Goal: Task Accomplishment & Management: Manage account settings

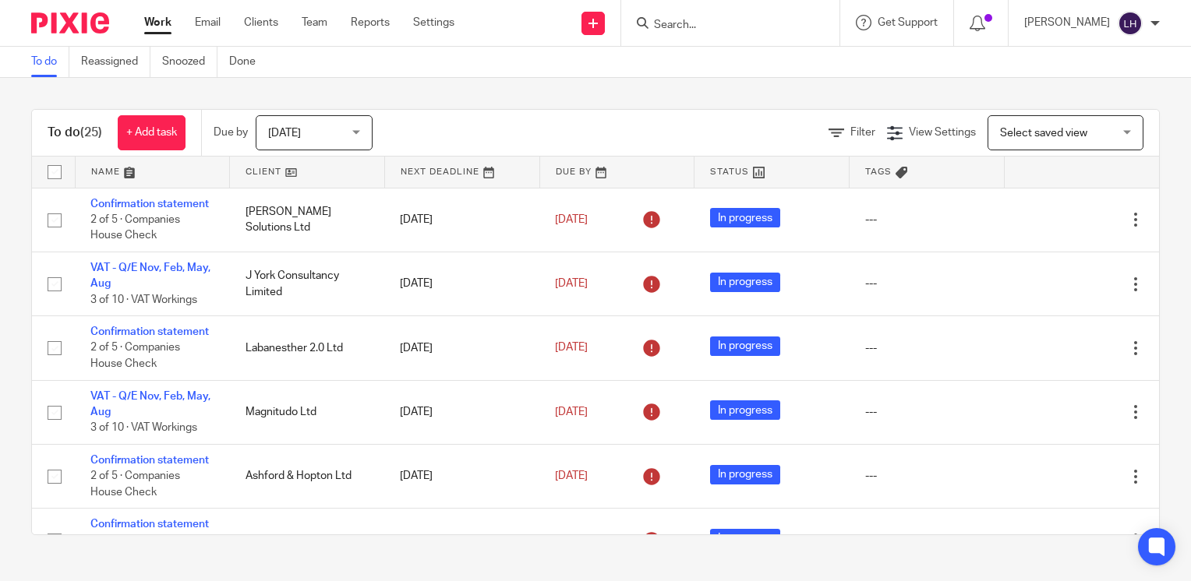
click at [726, 33] on div at bounding box center [730, 23] width 218 height 46
click at [714, 21] on input "Search" at bounding box center [722, 26] width 140 height 14
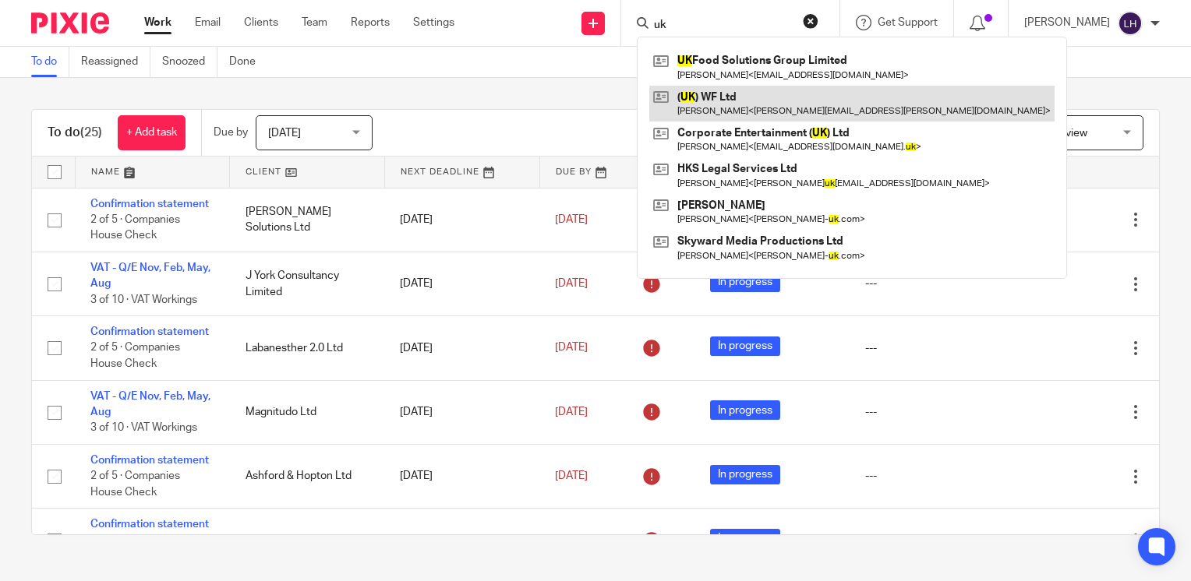
type input "uk"
click at [736, 97] on link at bounding box center [851, 104] width 405 height 36
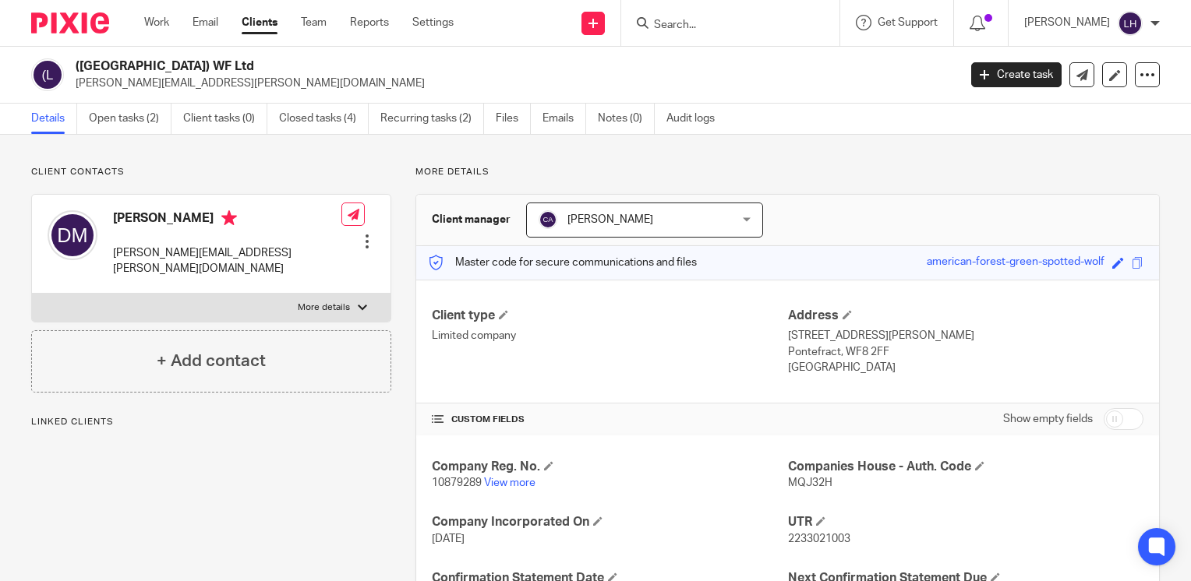
scroll to position [156, 0]
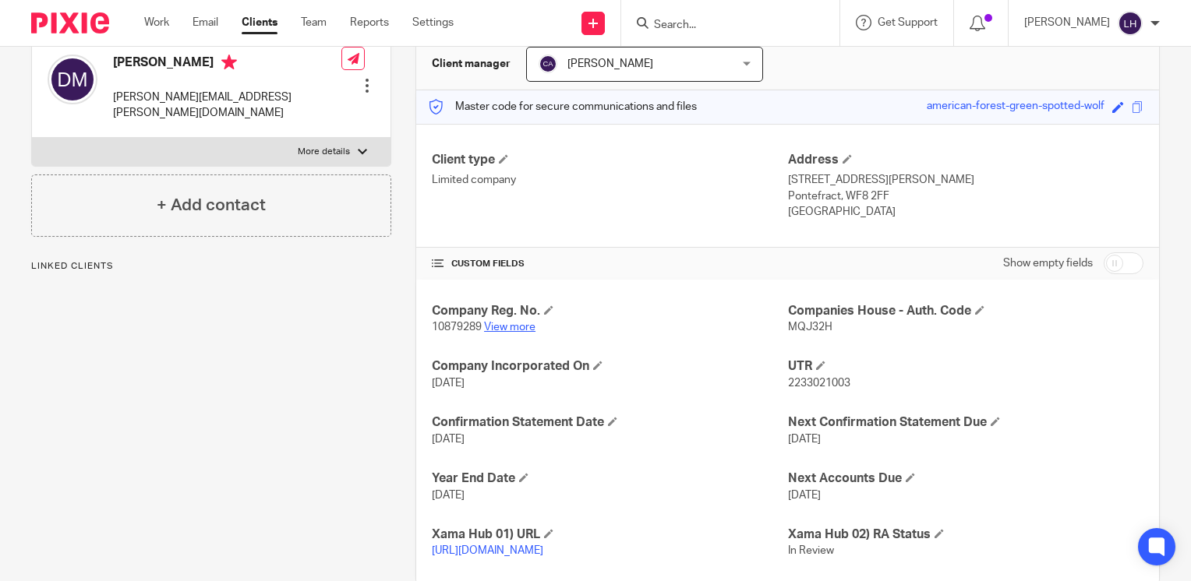
click at [510, 327] on link "View more" at bounding box center [509, 327] width 51 height 11
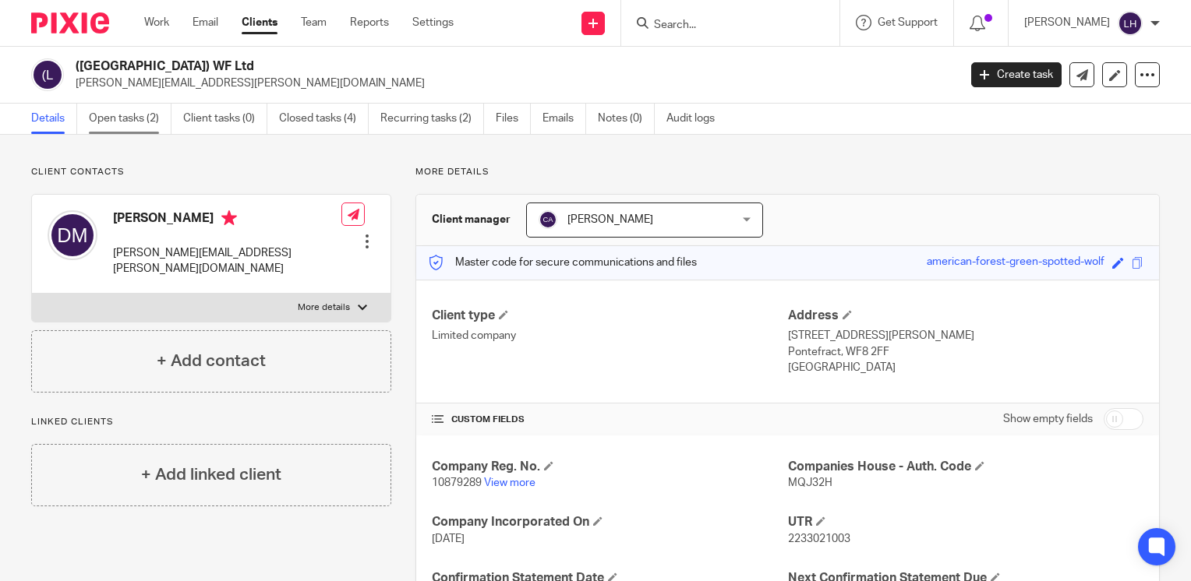
click at [124, 119] on link "Open tasks (2)" at bounding box center [130, 119] width 83 height 30
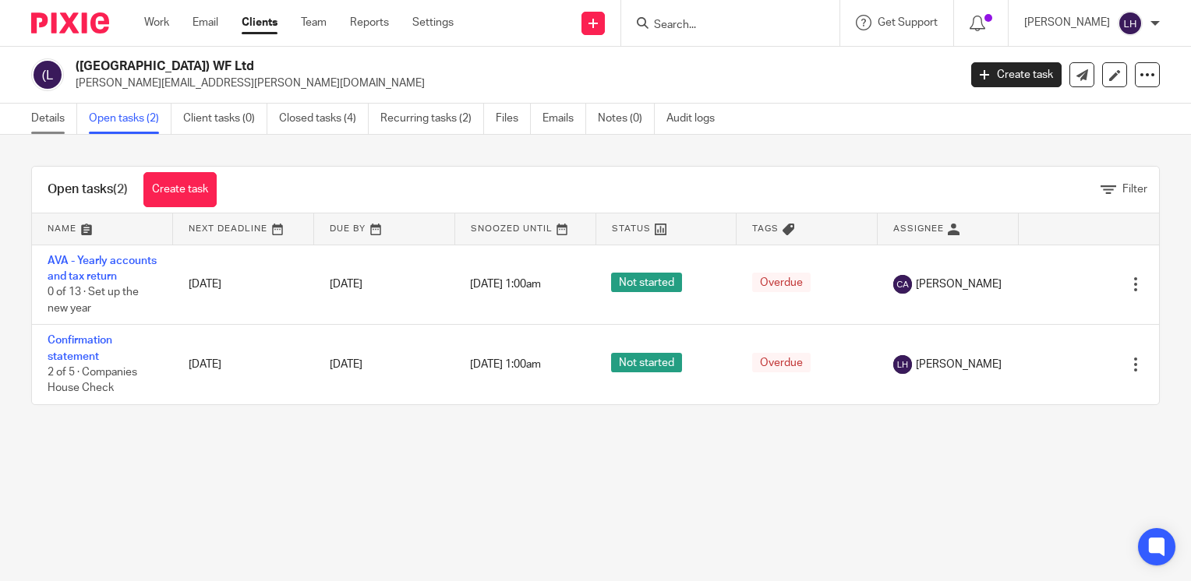
click at [31, 121] on link "Details" at bounding box center [54, 119] width 46 height 30
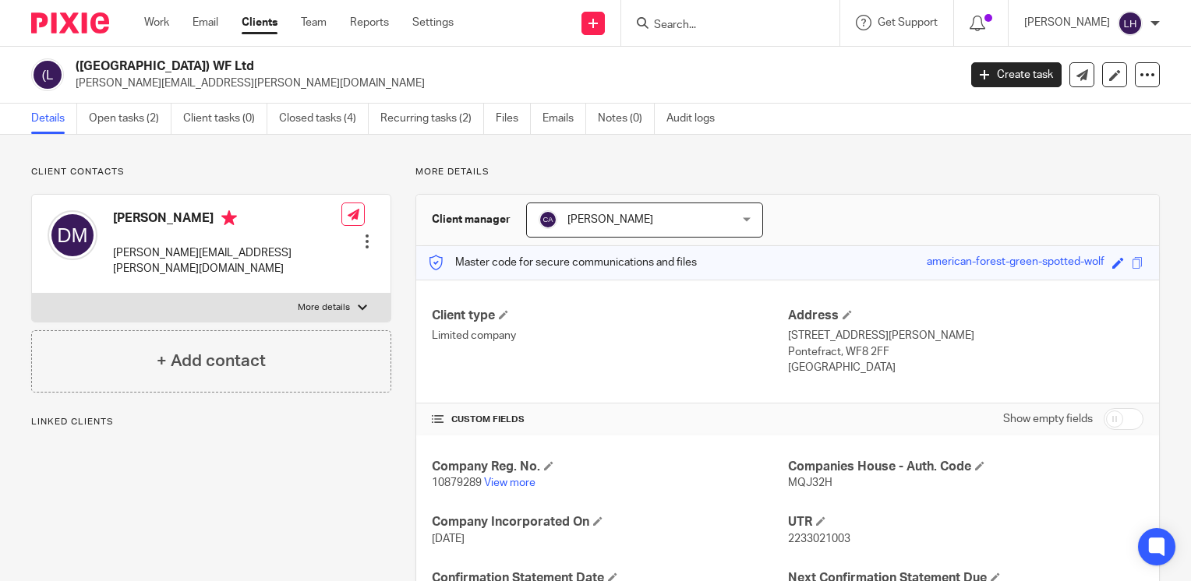
click at [449, 484] on span "10879289" at bounding box center [457, 483] width 50 height 11
copy p "10879289"
click at [789, 482] on span "MQJ32H" at bounding box center [810, 483] width 44 height 11
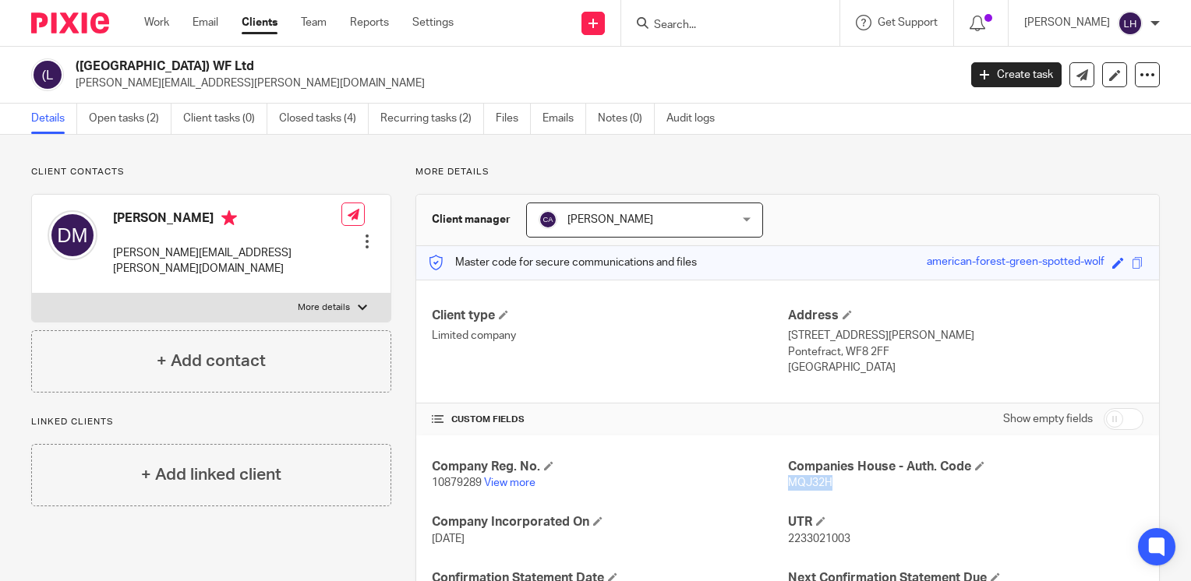
copy span "MQJ32H"
click at [444, 482] on span "10879289" at bounding box center [457, 483] width 50 height 11
copy p "10879289"
click at [798, 482] on span "MQJ32H" at bounding box center [810, 483] width 44 height 11
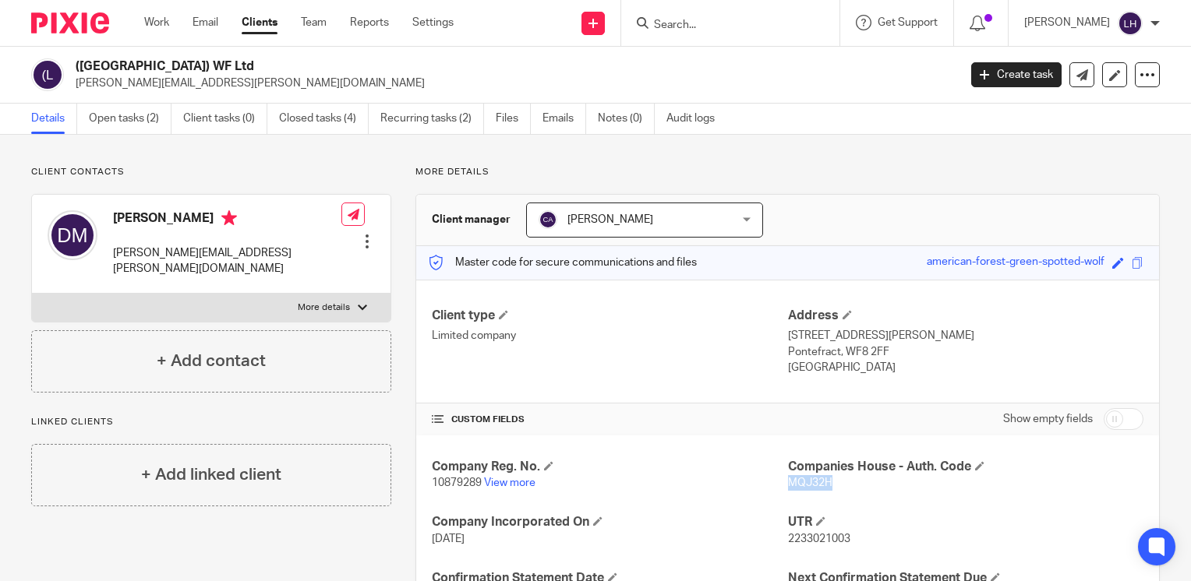
click at [798, 482] on span "MQJ32H" at bounding box center [810, 483] width 44 height 11
copy span "MQJ32H"
click at [792, 474] on h4 "Companies House - Auth. Code" at bounding box center [965, 467] width 355 height 16
drag, startPoint x: 792, startPoint y: 474, endPoint x: 796, endPoint y: 491, distance: 17.8
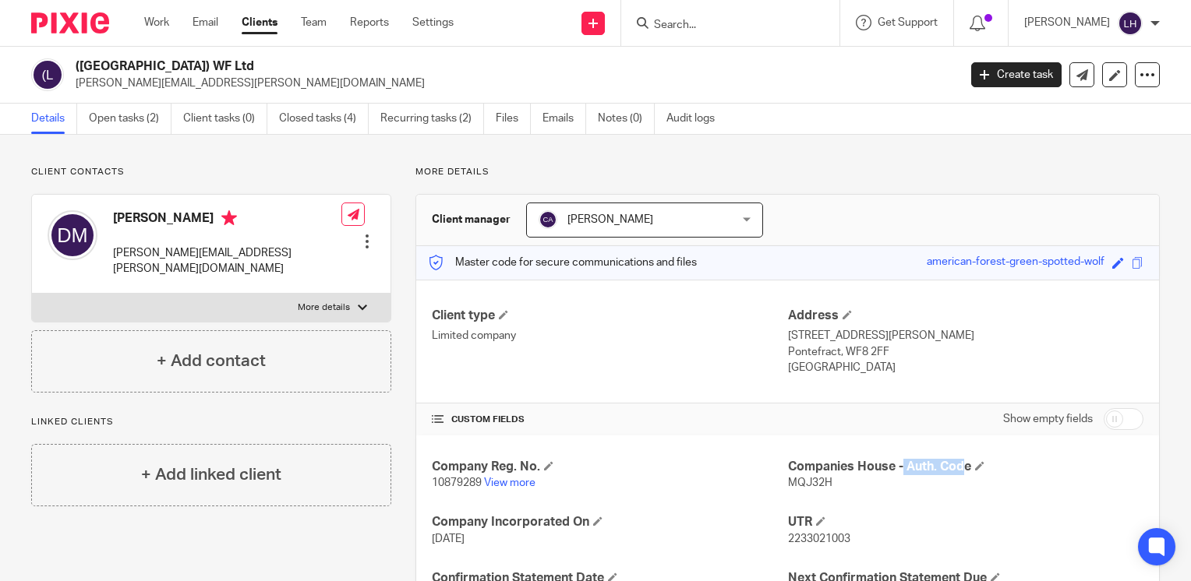
click at [796, 491] on div "Company Reg. No. 10879289 View more Companies House - Auth. Code MQJ32H Company…" at bounding box center [787, 587] width 743 height 303
copy span "MQJ32H"
click at [461, 484] on span "10879289" at bounding box center [457, 483] width 50 height 11
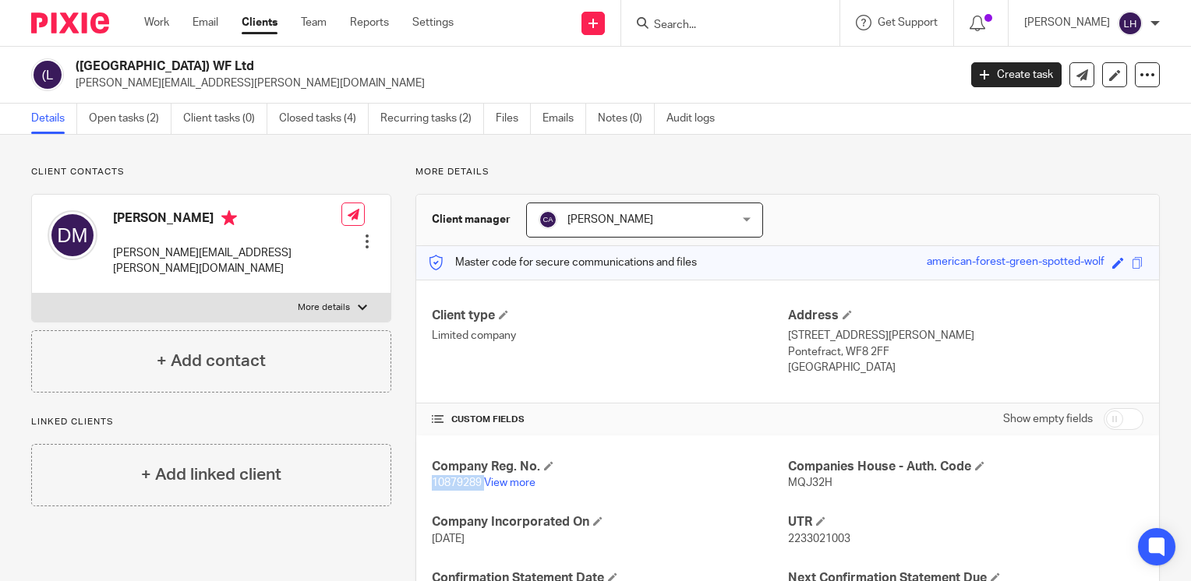
copy p "10879289"
click at [801, 484] on span "MQJ32H" at bounding box center [810, 483] width 44 height 11
copy span "MQJ32H"
click at [433, 482] on span "10879289" at bounding box center [457, 483] width 50 height 11
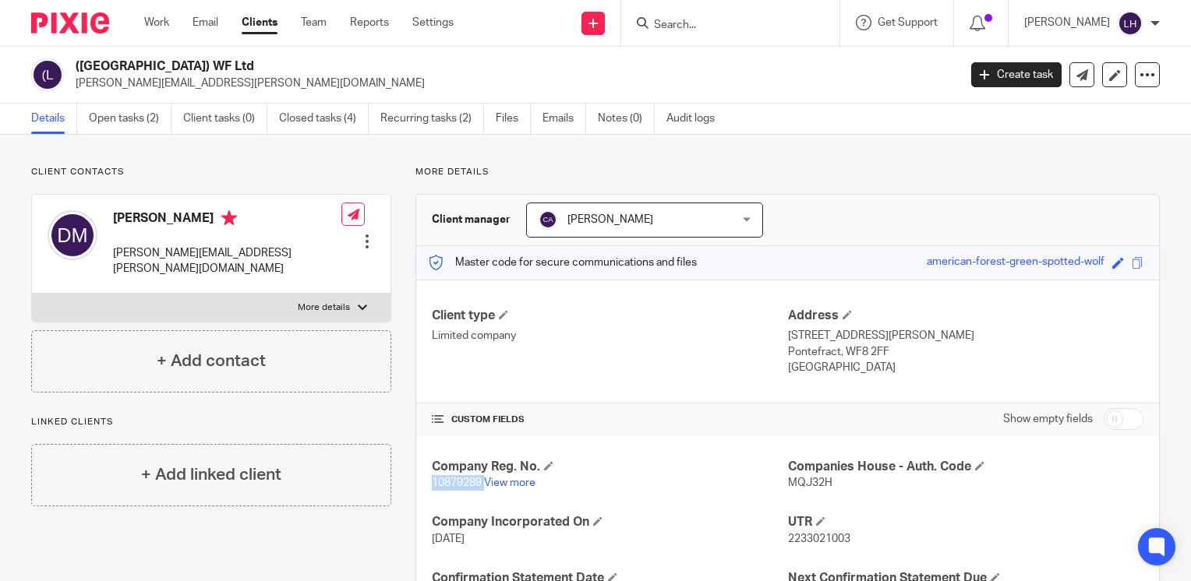
click at [433, 482] on span "10879289" at bounding box center [457, 483] width 50 height 11
copy p "10879289"
click at [796, 482] on span "MQJ32H" at bounding box center [810, 483] width 44 height 11
drag, startPoint x: 796, startPoint y: 482, endPoint x: 782, endPoint y: 480, distance: 14.1
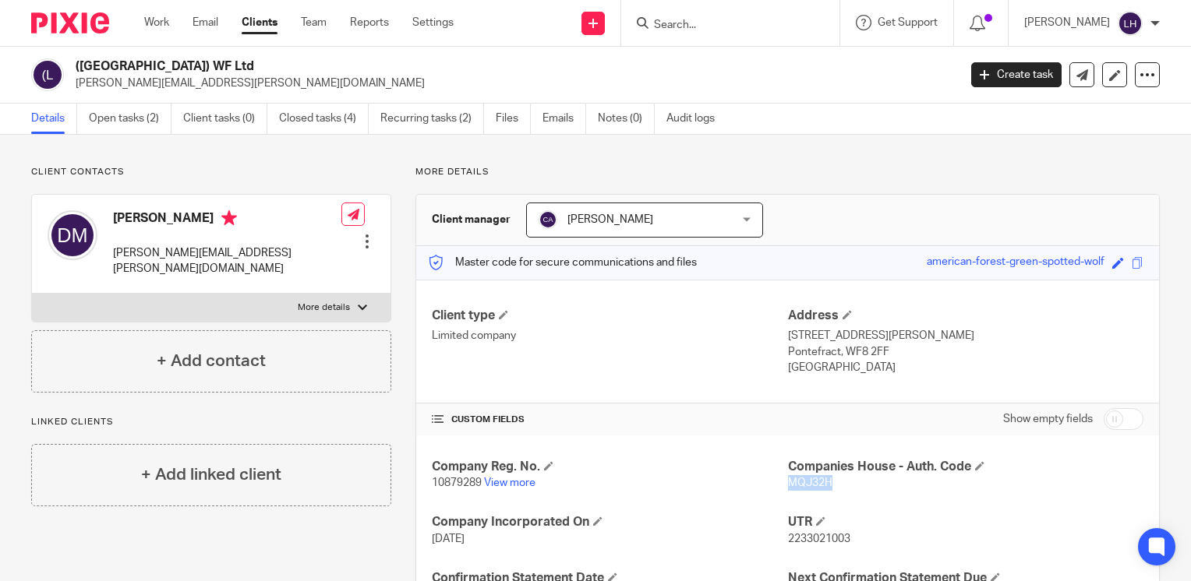
click at [788, 480] on span "MQJ32H" at bounding box center [810, 483] width 44 height 11
copy span "MQJ32H"
click at [465, 484] on span "10879289" at bounding box center [457, 483] width 50 height 11
copy p "10879289"
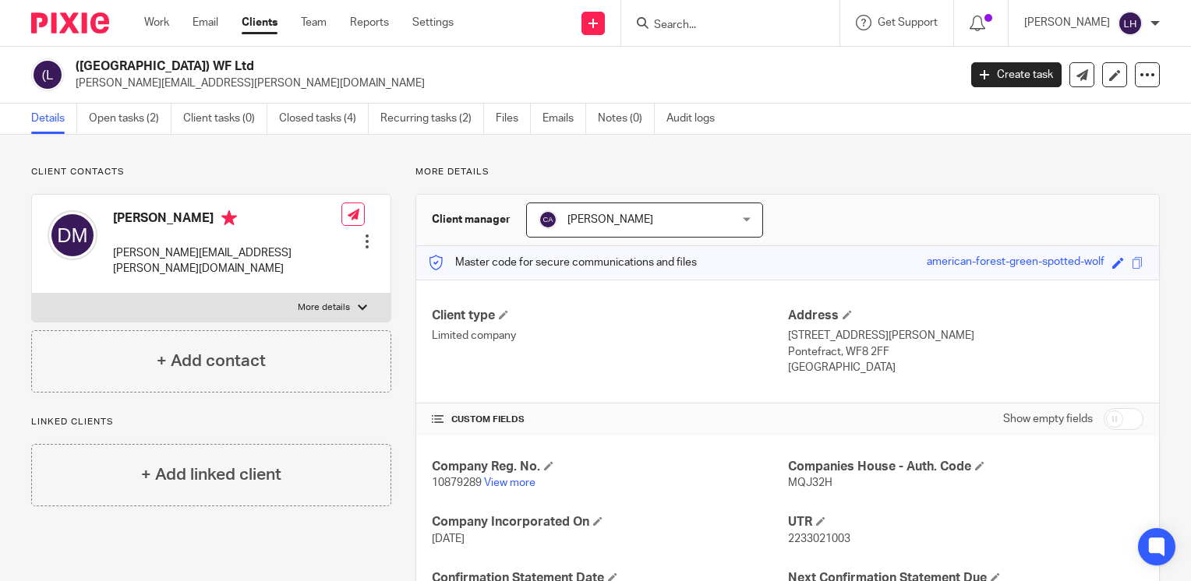
click at [800, 484] on span "MQJ32H" at bounding box center [810, 483] width 44 height 11
click at [438, 483] on span "10879289" at bounding box center [457, 483] width 50 height 11
click at [807, 480] on span "MQJ32H" at bounding box center [810, 483] width 44 height 11
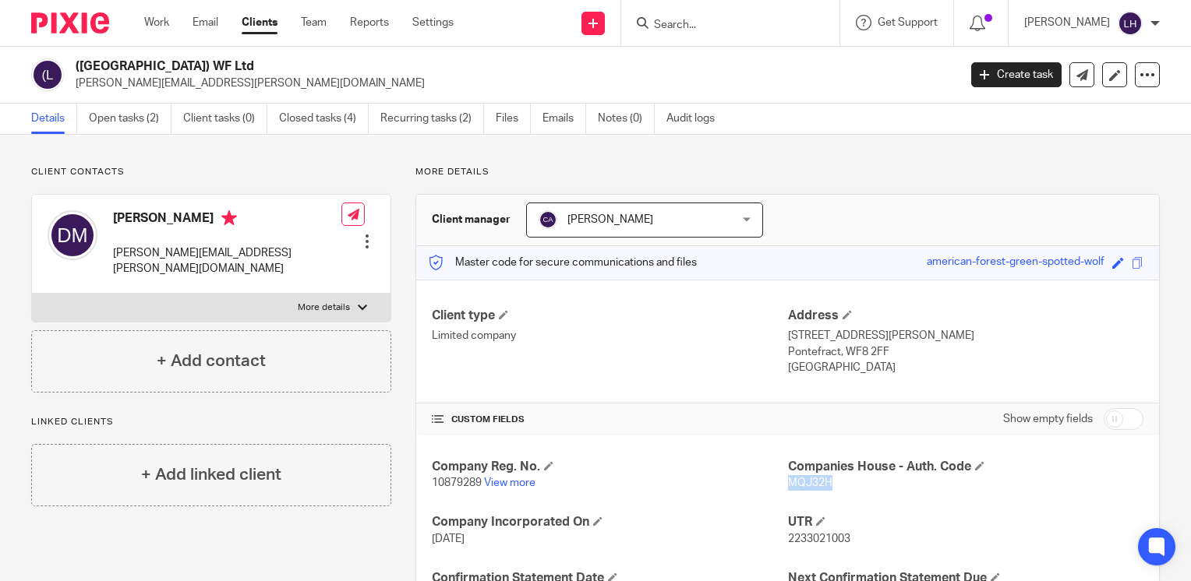
click at [807, 480] on span "MQJ32H" at bounding box center [810, 483] width 44 height 11
click at [464, 485] on span "10879289" at bounding box center [457, 483] width 50 height 11
click at [807, 485] on span "MQJ32H" at bounding box center [810, 483] width 44 height 11
click at [806, 485] on span "MQJ32H" at bounding box center [810, 483] width 44 height 11
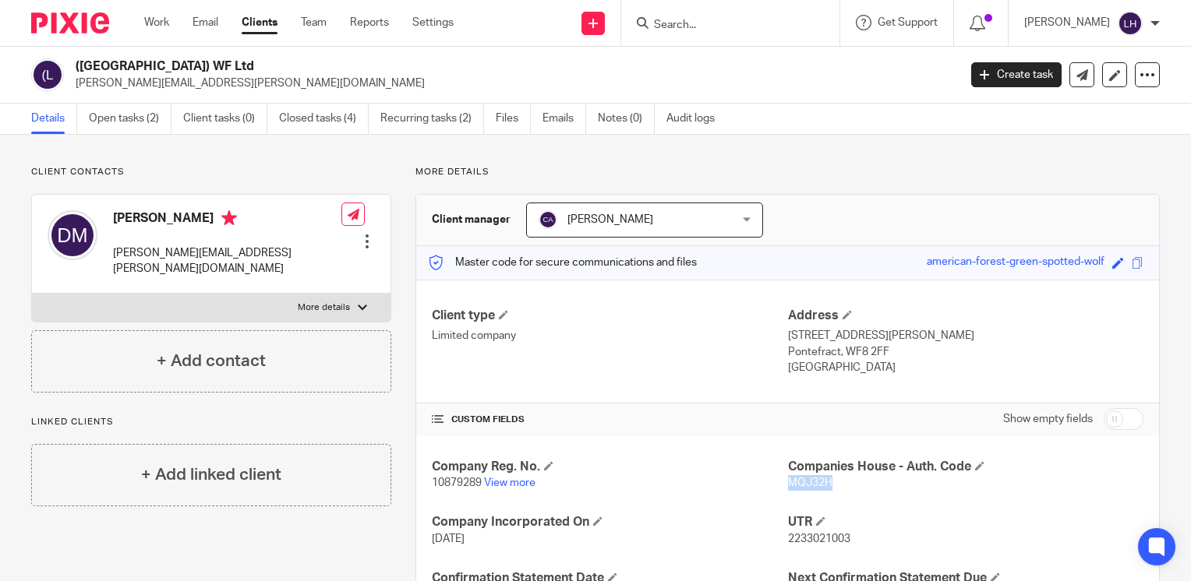
click at [715, 26] on input "Search" at bounding box center [722, 26] width 140 height 14
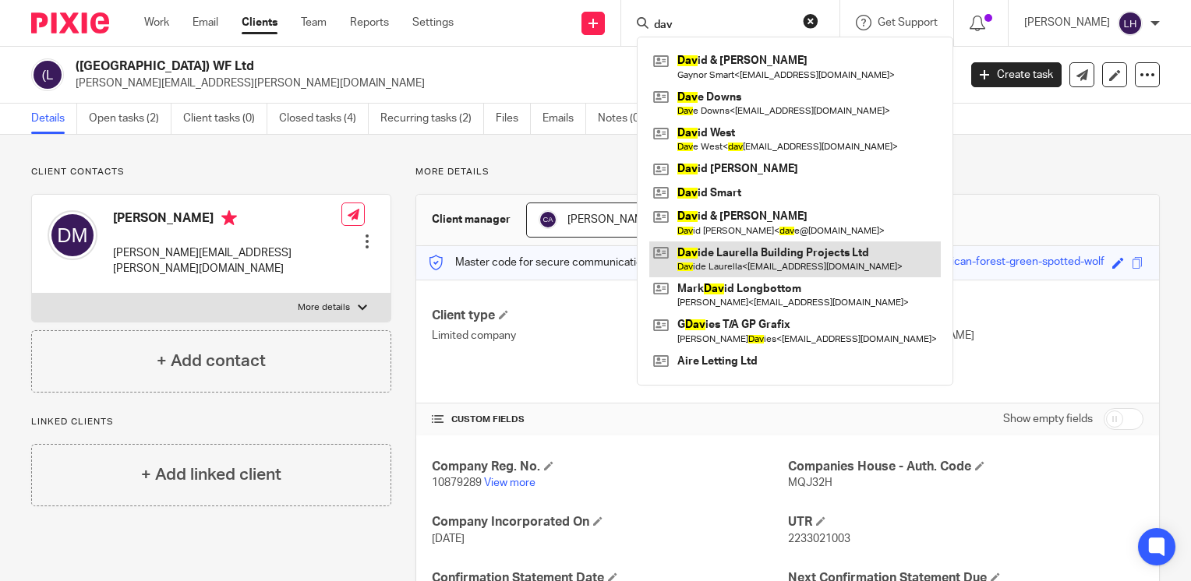
type input "dav"
click at [737, 264] on link at bounding box center [794, 260] width 291 height 36
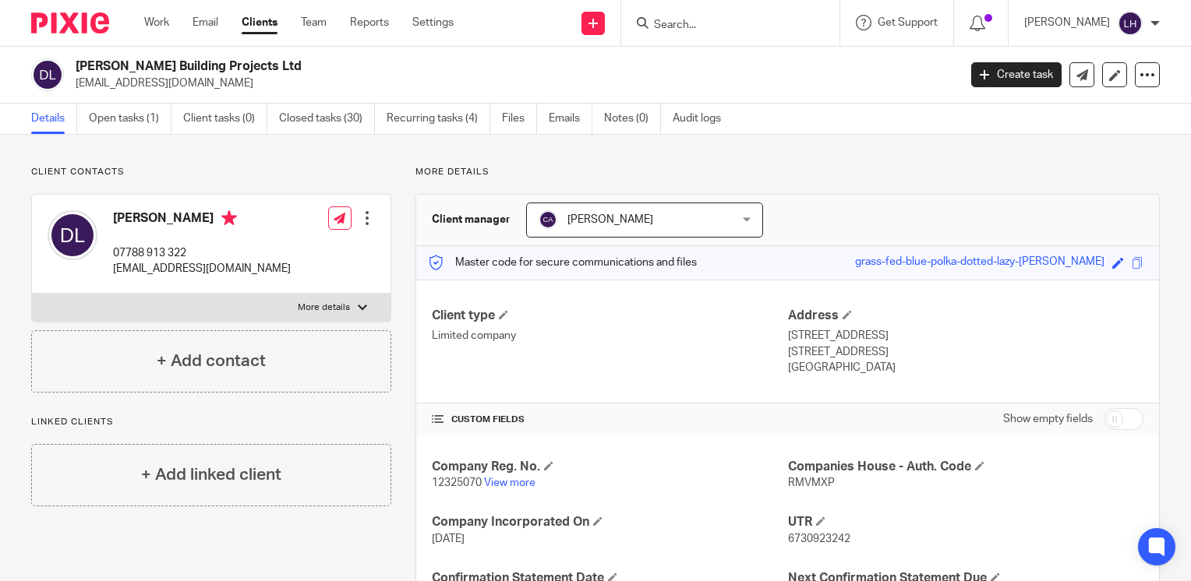
scroll to position [156, 0]
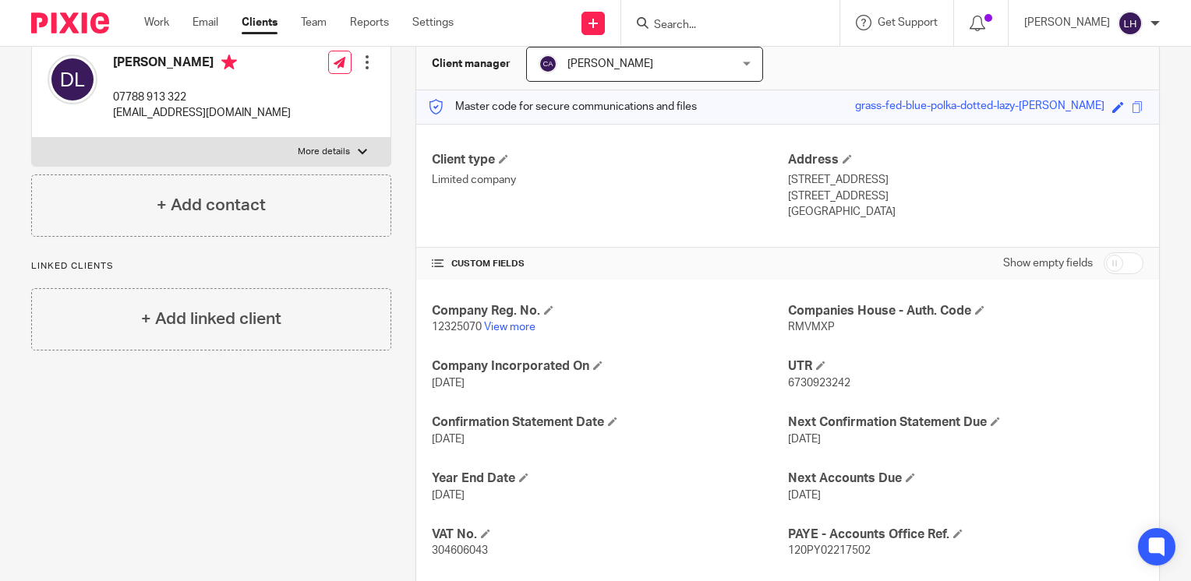
click at [457, 329] on span "12325070" at bounding box center [457, 327] width 50 height 11
copy p "12325070"
click at [798, 327] on span "RMVMXP" at bounding box center [811, 327] width 47 height 11
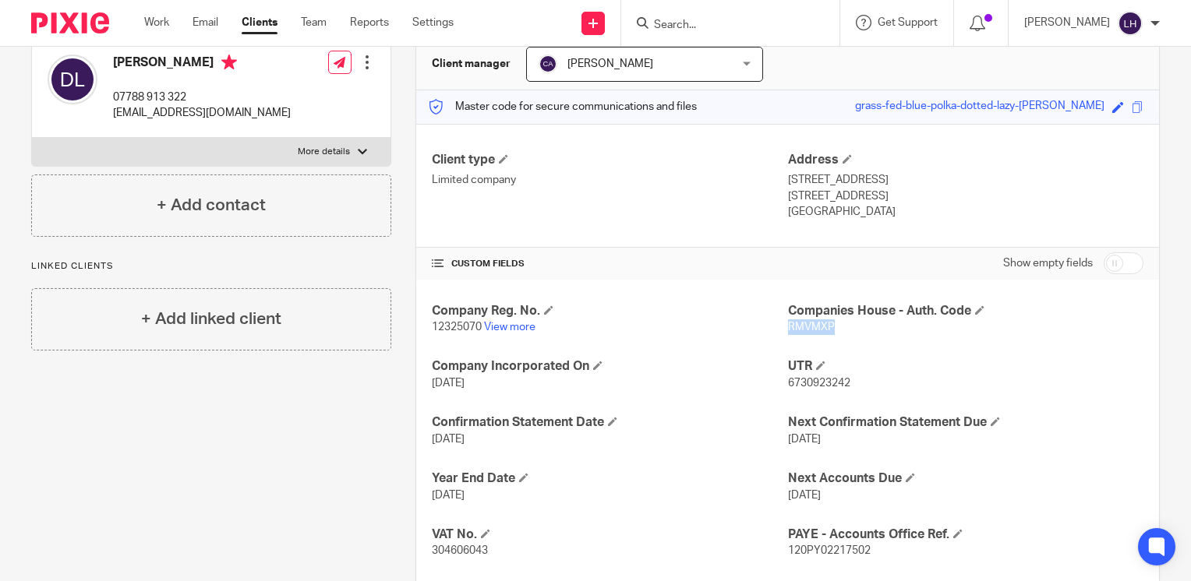
copy span "RMVMXP"
click at [454, 324] on span "12325070" at bounding box center [457, 327] width 50 height 11
copy p "12325070"
click at [801, 326] on span "RMVMXP" at bounding box center [811, 327] width 47 height 11
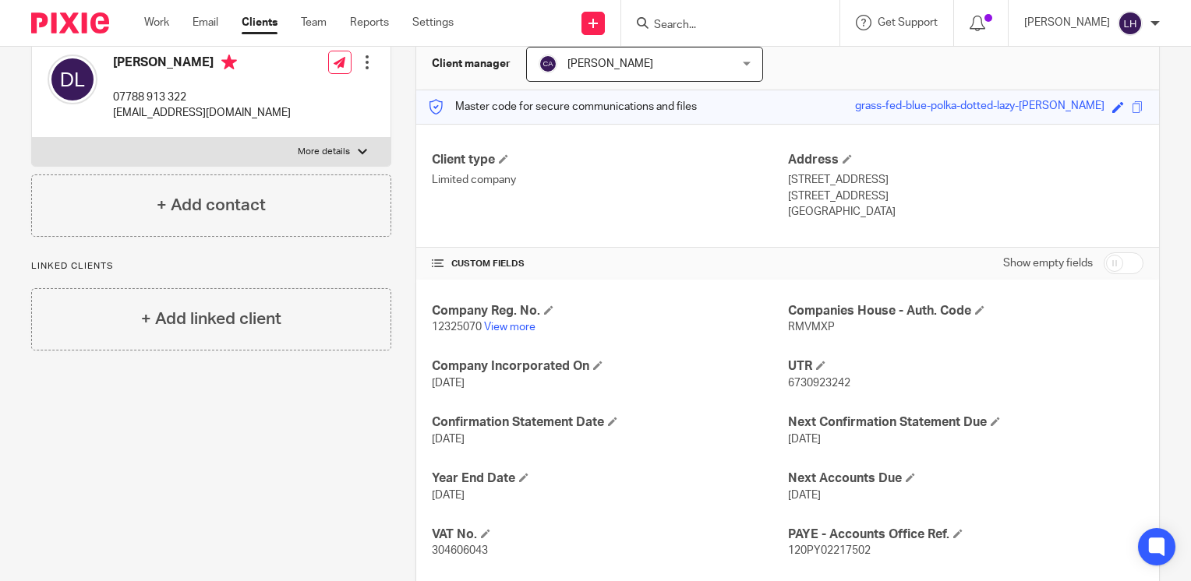
click at [801, 326] on span "RMVMXP" at bounding box center [811, 327] width 47 height 11
copy span "RMVMXP"
click at [715, 28] on input "Search" at bounding box center [722, 26] width 140 height 14
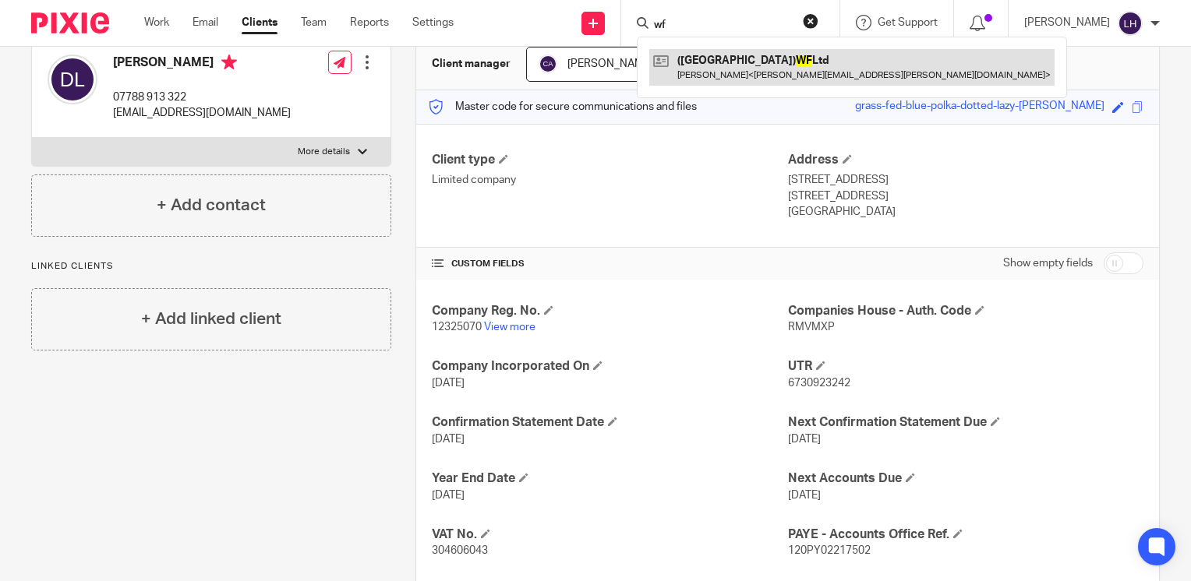
type input "wf"
click at [714, 69] on link at bounding box center [851, 67] width 405 height 36
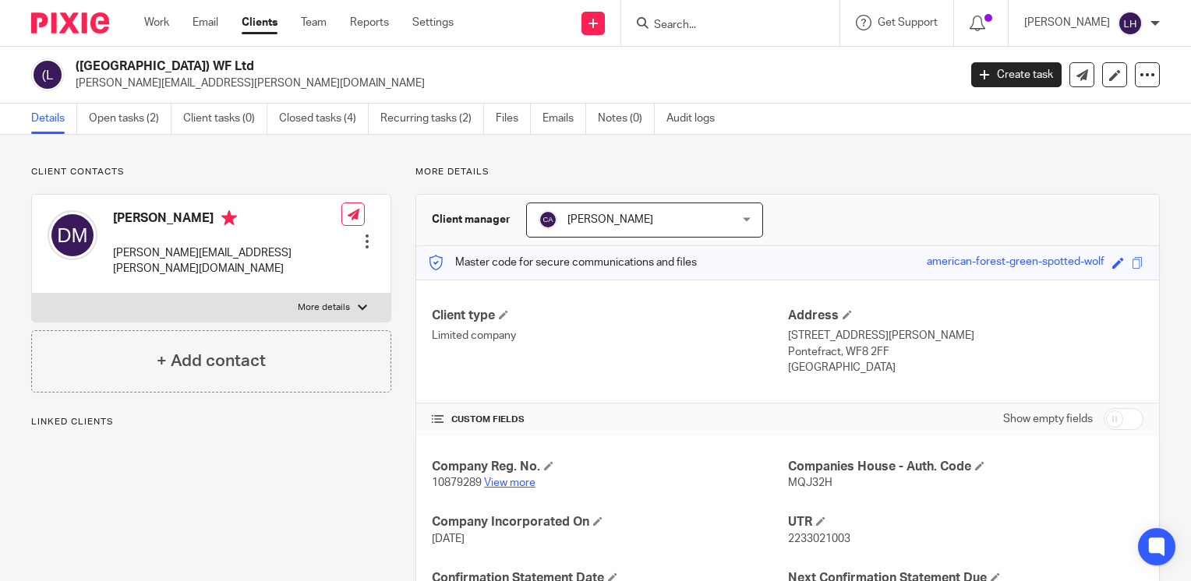
click at [521, 477] on p "10879289 View more" at bounding box center [609, 483] width 355 height 16
click at [525, 483] on link "View more" at bounding box center [509, 483] width 51 height 11
click at [713, 19] on input "Search" at bounding box center [722, 26] width 140 height 14
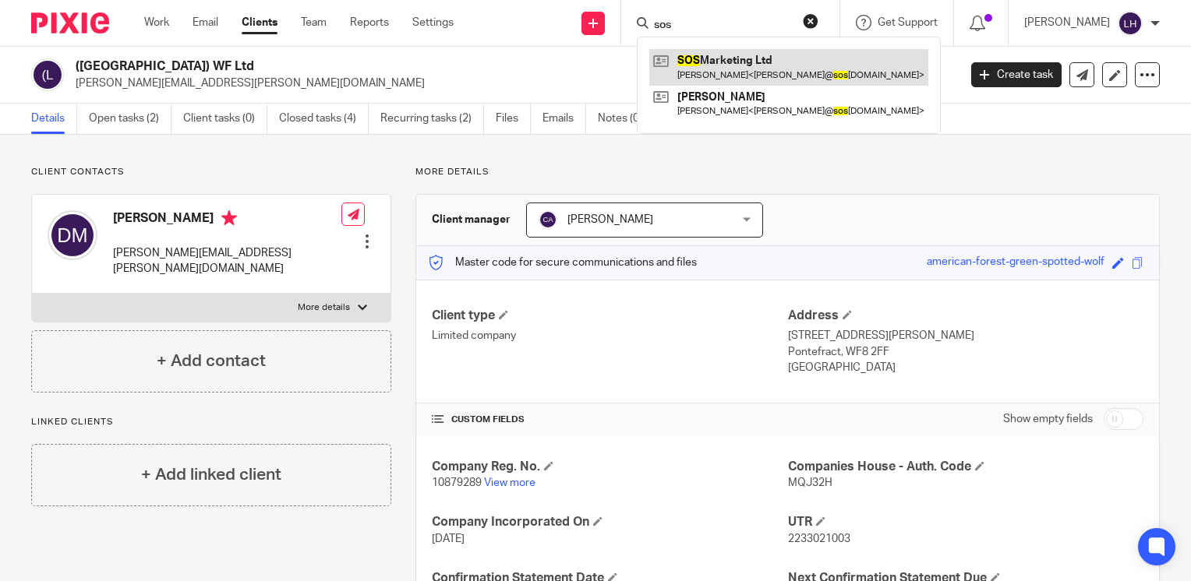
type input "sos"
click at [755, 70] on link at bounding box center [788, 67] width 279 height 36
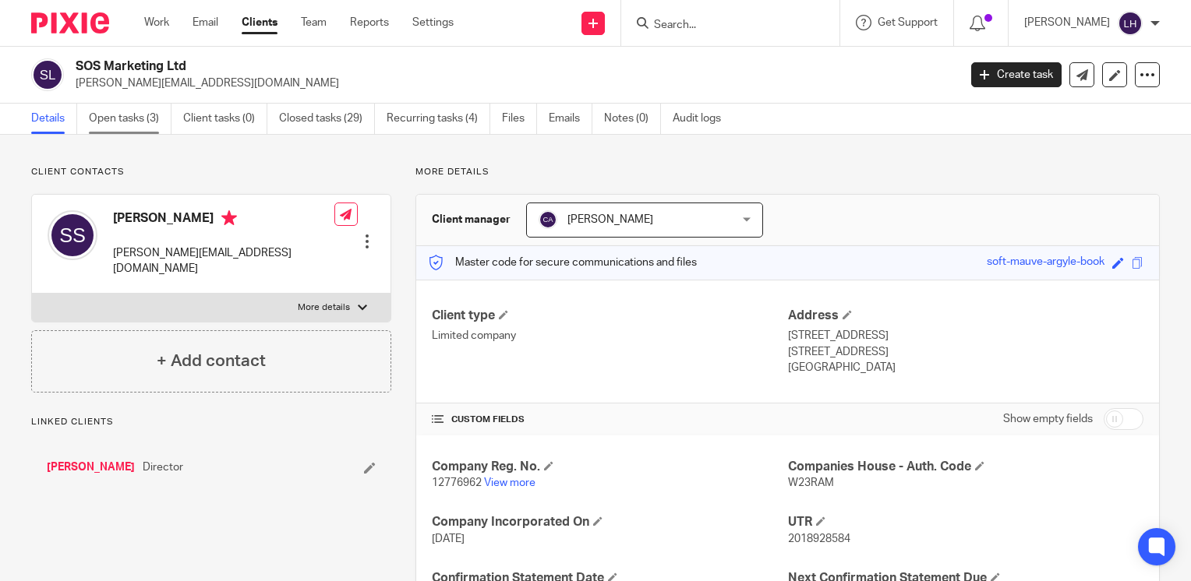
click at [139, 123] on link "Open tasks (3)" at bounding box center [130, 119] width 83 height 30
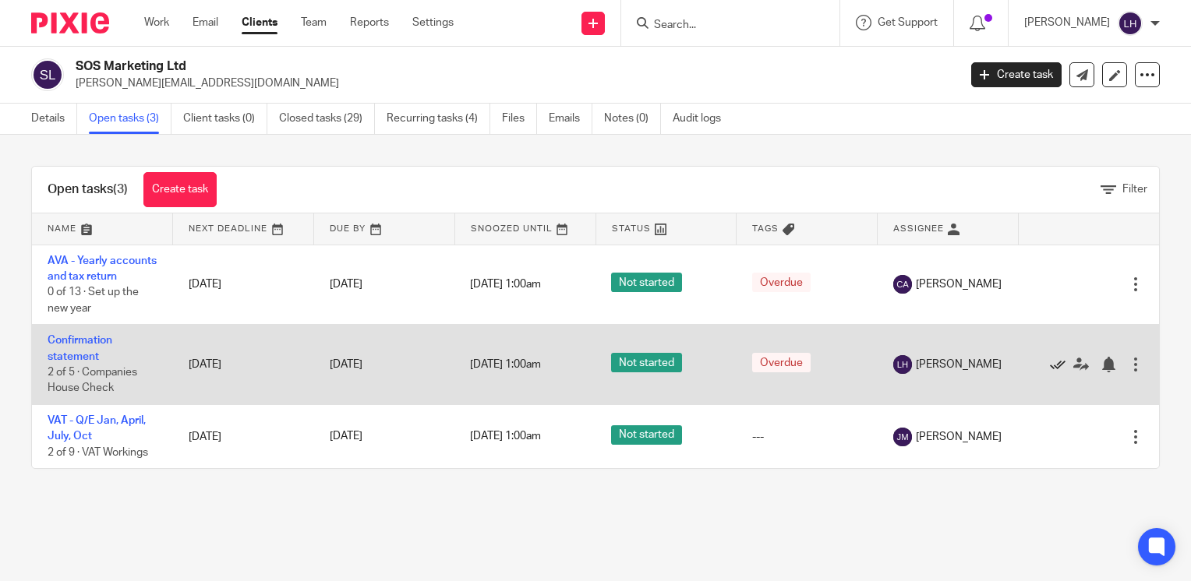
click at [1050, 372] on icon at bounding box center [1058, 365] width 16 height 16
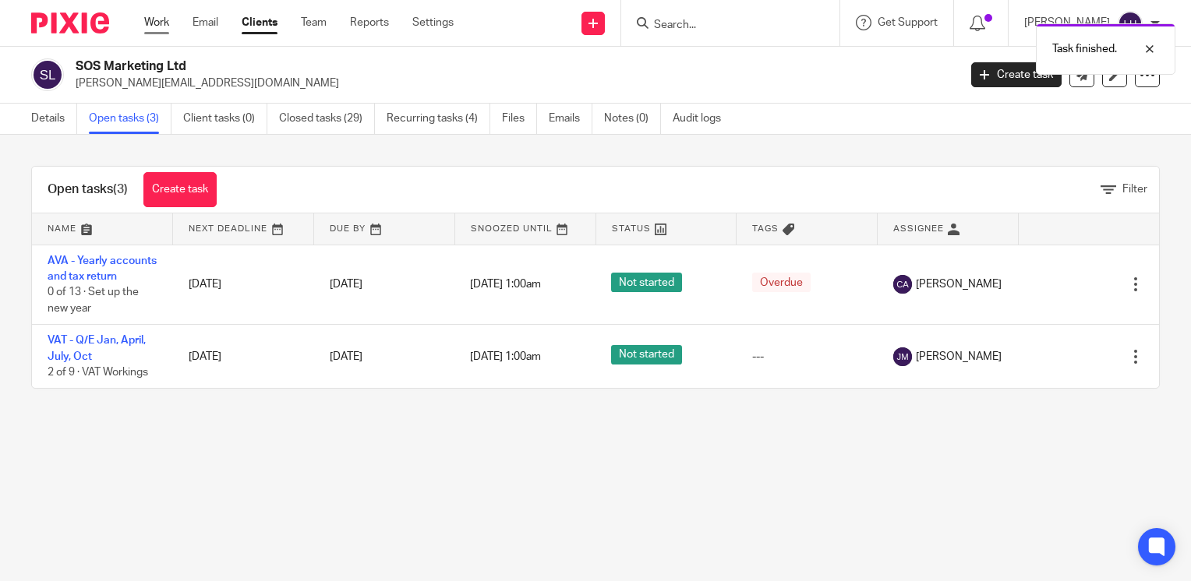
click at [168, 23] on link "Work" at bounding box center [156, 23] width 25 height 16
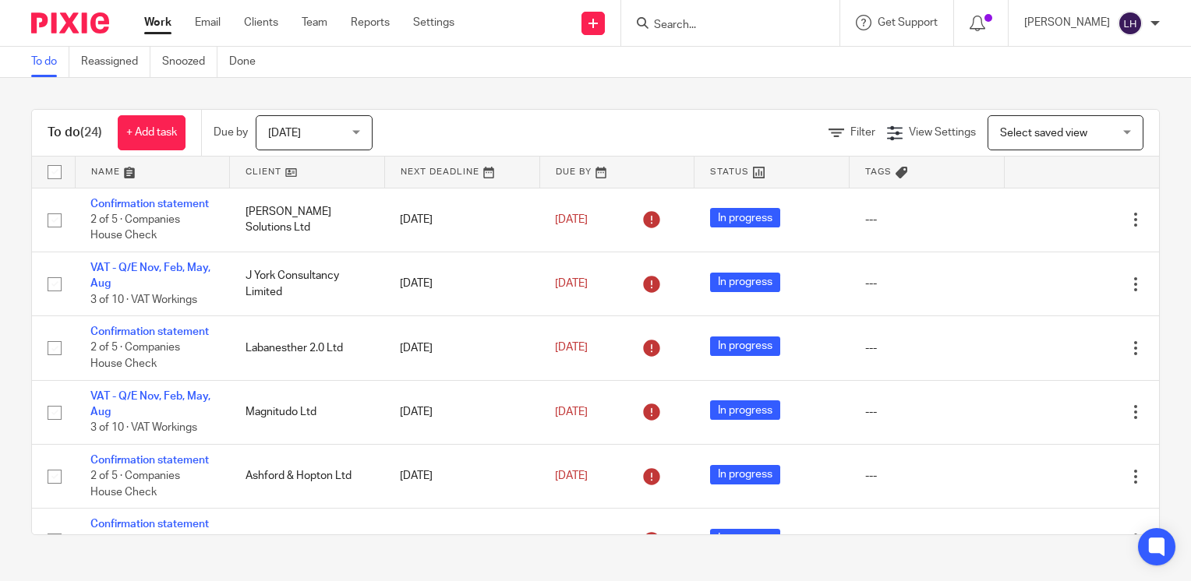
click at [762, 30] on input "Search" at bounding box center [722, 26] width 140 height 14
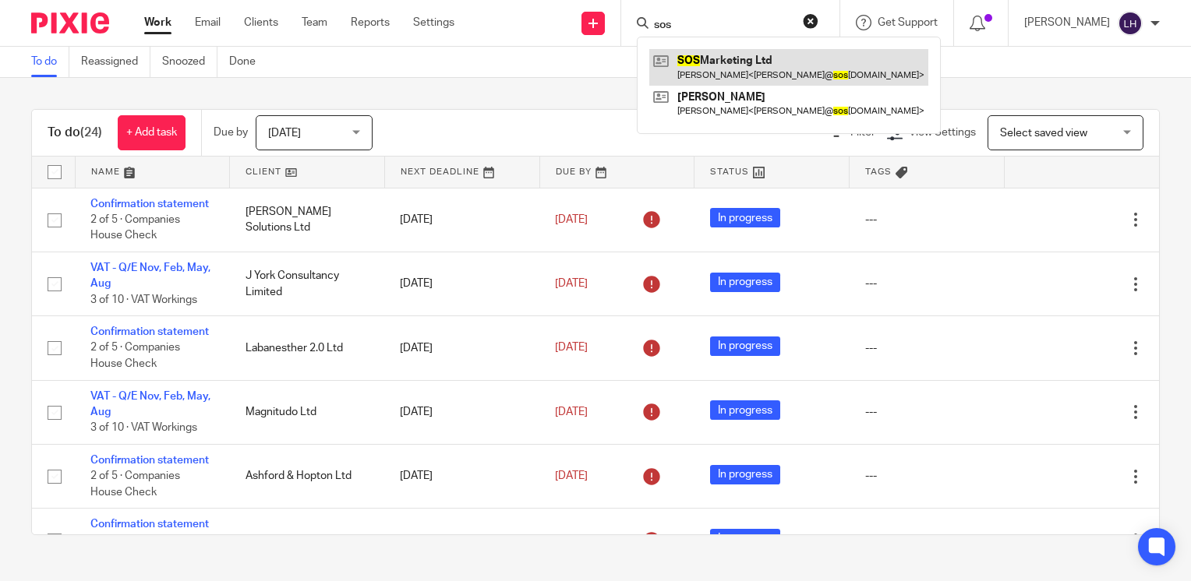
type input "sos"
click at [749, 67] on link at bounding box center [788, 67] width 279 height 36
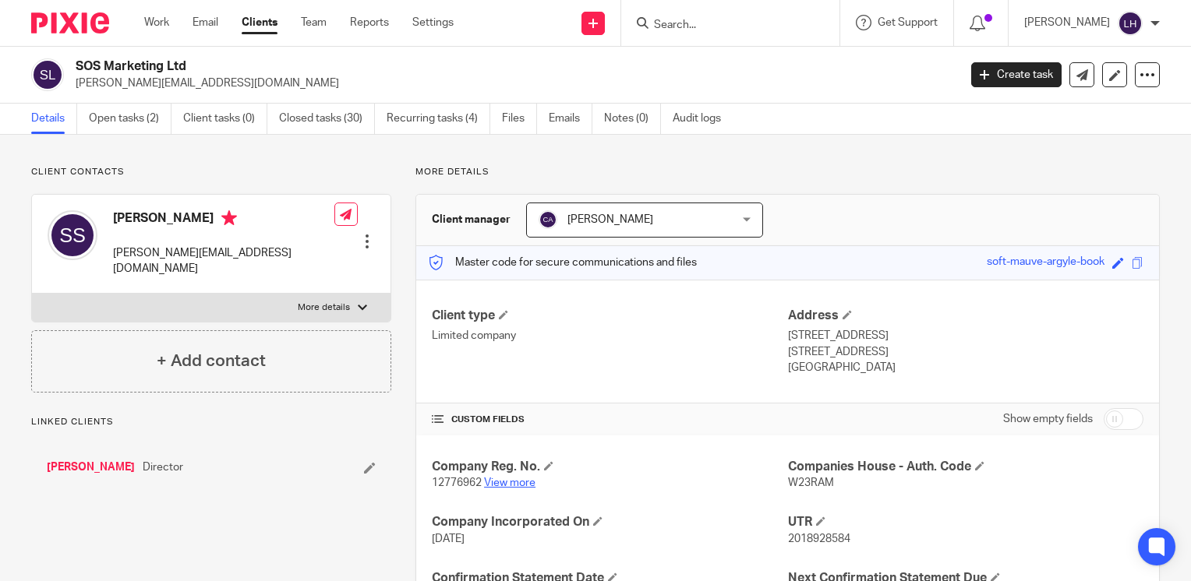
click at [508, 484] on link "View more" at bounding box center [509, 483] width 51 height 11
click at [720, 27] on input "Search" at bounding box center [722, 26] width 140 height 14
click at [724, 23] on input "Search" at bounding box center [722, 26] width 140 height 14
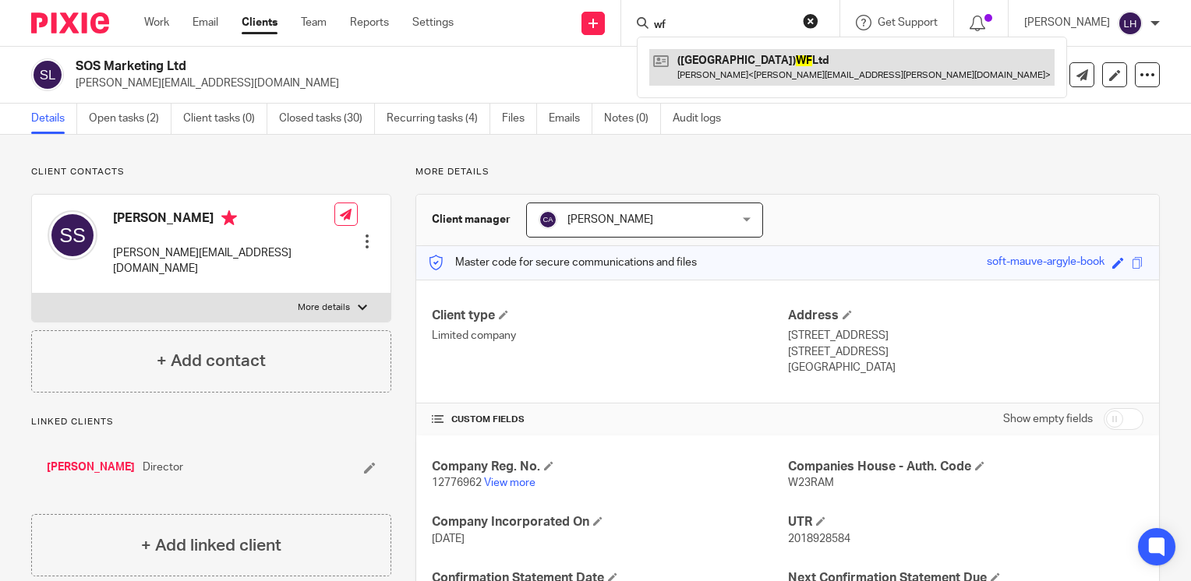
type input "wf"
click at [732, 53] on link at bounding box center [851, 67] width 405 height 36
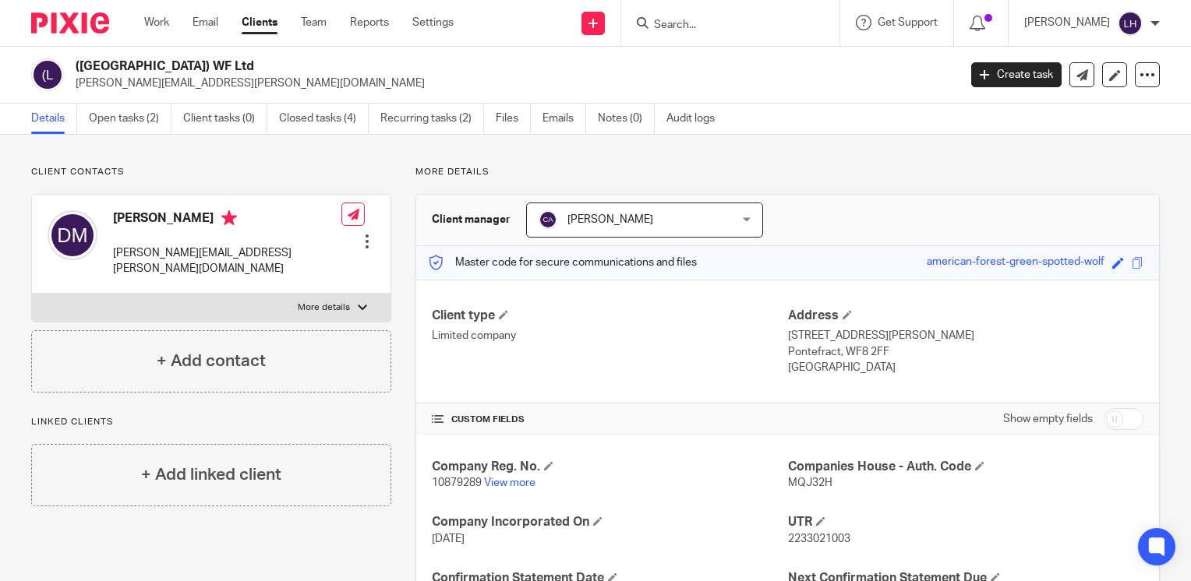
click at [738, 30] on input "Search" at bounding box center [722, 26] width 140 height 14
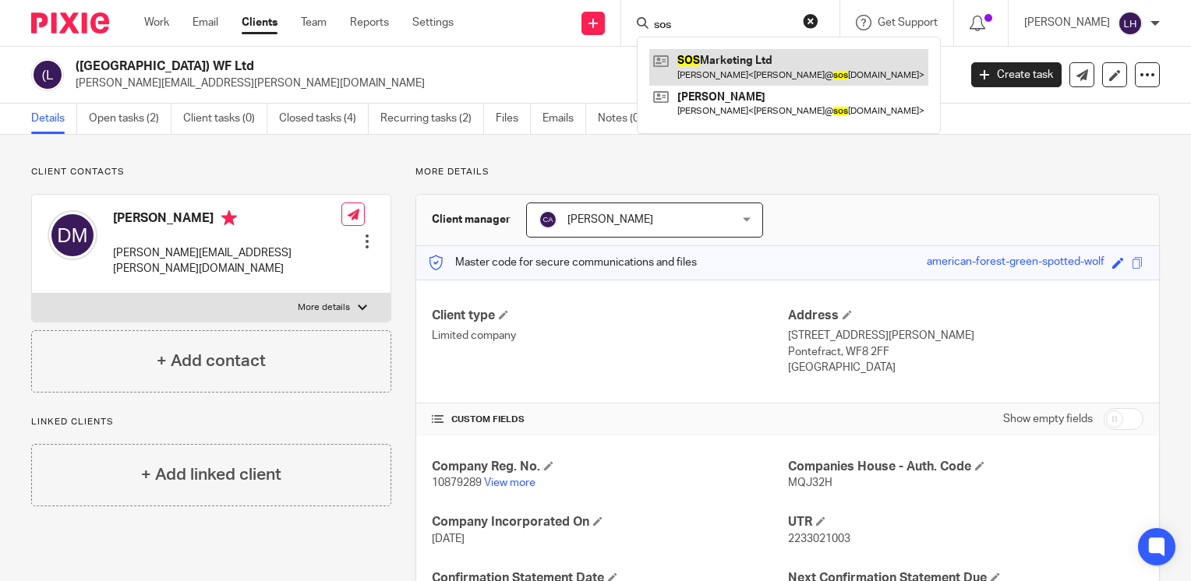
type input "sos"
click at [761, 61] on link at bounding box center [788, 67] width 279 height 36
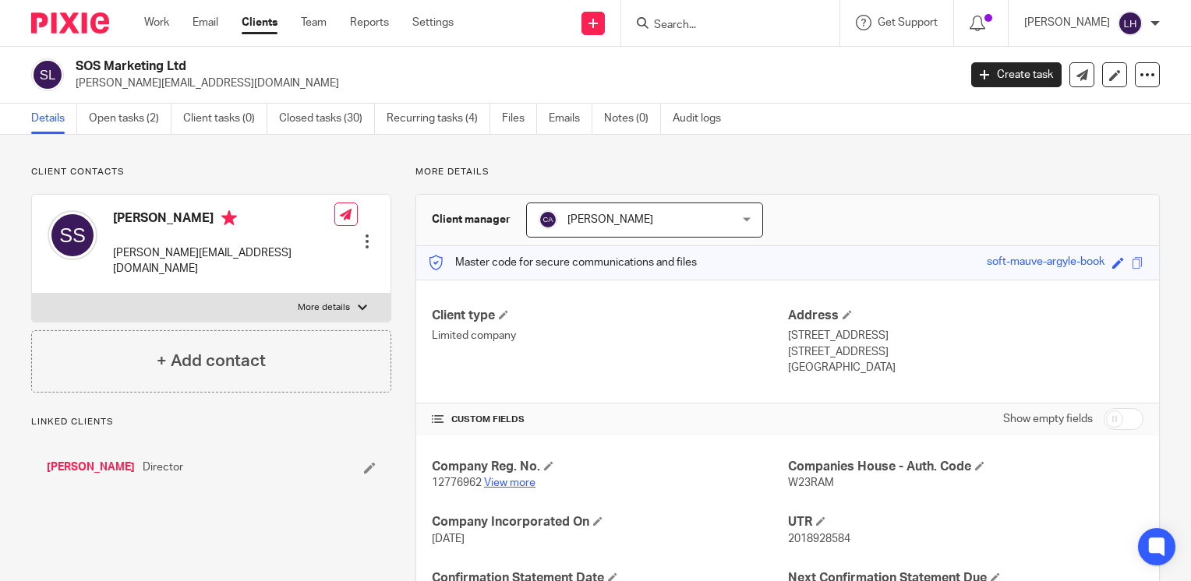
click at [520, 485] on link "View more" at bounding box center [509, 483] width 51 height 11
click at [760, 23] on input "Search" at bounding box center [722, 26] width 140 height 14
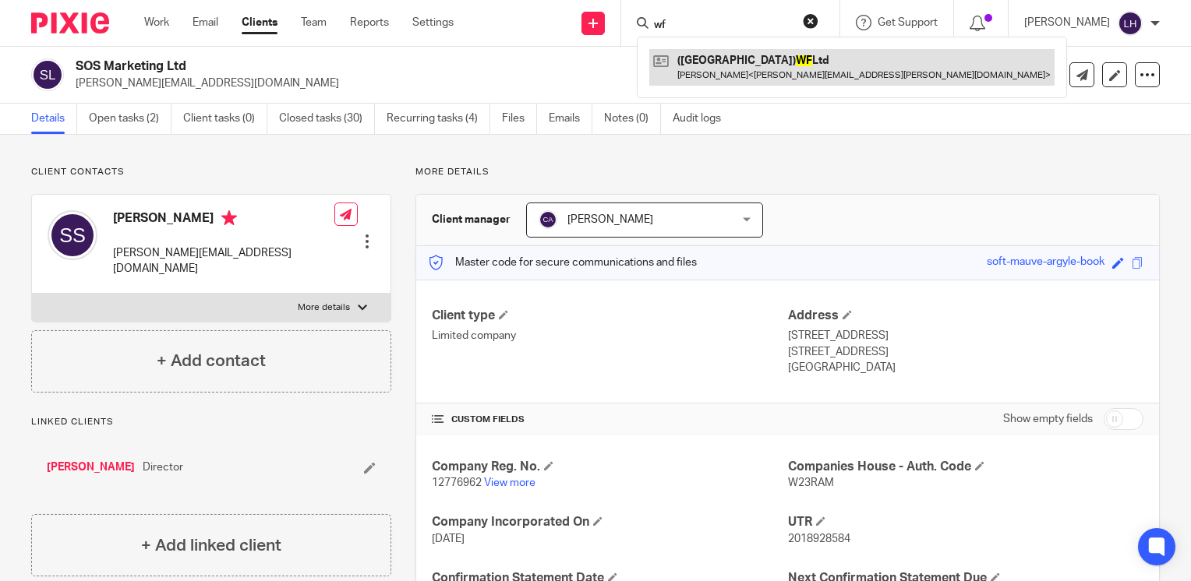
type input "wf"
click at [748, 76] on link at bounding box center [851, 67] width 405 height 36
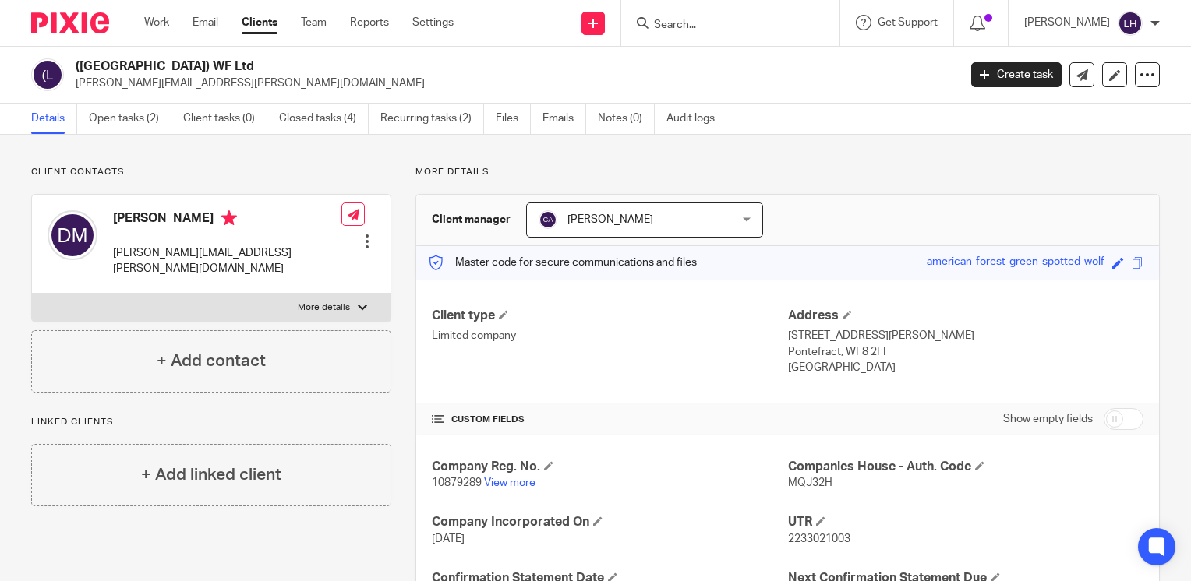
click at [456, 482] on span "10879289" at bounding box center [457, 483] width 50 height 11
copy p "10879289"
click at [799, 476] on p "MQJ32H" at bounding box center [965, 483] width 355 height 16
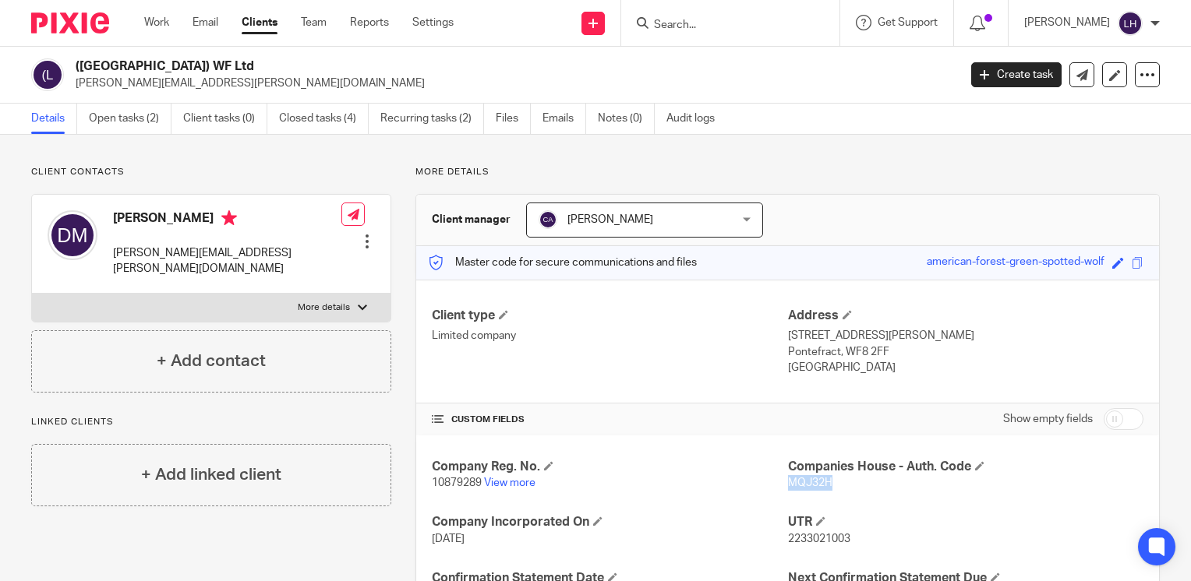
copy span "MQJ32H"
click at [447, 483] on span "10879289" at bounding box center [457, 483] width 50 height 11
copy p "10879289"
click at [807, 480] on span "MQJ32H" at bounding box center [810, 483] width 44 height 11
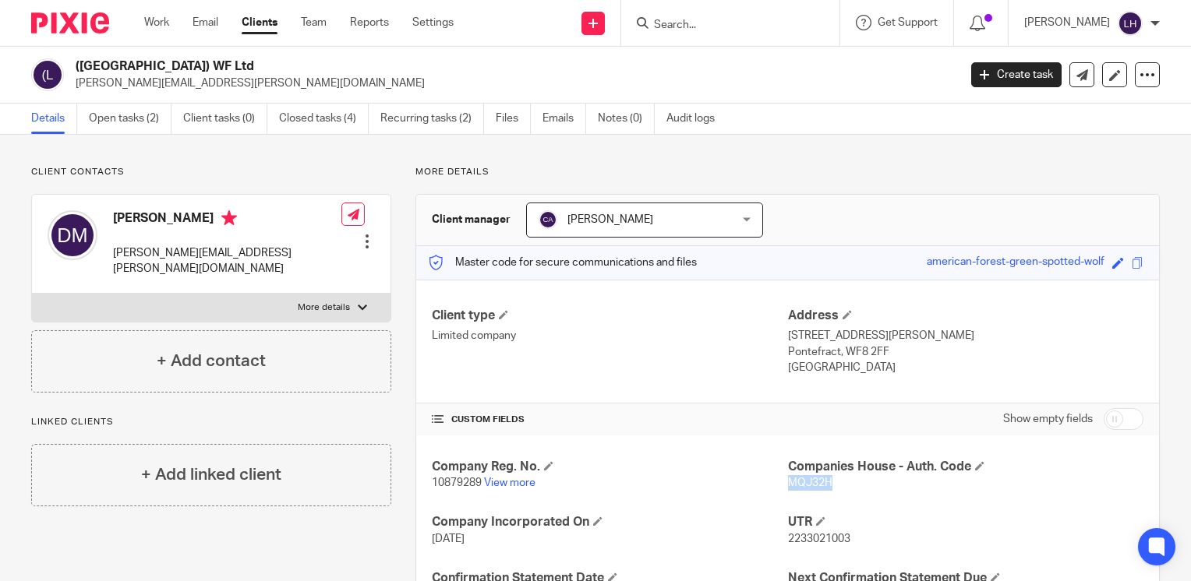
click at [807, 480] on span "MQJ32H" at bounding box center [810, 483] width 44 height 11
copy span "MQJ32H"
drag, startPoint x: 228, startPoint y: 87, endPoint x: 75, endPoint y: 90, distance: 153.5
click at [75, 90] on div "(UK) WF Ltd david.midgley@sky.com" at bounding box center [489, 74] width 916 height 33
copy p "[PERSON_NAME][EMAIL_ADDRESS][PERSON_NAME][DOMAIN_NAME]"
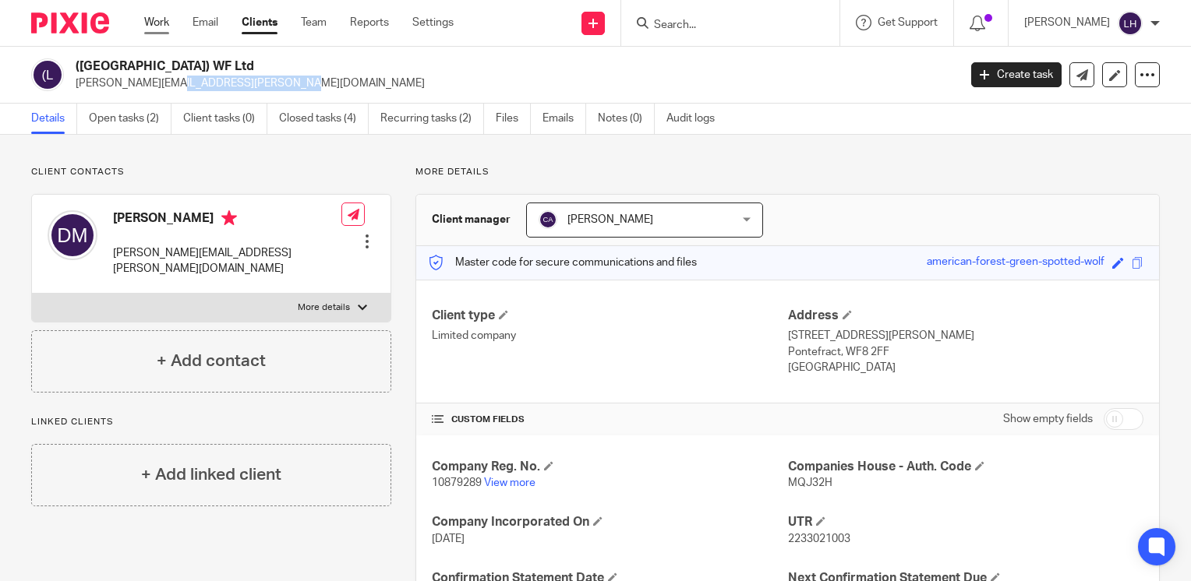
click at [156, 24] on link "Work" at bounding box center [156, 23] width 25 height 16
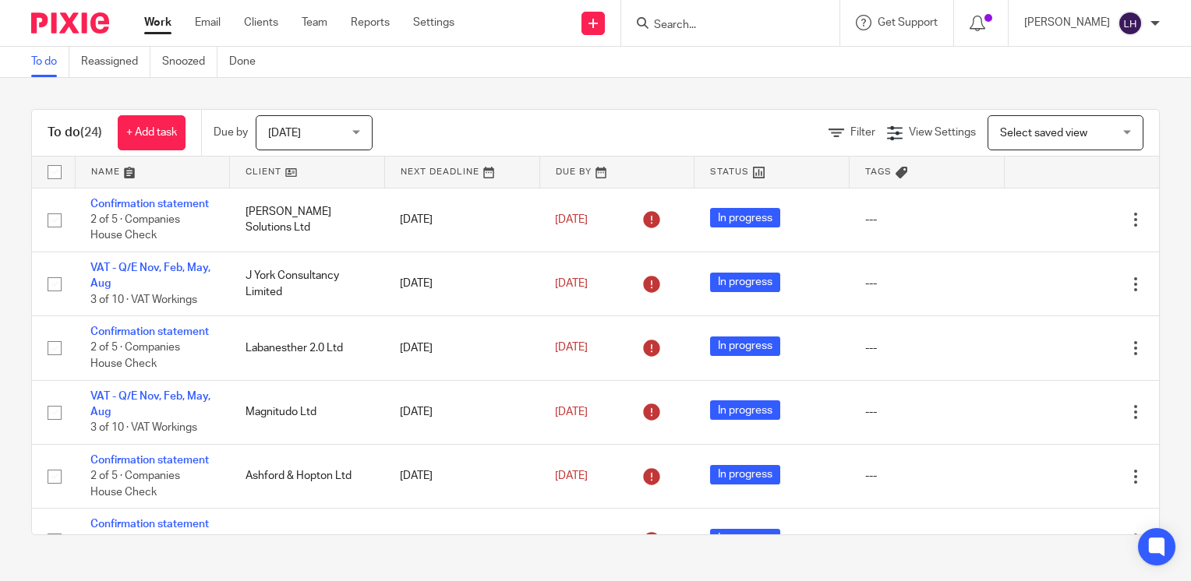
click at [724, 21] on input "Search" at bounding box center [722, 26] width 140 height 14
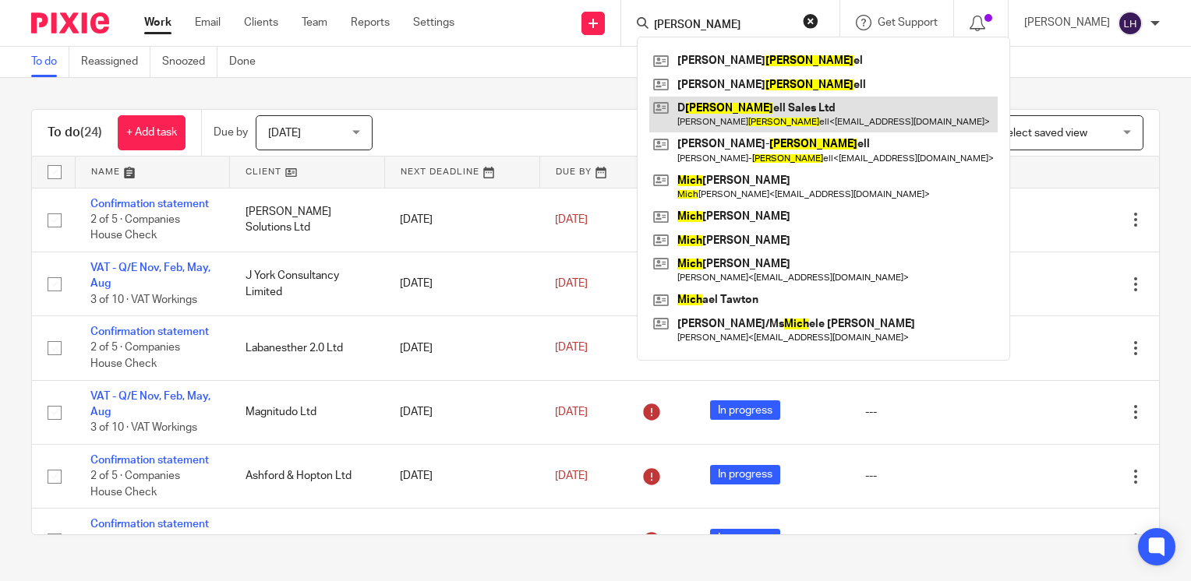
type input "mitch"
click at [771, 103] on link at bounding box center [823, 115] width 348 height 36
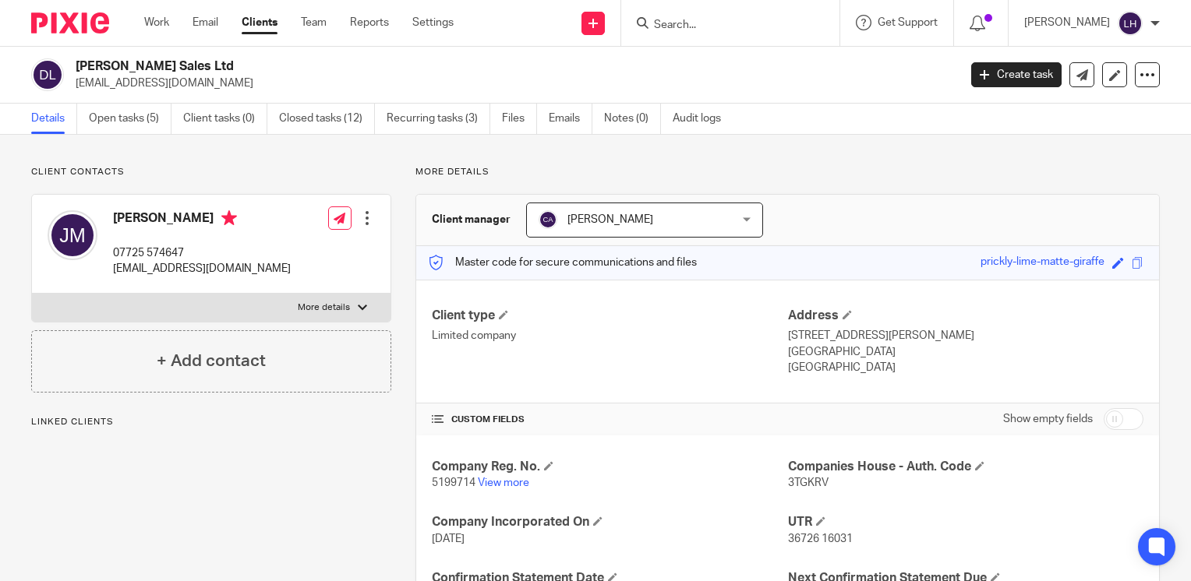
click at [464, 483] on span "5199714" at bounding box center [454, 483] width 44 height 11
copy p "5199714"
click at [805, 482] on span "3TGKRV" at bounding box center [808, 483] width 41 height 11
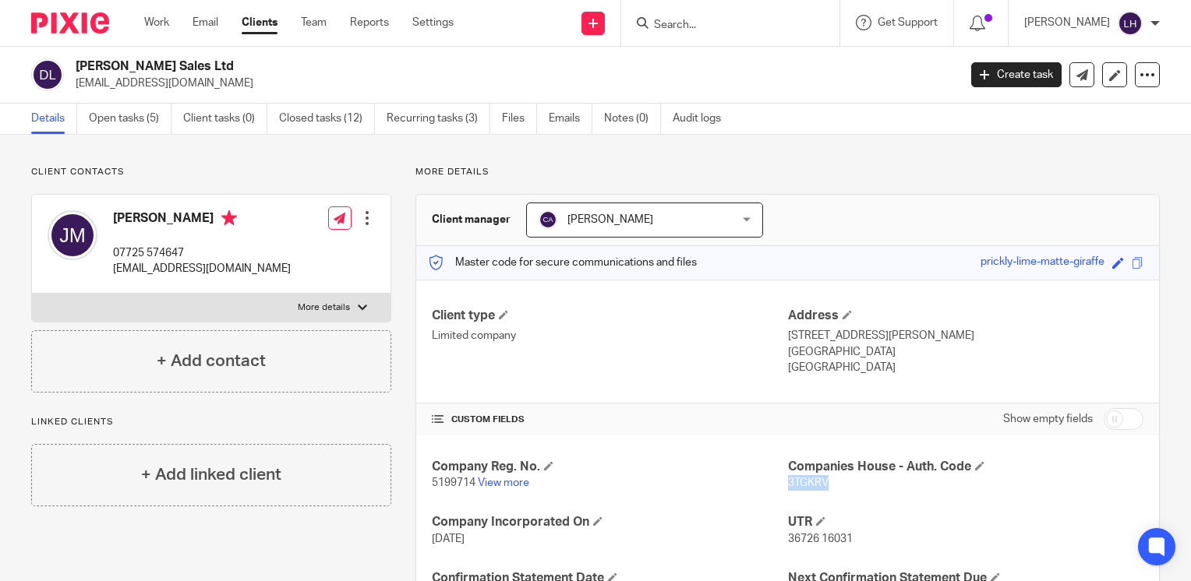
copy span "3TGKRV"
click at [512, 488] on p "5199714 View more" at bounding box center [609, 483] width 355 height 16
click at [517, 485] on link "View more" at bounding box center [503, 483] width 51 height 11
click at [732, 34] on div at bounding box center [730, 23] width 218 height 46
click at [714, 34] on div at bounding box center [730, 23] width 218 height 46
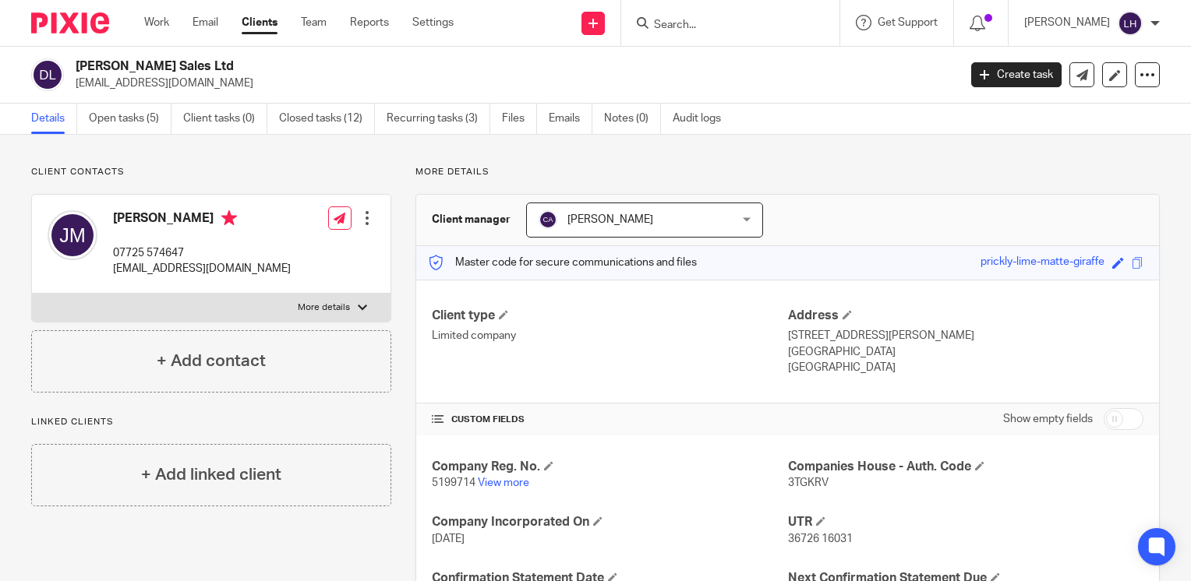
click at [711, 27] on input "Search" at bounding box center [722, 26] width 140 height 14
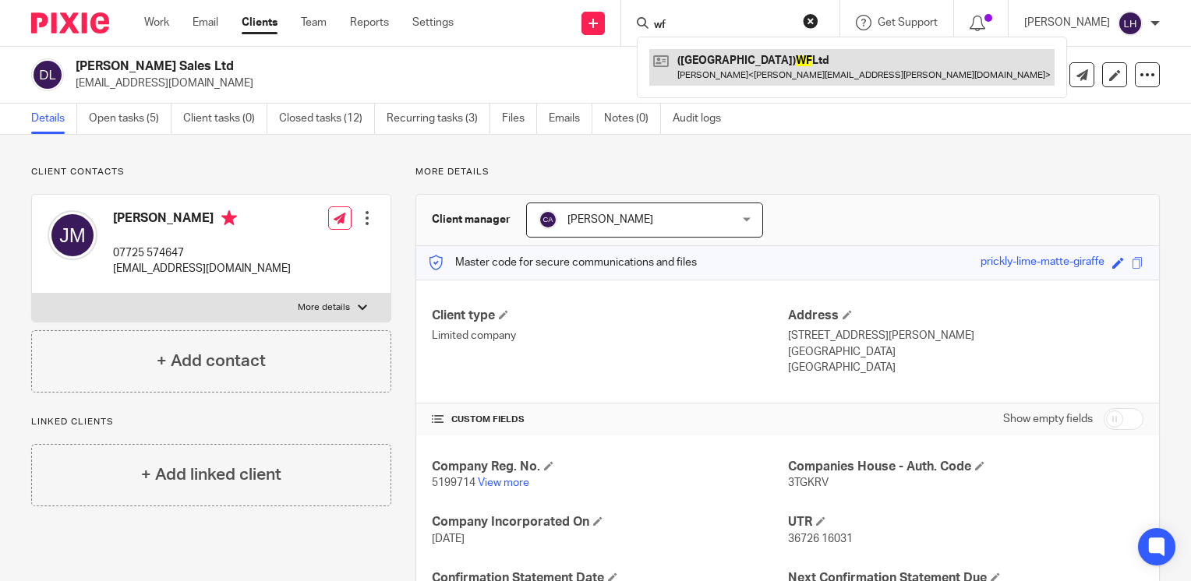
type input "wf"
click at [718, 71] on link at bounding box center [851, 67] width 405 height 36
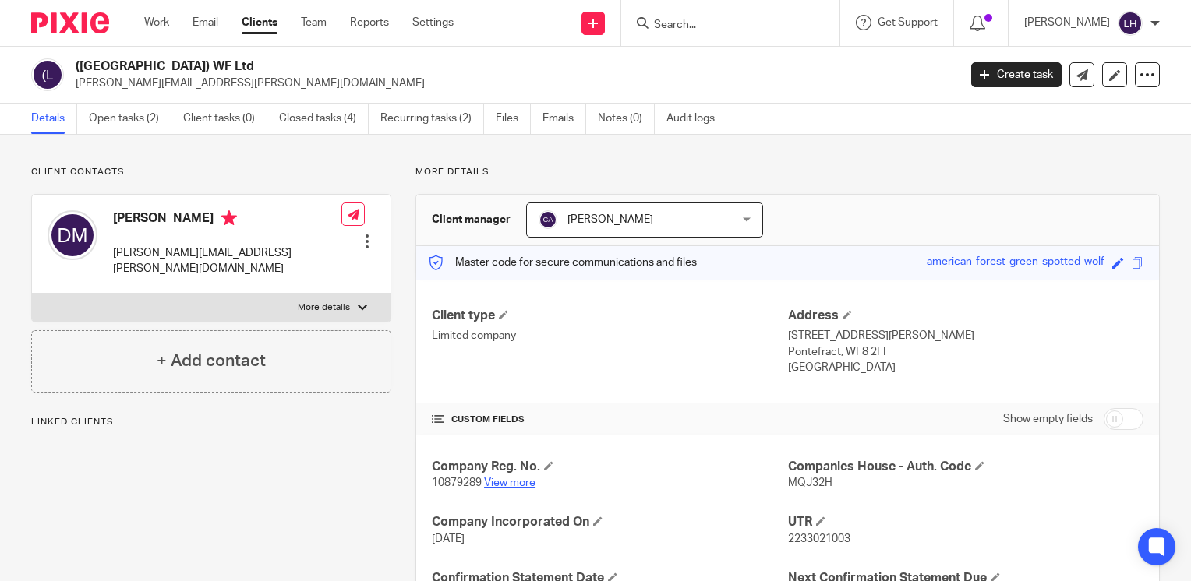
click at [518, 485] on link "View more" at bounding box center [509, 483] width 51 height 11
click at [137, 122] on link "Open tasks (2)" at bounding box center [130, 119] width 83 height 30
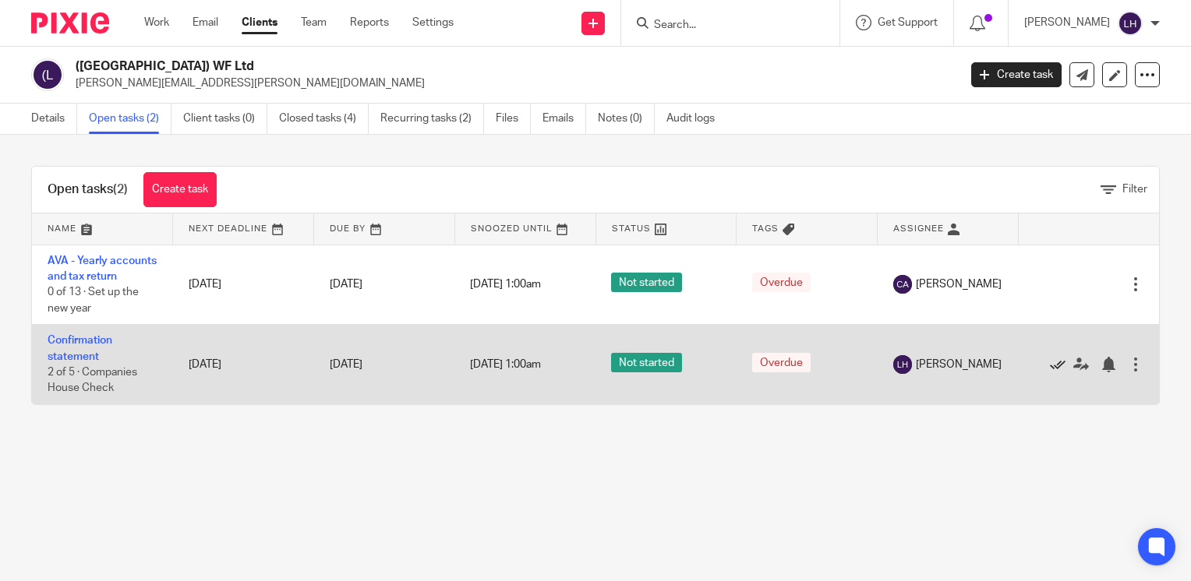
click at [1050, 372] on icon at bounding box center [1058, 365] width 16 height 16
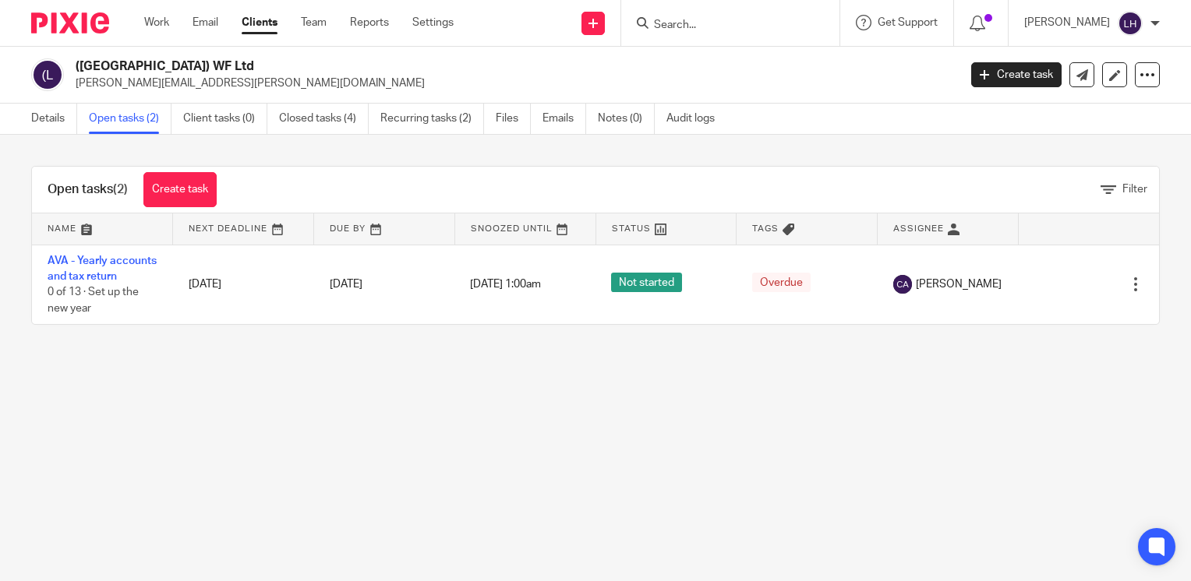
click at [748, 29] on input "Search" at bounding box center [722, 26] width 140 height 14
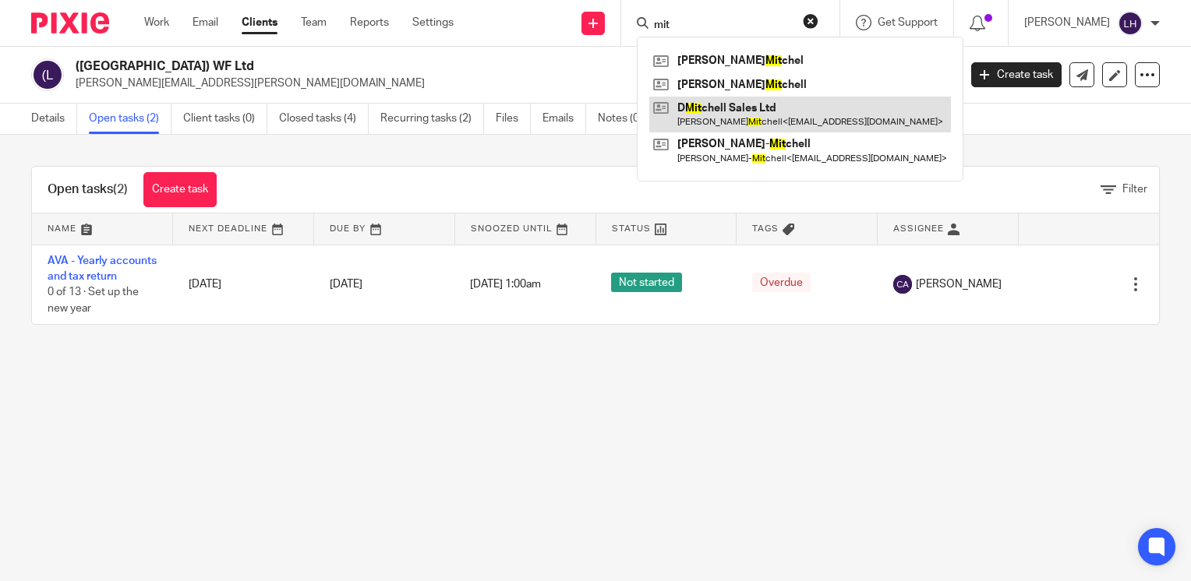
type input "mit"
click at [738, 105] on link at bounding box center [800, 115] width 302 height 36
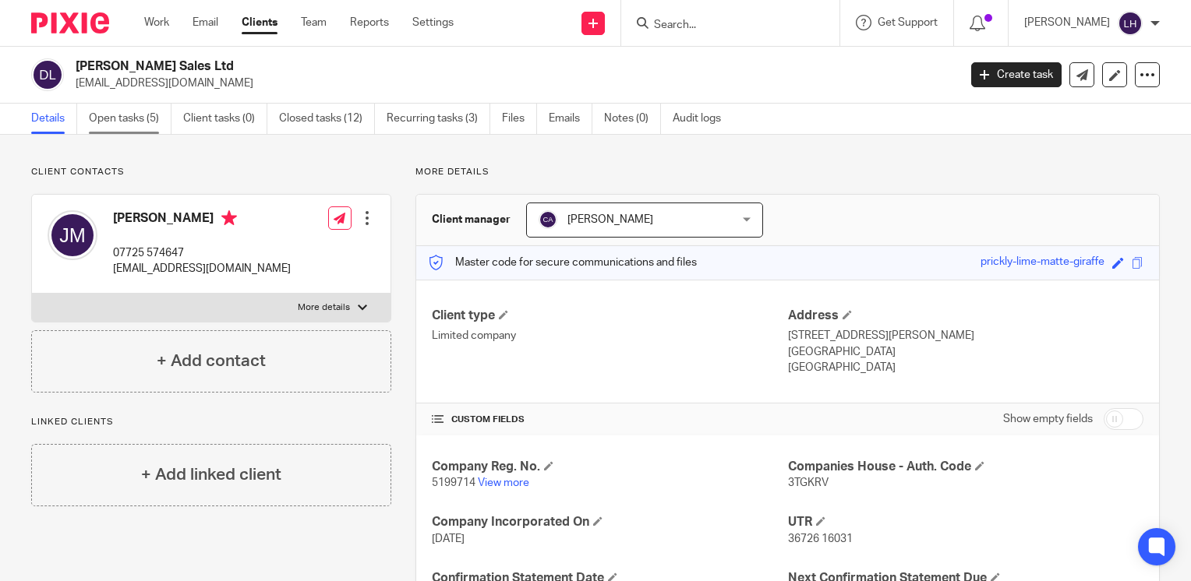
click at [150, 118] on link "Open tasks (5)" at bounding box center [130, 119] width 83 height 30
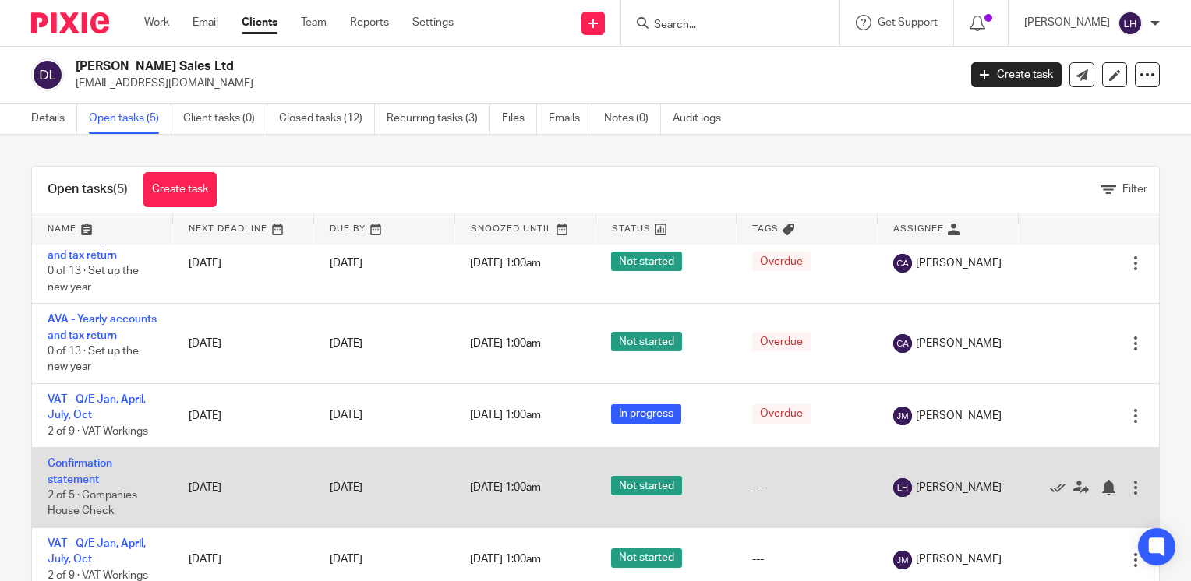
scroll to position [41, 0]
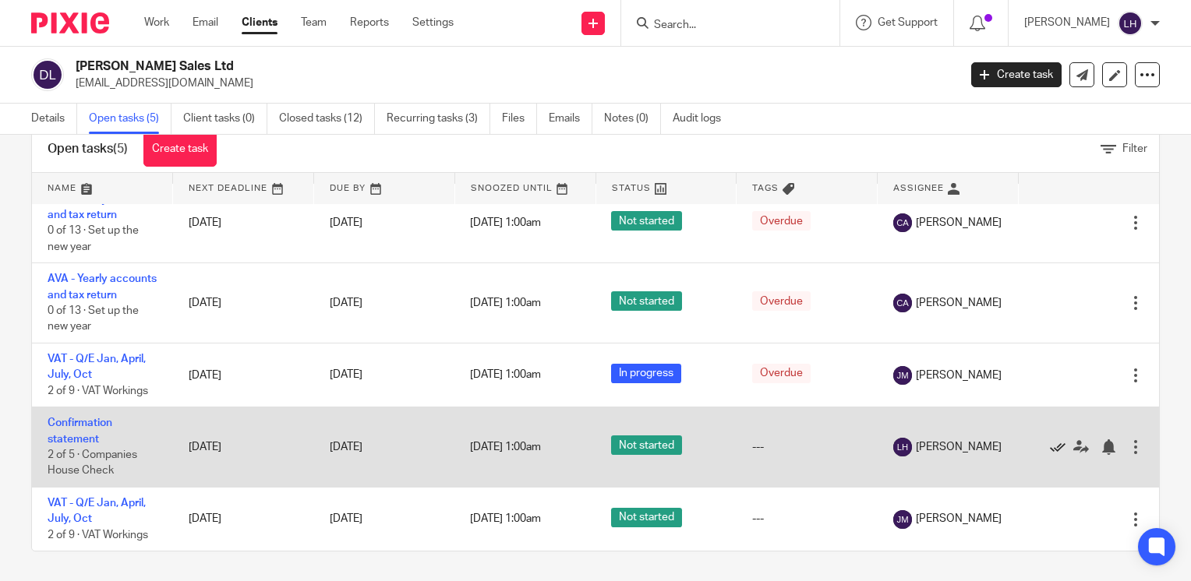
click at [1050, 444] on icon at bounding box center [1058, 447] width 16 height 16
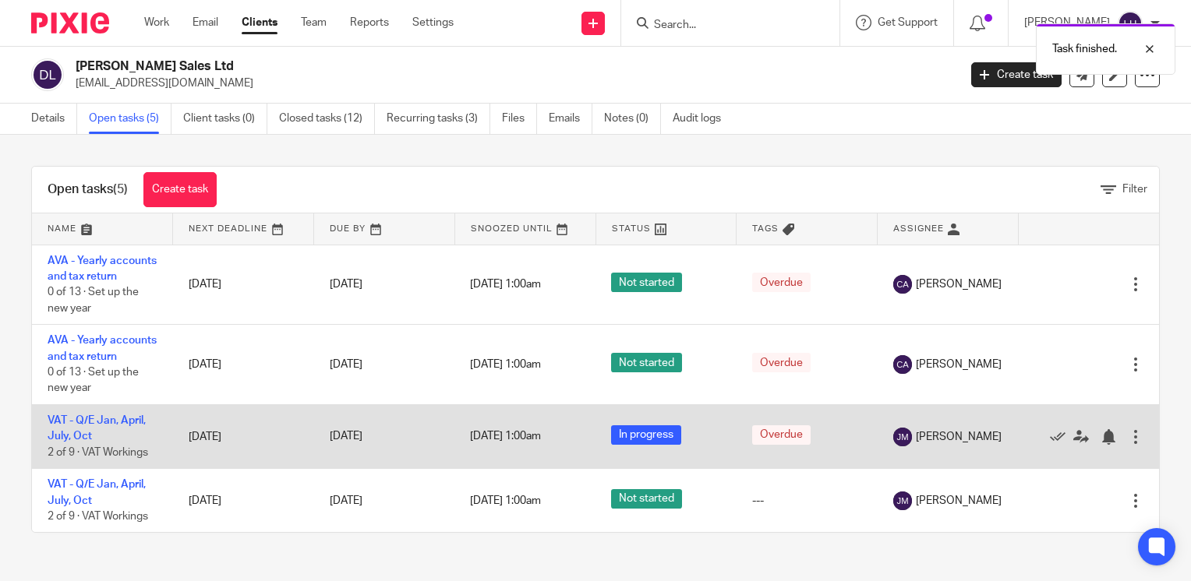
scroll to position [0, 0]
click at [1050, 445] on icon at bounding box center [1058, 437] width 16 height 16
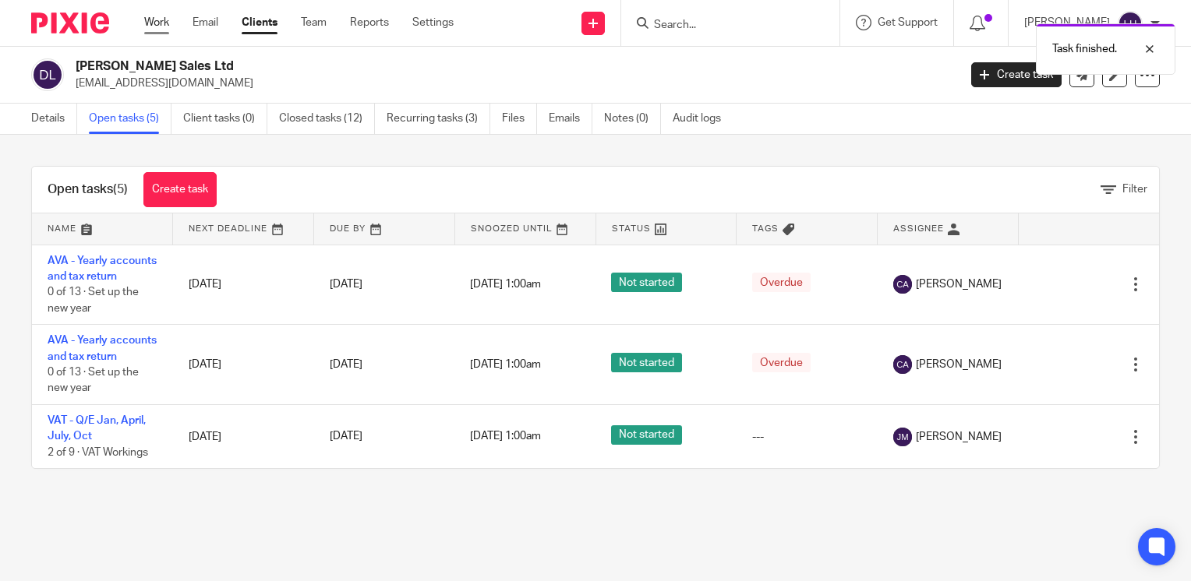
click at [159, 26] on link "Work" at bounding box center [156, 23] width 25 height 16
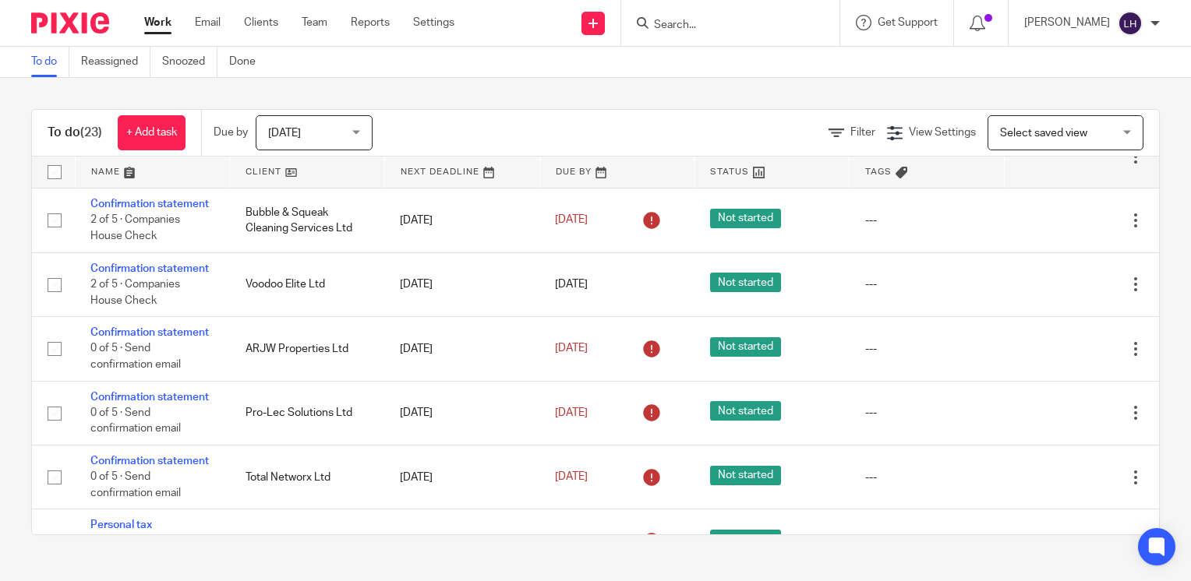
scroll to position [1247, 0]
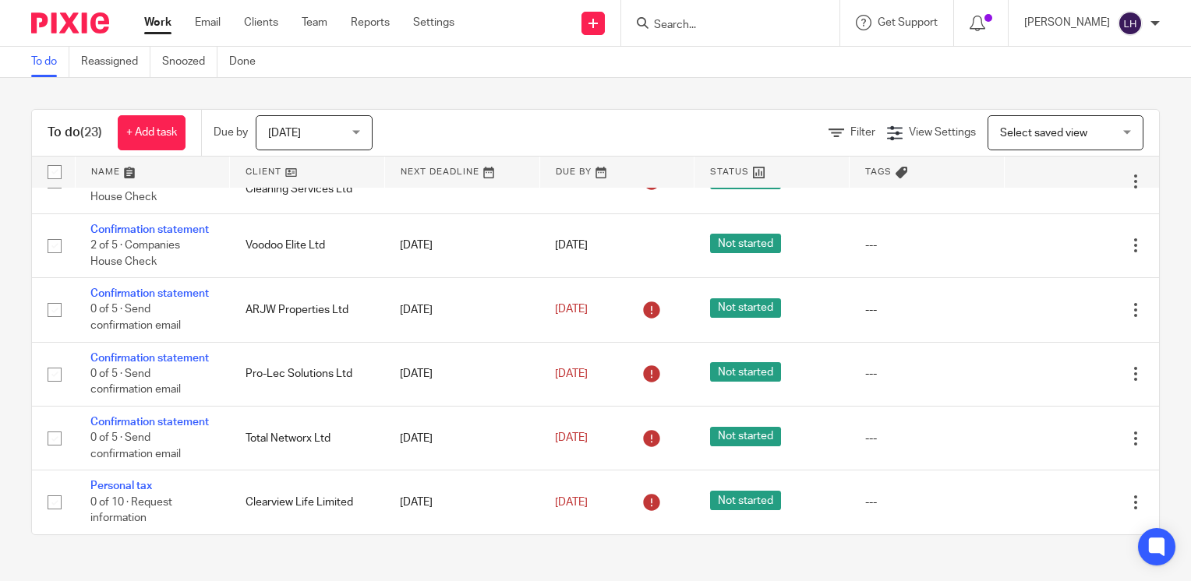
click at [785, 21] on input "Search" at bounding box center [722, 26] width 140 height 14
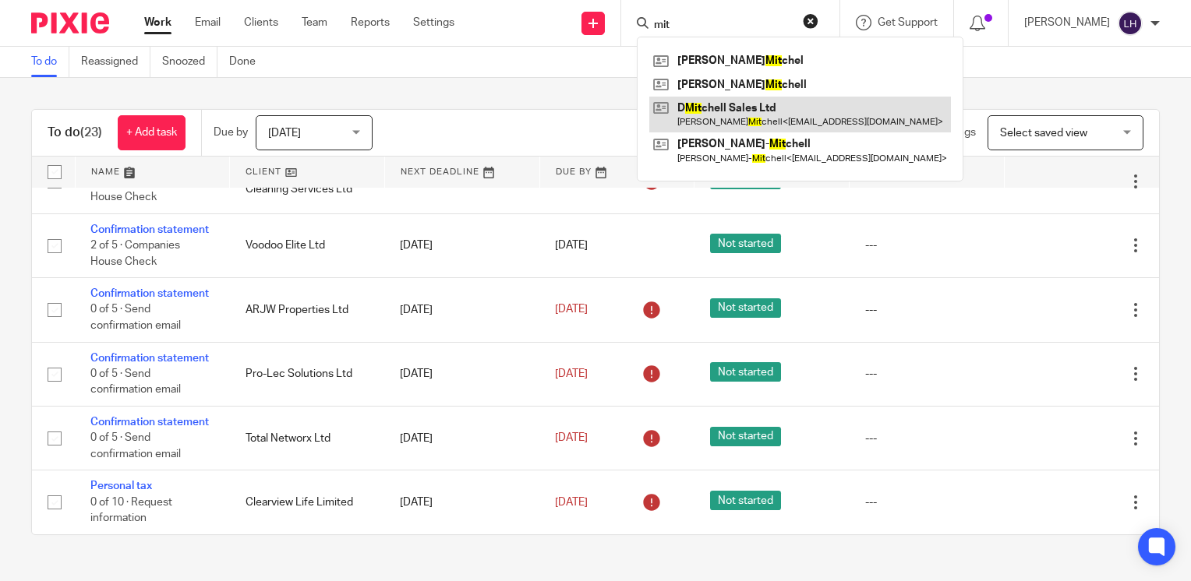
type input "mit"
click at [785, 111] on link at bounding box center [800, 115] width 302 height 36
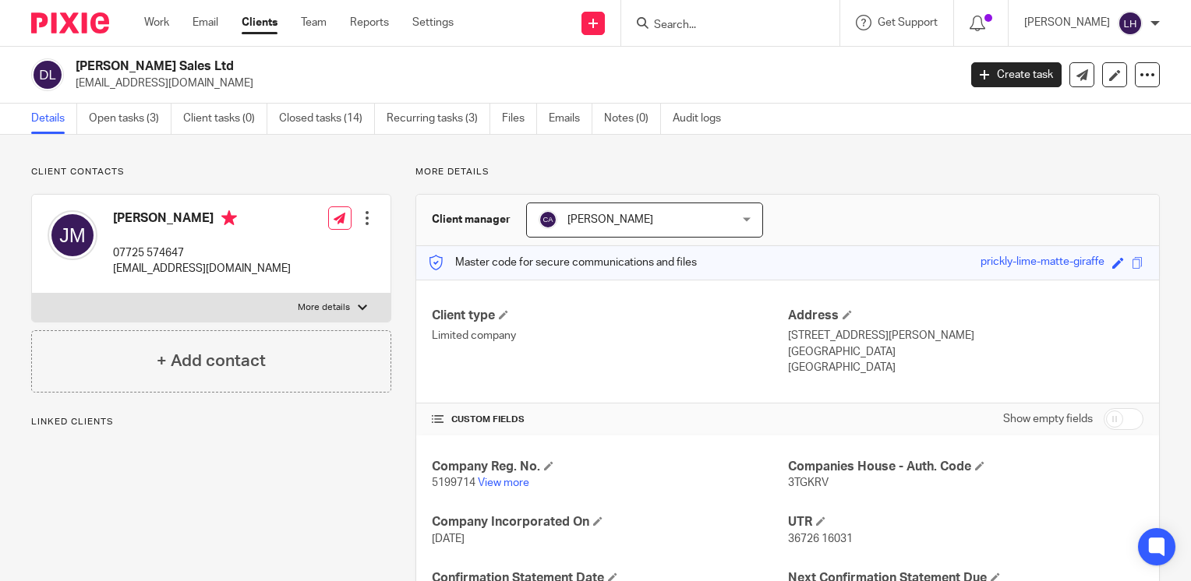
scroll to position [78, 0]
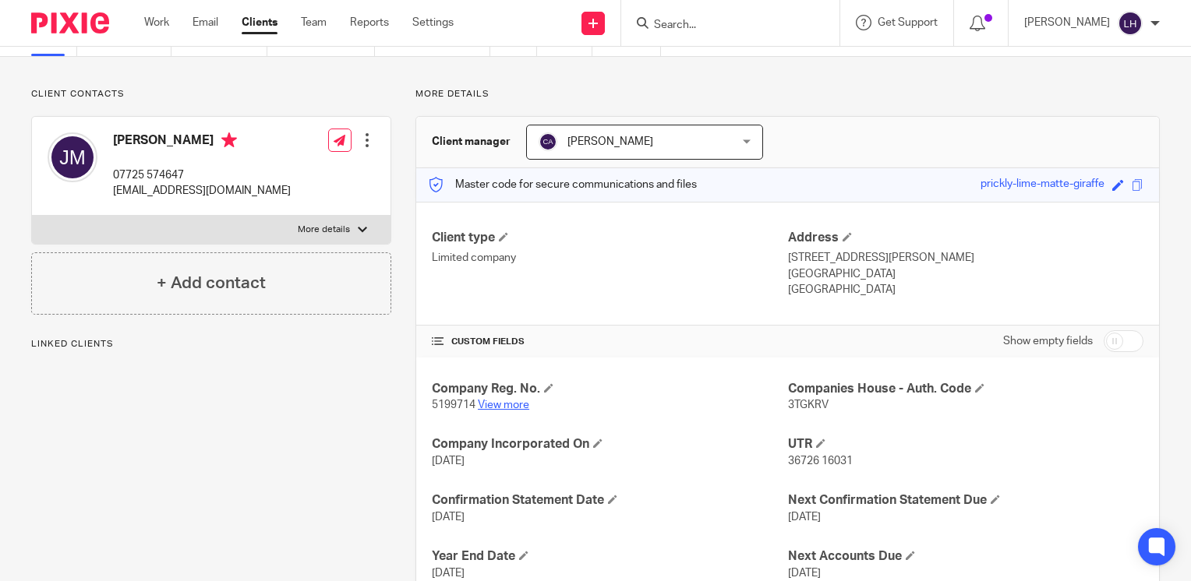
click at [507, 401] on link "View more" at bounding box center [503, 405] width 51 height 11
click at [163, 26] on link "Work" at bounding box center [156, 23] width 25 height 16
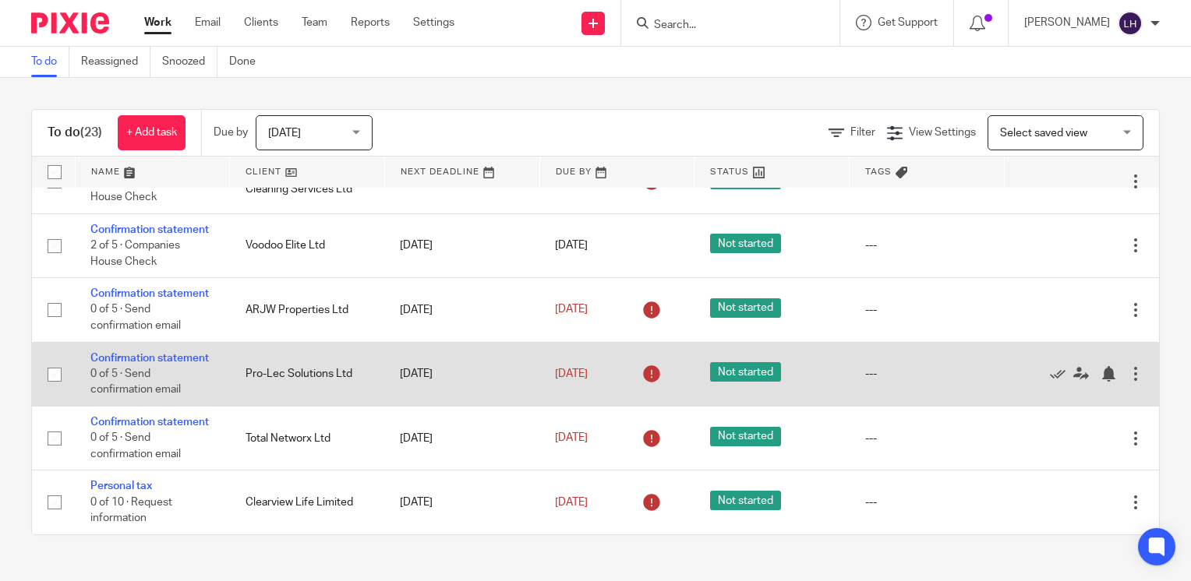
scroll to position [1331, 0]
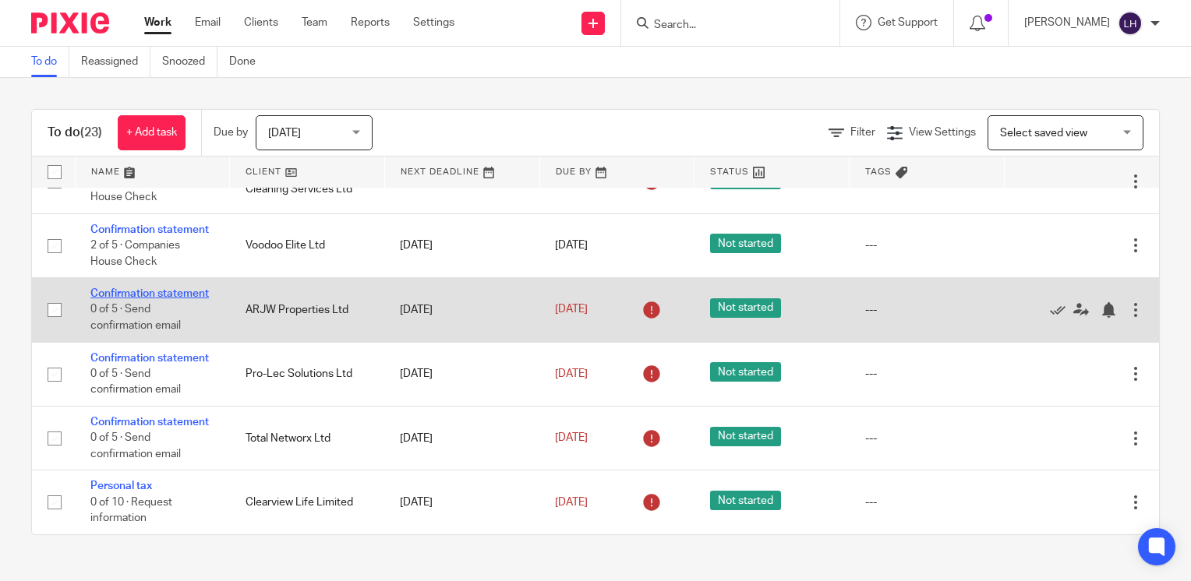
click at [144, 299] on link "Confirmation statement" at bounding box center [149, 293] width 118 height 11
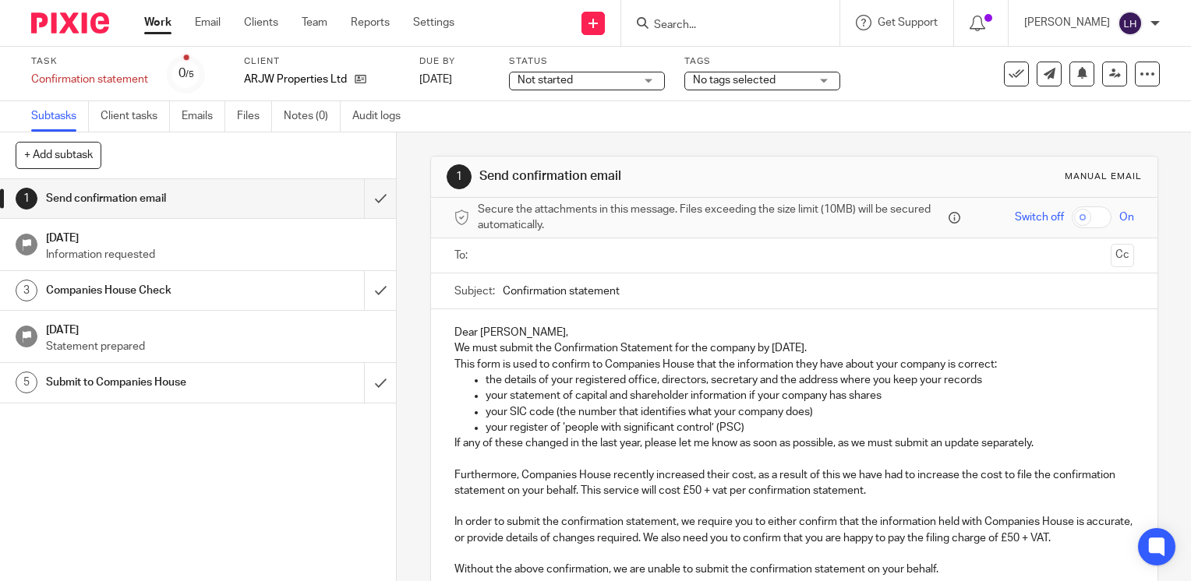
click at [507, 255] on input "text" at bounding box center [793, 256] width 620 height 18
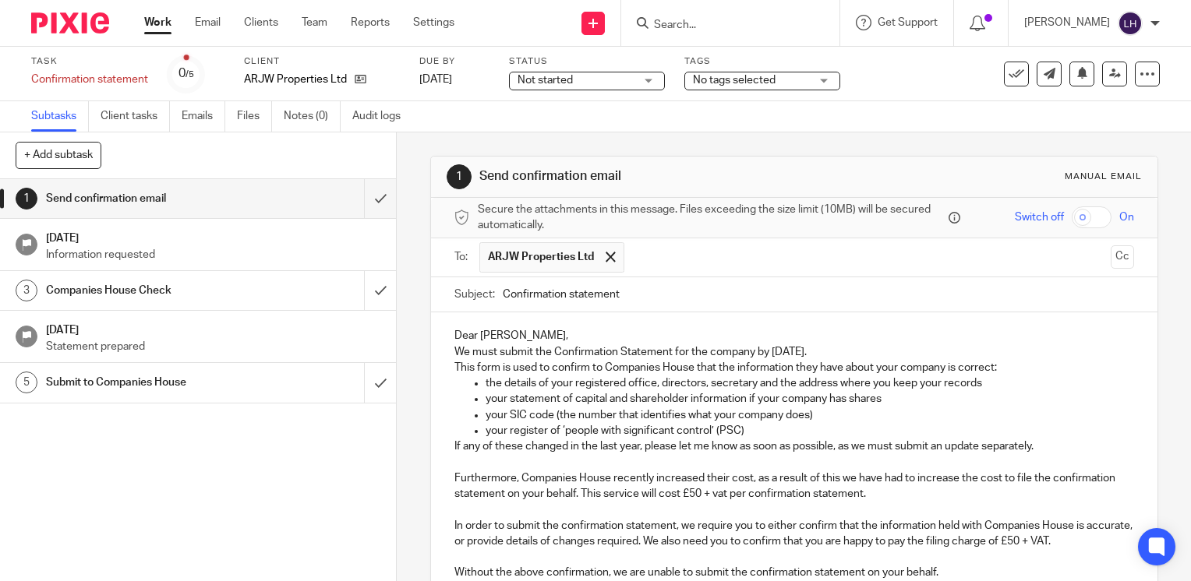
click at [681, 298] on input "Confirmation statement" at bounding box center [818, 294] width 631 height 35
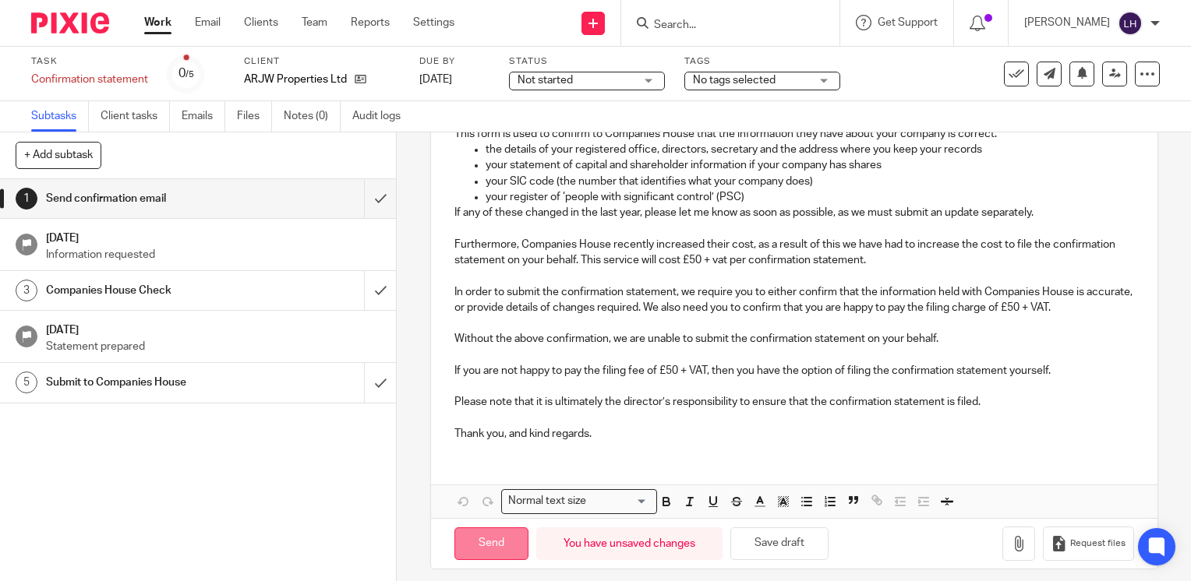
type input "Confirmation statement - ARJW Properties Ltd"
click at [503, 556] on input "Send" at bounding box center [491, 545] width 74 height 34
type input "Sent"
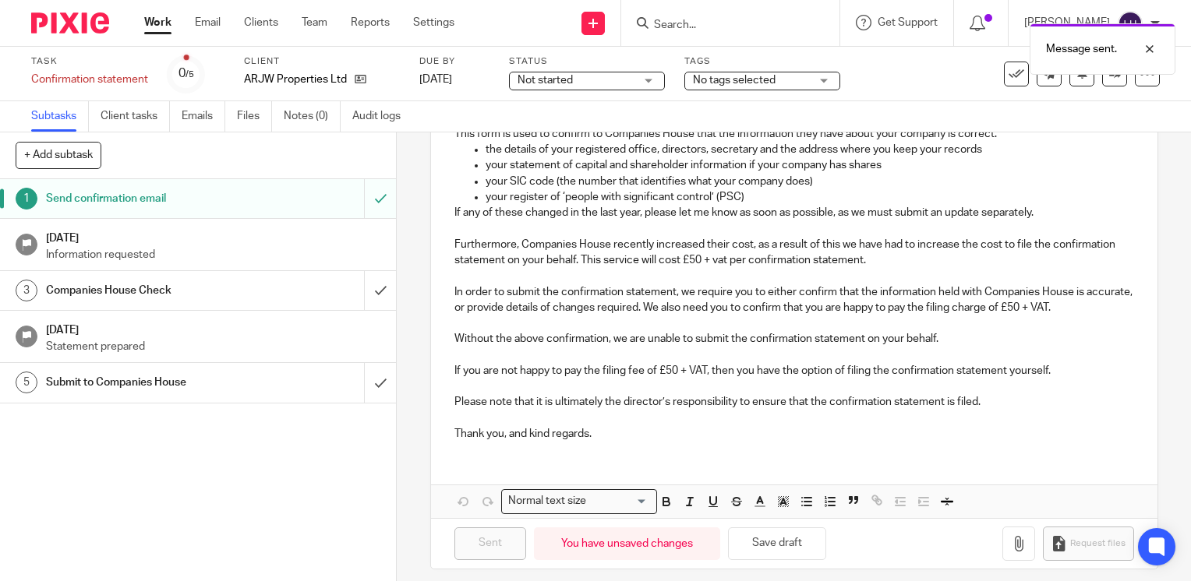
scroll to position [0, 0]
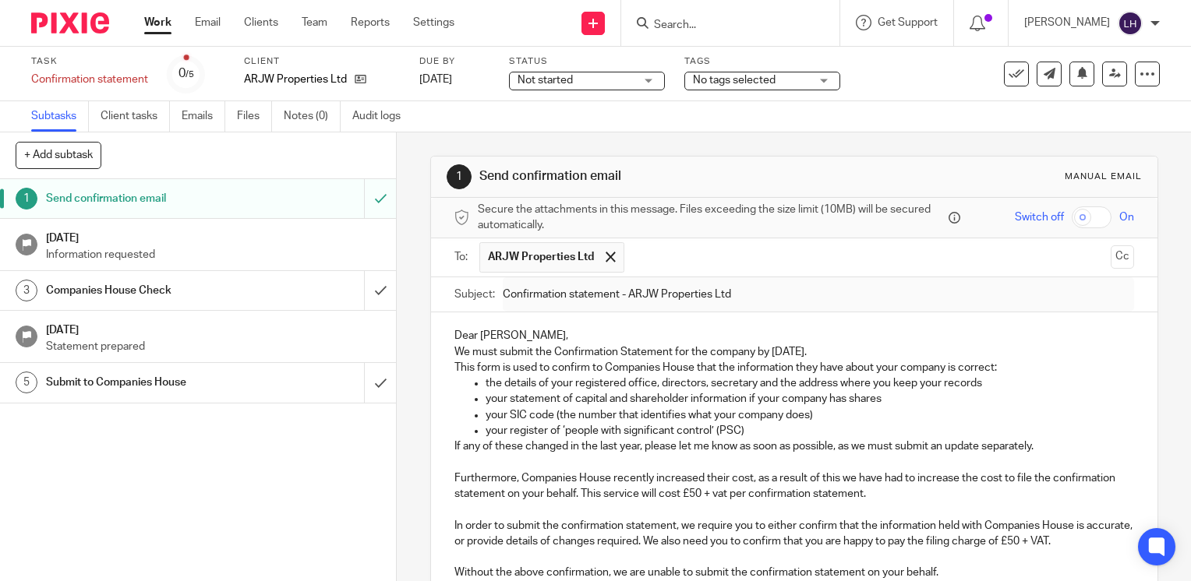
click at [134, 17] on div "Work Email Clients Team Reports Settings Work Email Clients Team Reports Settin…" at bounding box center [303, 23] width 349 height 46
click at [162, 23] on link "Work" at bounding box center [157, 23] width 27 height 16
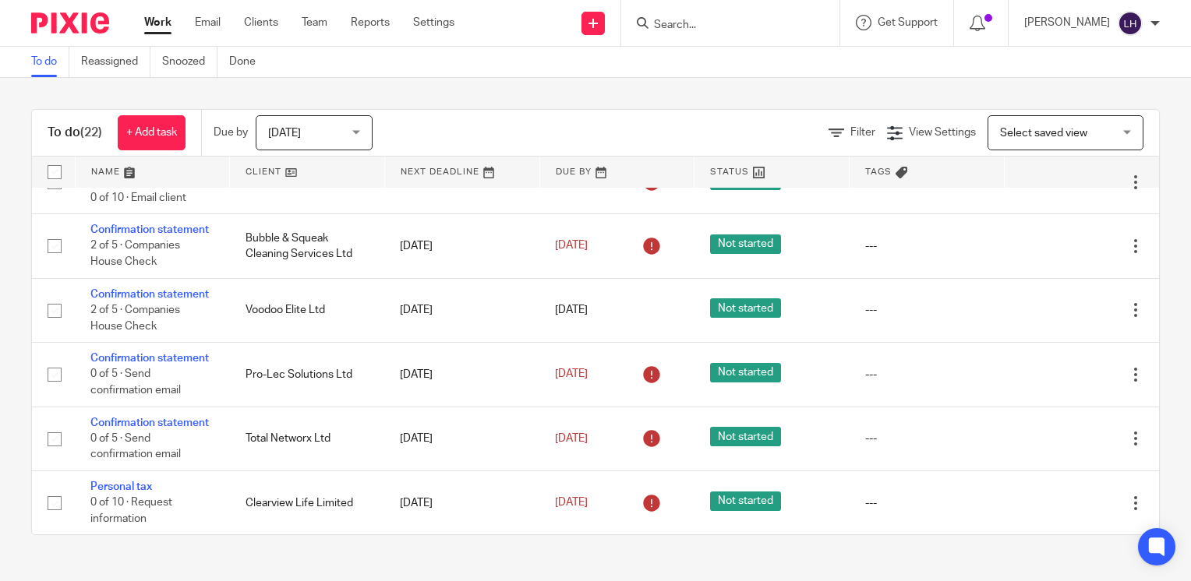
scroll to position [1328, 0]
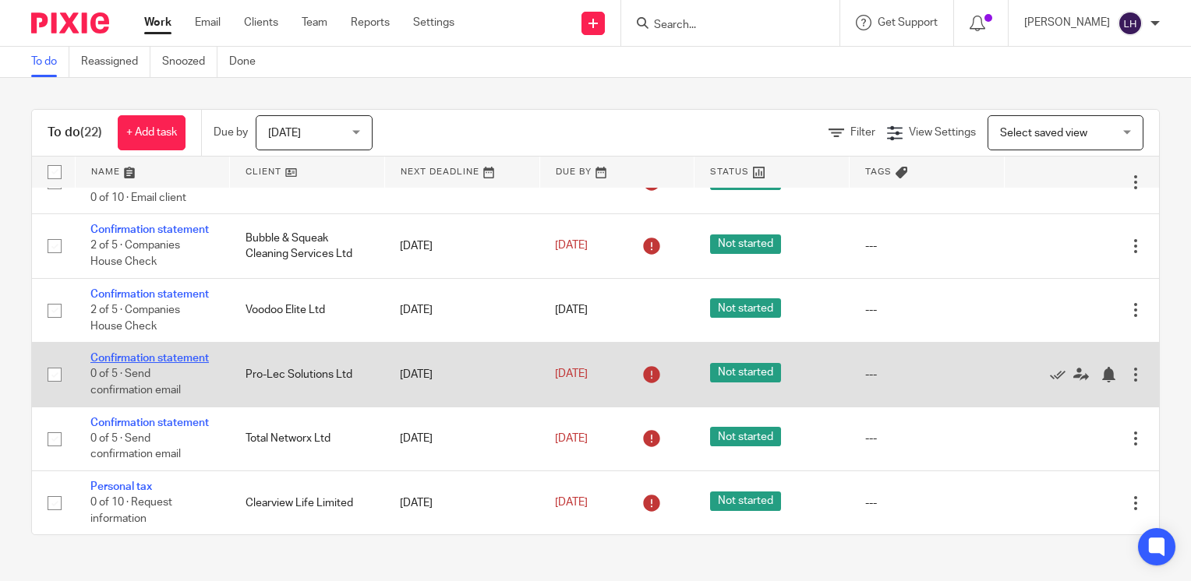
click at [137, 353] on link "Confirmation statement" at bounding box center [149, 358] width 118 height 11
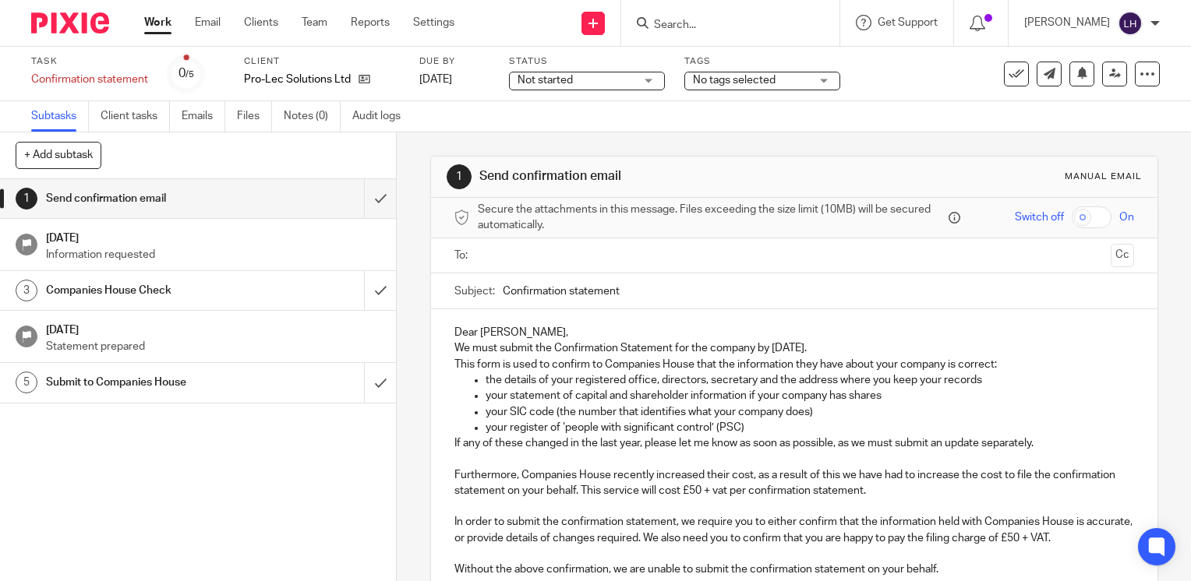
click at [561, 249] on input "text" at bounding box center [793, 256] width 620 height 18
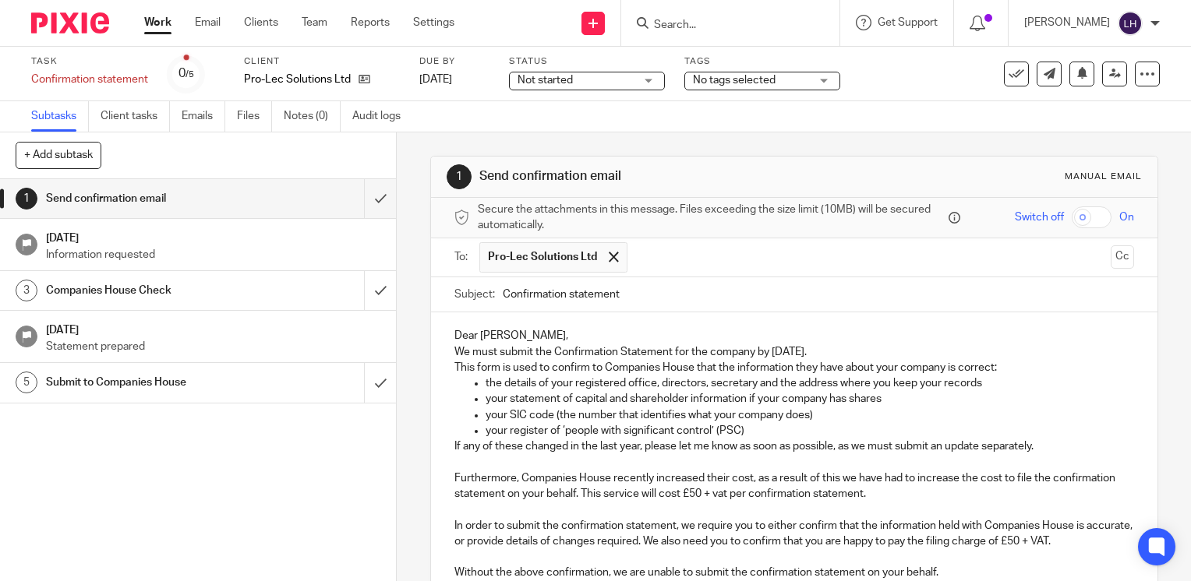
drag, startPoint x: 575, startPoint y: 297, endPoint x: 587, endPoint y: 300, distance: 12.1
drag, startPoint x: 683, startPoint y: 296, endPoint x: 673, endPoint y: 285, distance: 14.9
click at [685, 296] on input "Confirmation statement" at bounding box center [818, 294] width 631 height 35
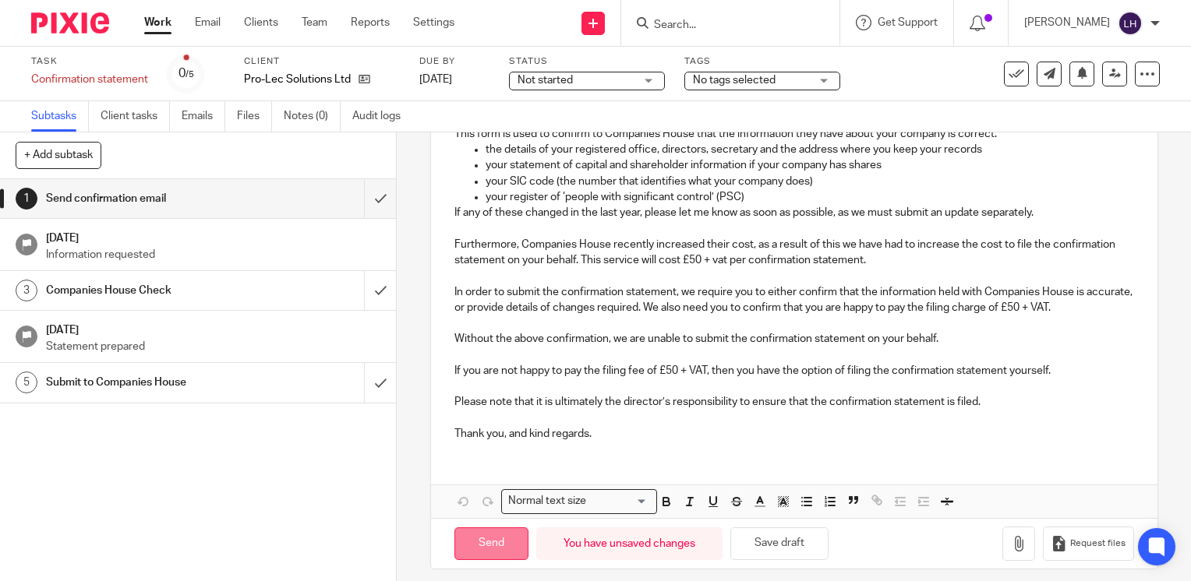
type input "Confirmation statement - Pro-Lec Solutions Ltd"
click at [499, 550] on input "Send" at bounding box center [491, 545] width 74 height 34
type input "Sent"
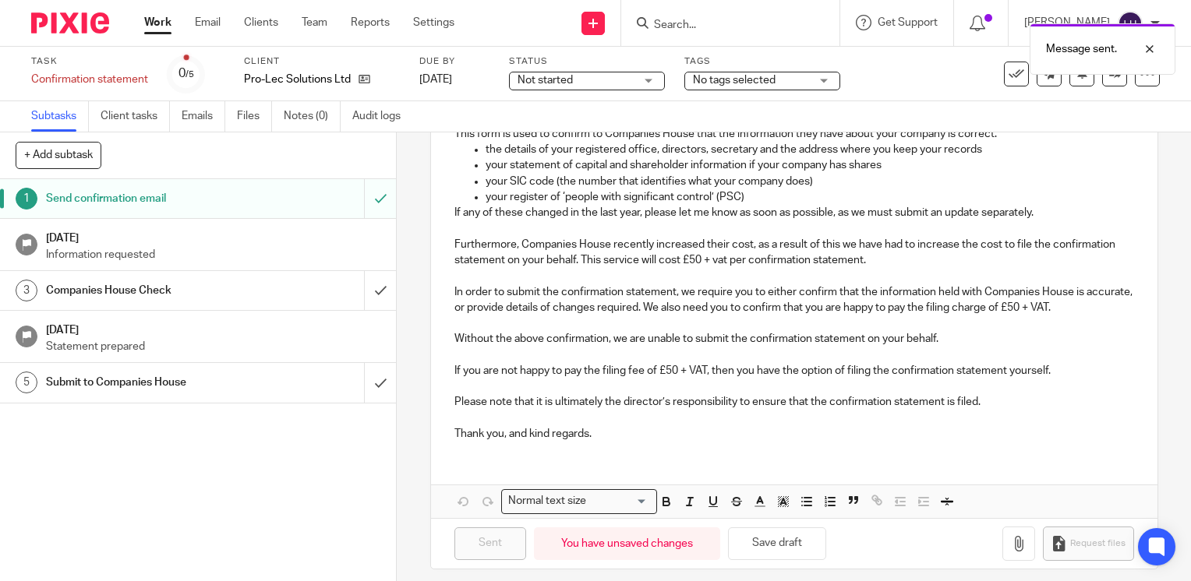
click at [167, 27] on link "Work" at bounding box center [157, 23] width 27 height 16
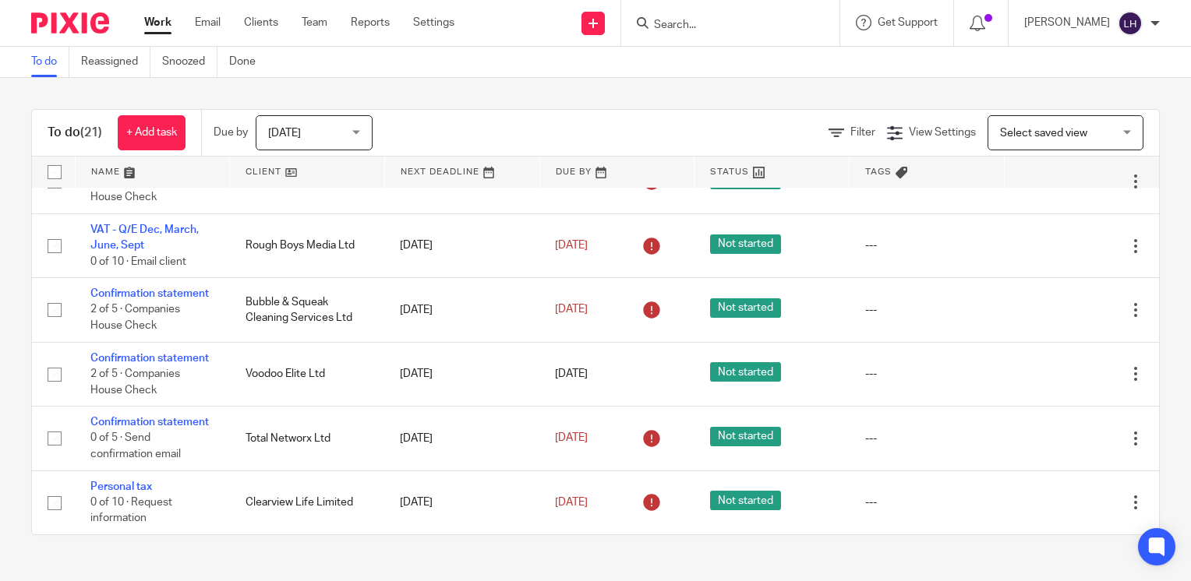
scroll to position [1247, 0]
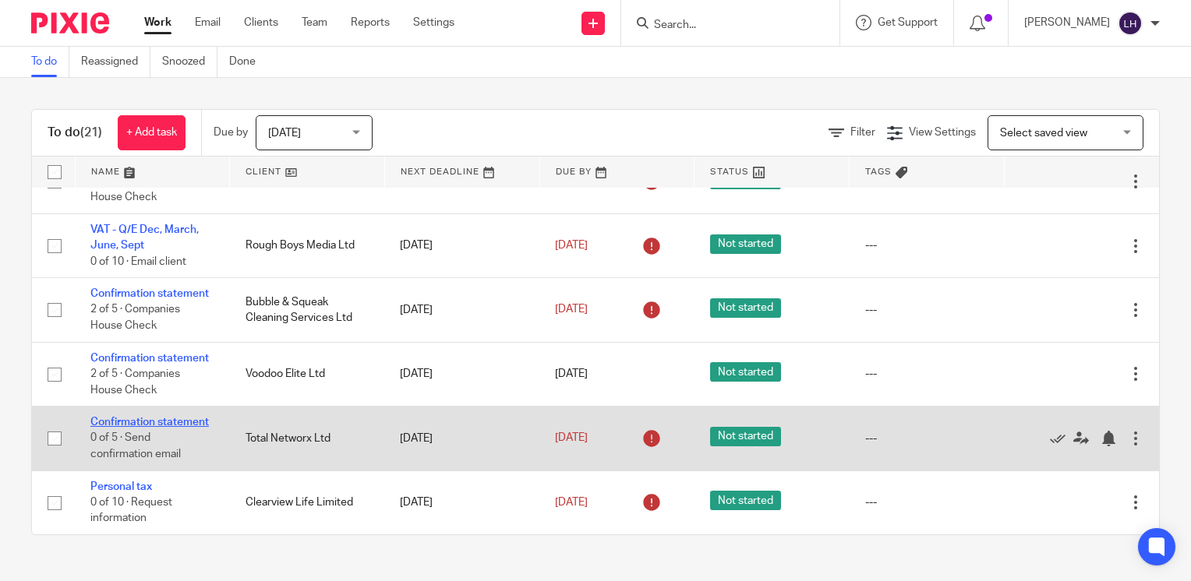
click at [153, 417] on link "Confirmation statement" at bounding box center [149, 422] width 118 height 11
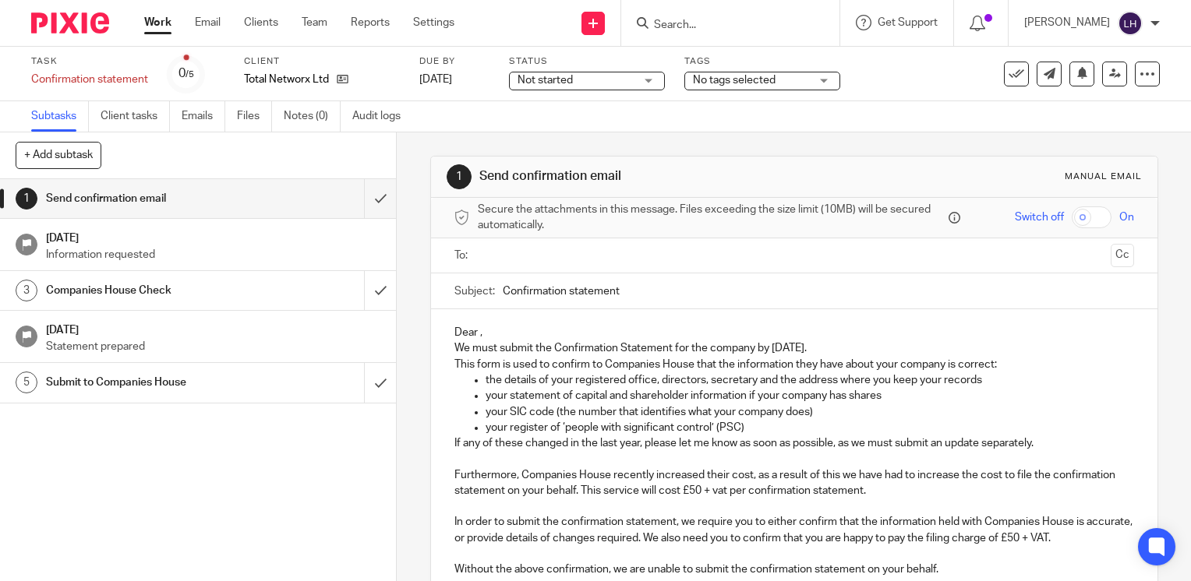
click at [514, 251] on input "text" at bounding box center [793, 256] width 620 height 18
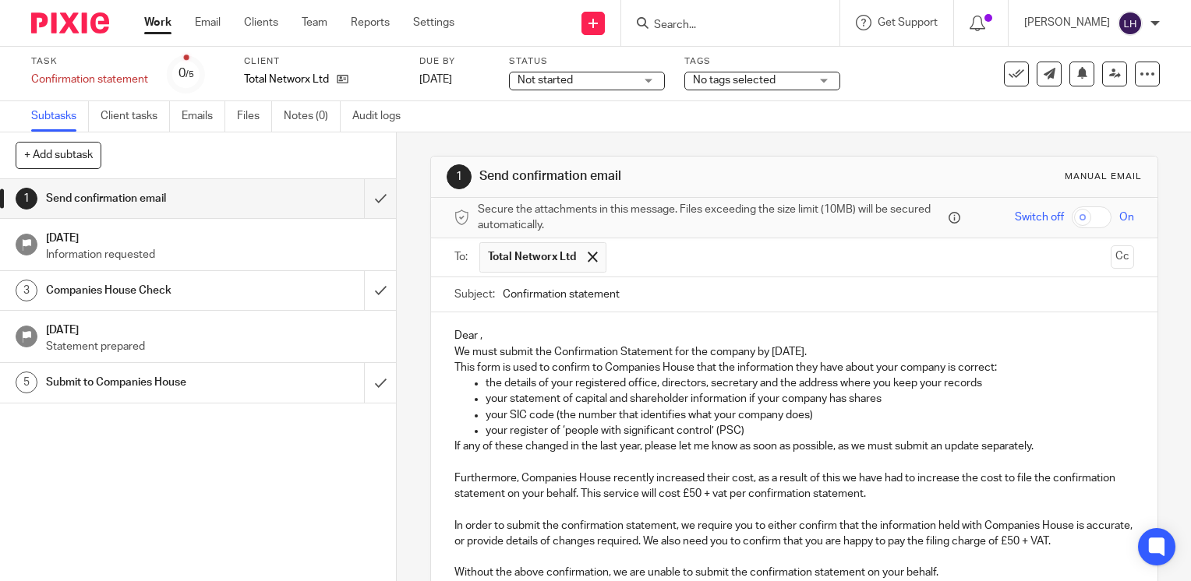
click at [694, 302] on input "Confirmation statement" at bounding box center [818, 294] width 631 height 35
type input "Confirmation statement - Total Networx Ltd"
click at [476, 338] on p "Dear ," at bounding box center [794, 336] width 680 height 16
click at [346, 83] on icon at bounding box center [343, 79] width 12 height 12
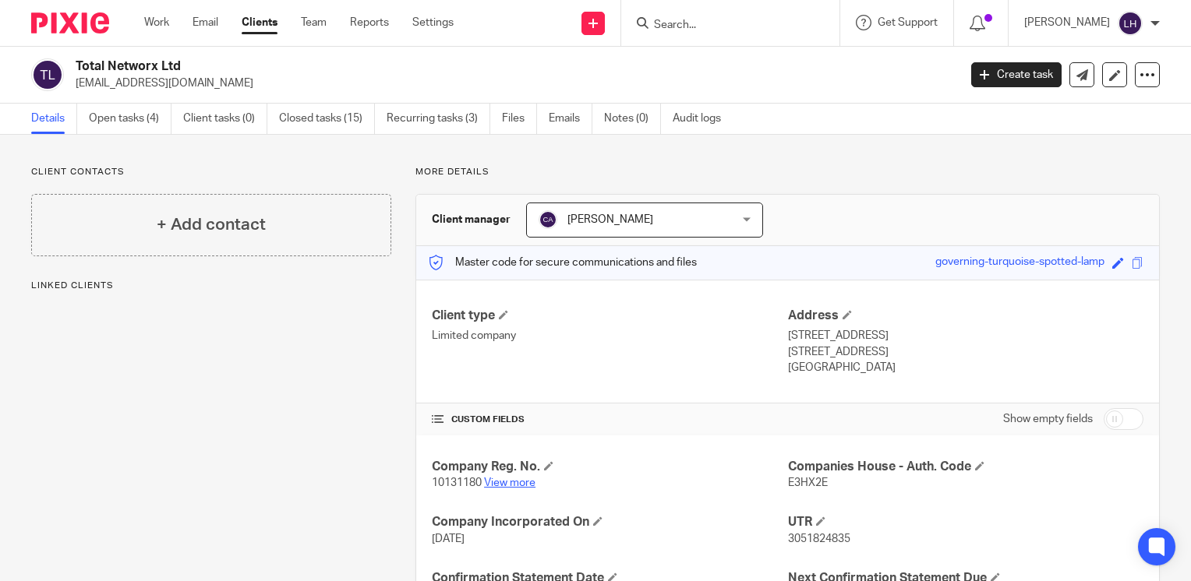
click at [519, 485] on link "View more" at bounding box center [509, 483] width 51 height 11
click at [139, 23] on div "Work Email Clients Team Reports Settings Work Email Clients Team Reports Settin…" at bounding box center [303, 23] width 348 height 46
click at [165, 20] on link "Work" at bounding box center [156, 23] width 25 height 16
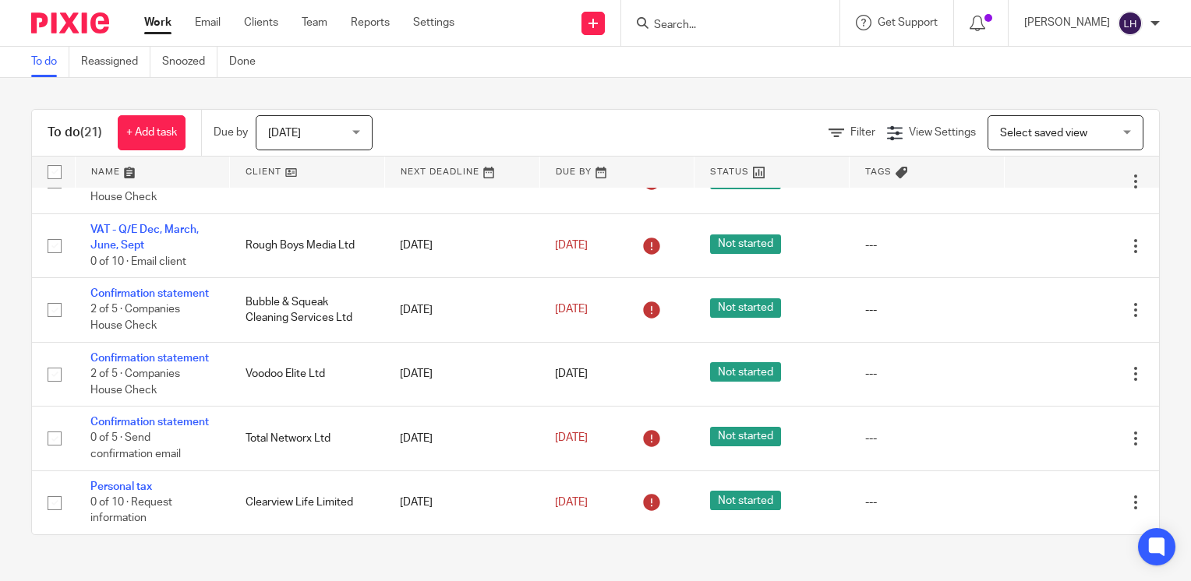
scroll to position [1247, 0]
click at [715, 26] on input "Search" at bounding box center [722, 26] width 140 height 14
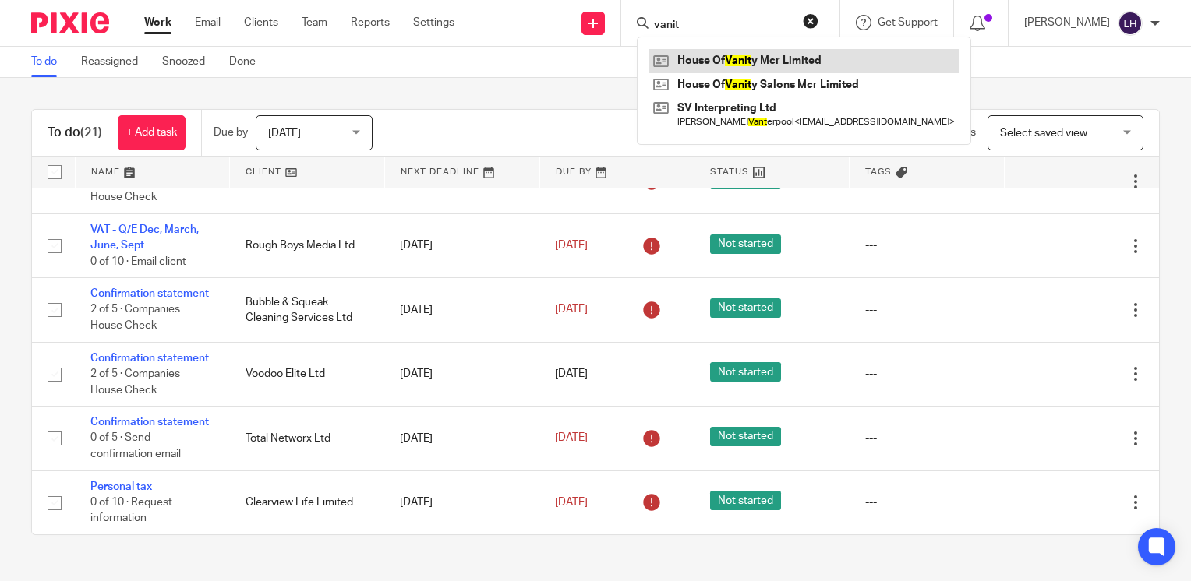
type input "vanit"
click at [810, 55] on link at bounding box center [803, 60] width 309 height 23
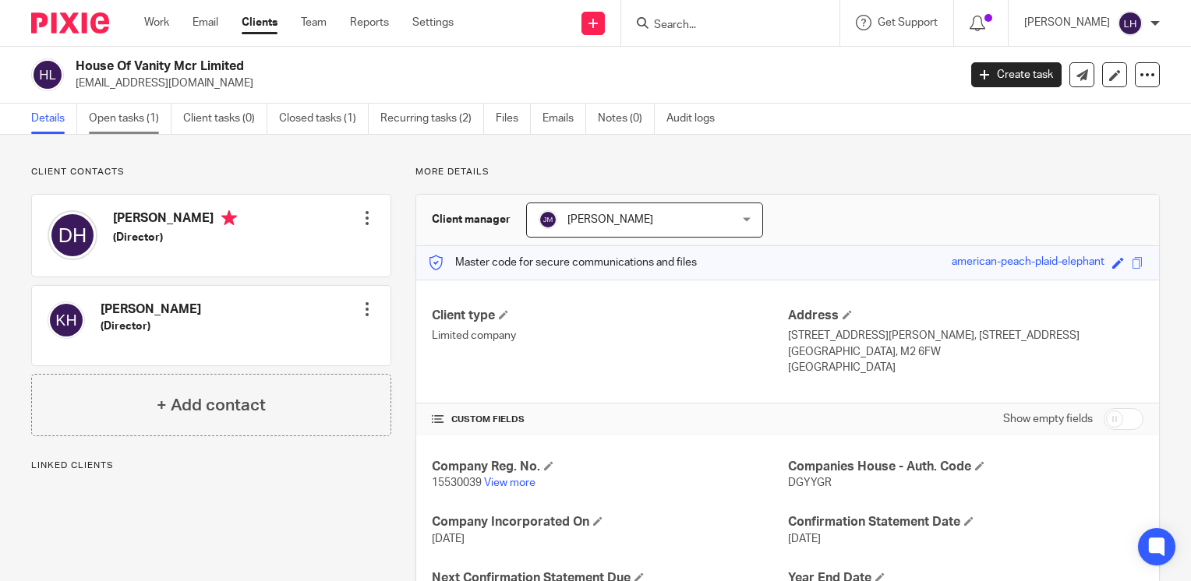
click at [122, 128] on link "Open tasks (1)" at bounding box center [130, 119] width 83 height 30
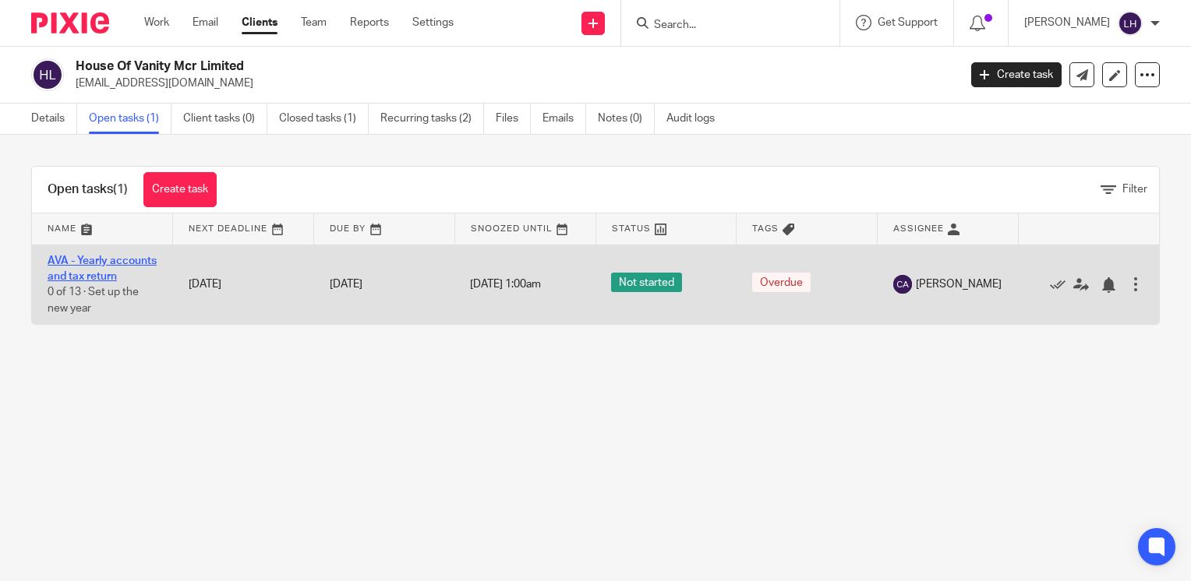
click at [92, 263] on link "AVA - Yearly accounts and tax return" at bounding box center [102, 269] width 109 height 26
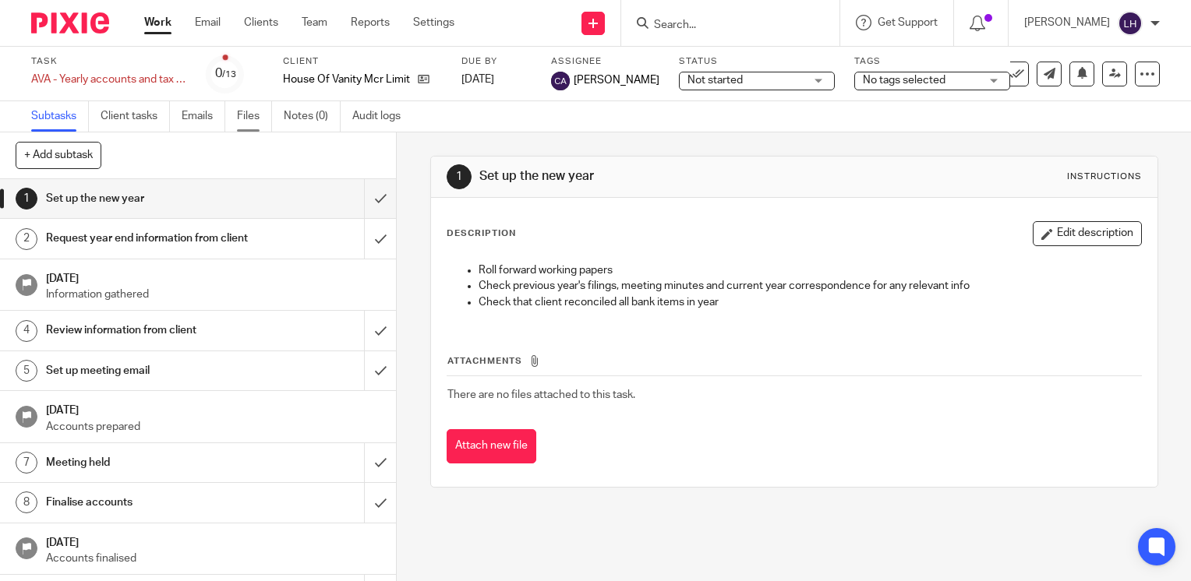
click at [247, 114] on link "Files" at bounding box center [254, 116] width 35 height 30
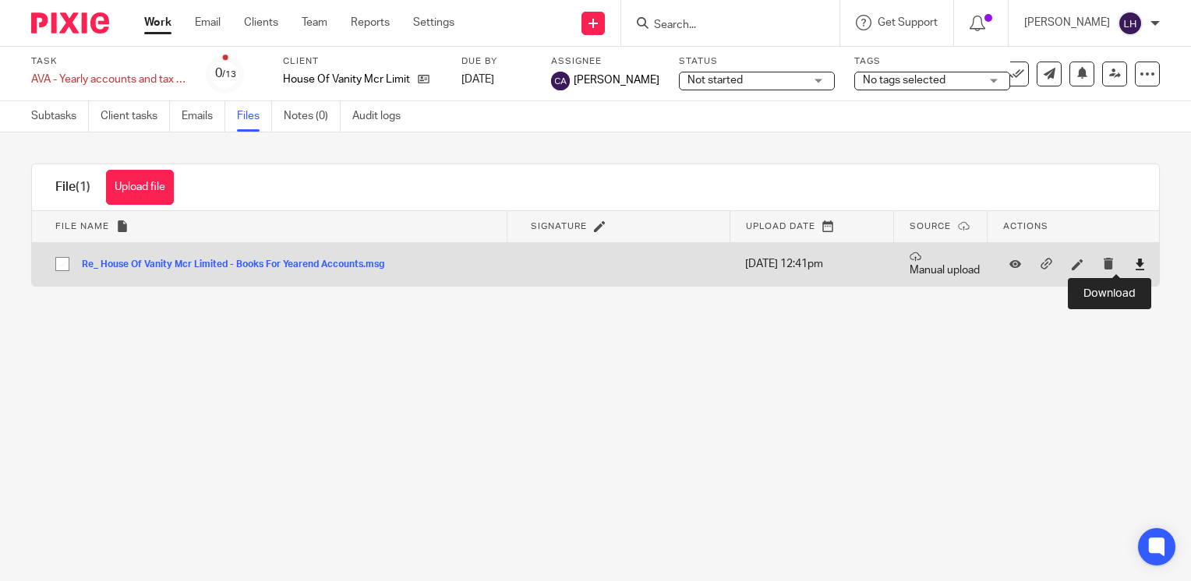
click at [1134, 260] on icon at bounding box center [1140, 265] width 12 height 12
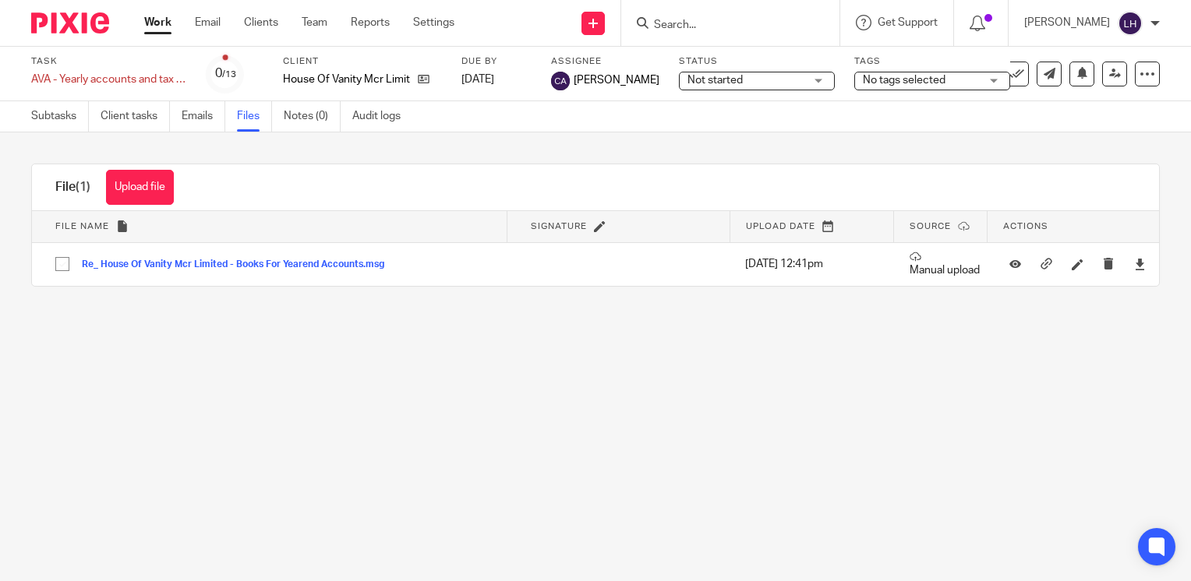
click at [714, 26] on input "Search" at bounding box center [722, 26] width 140 height 14
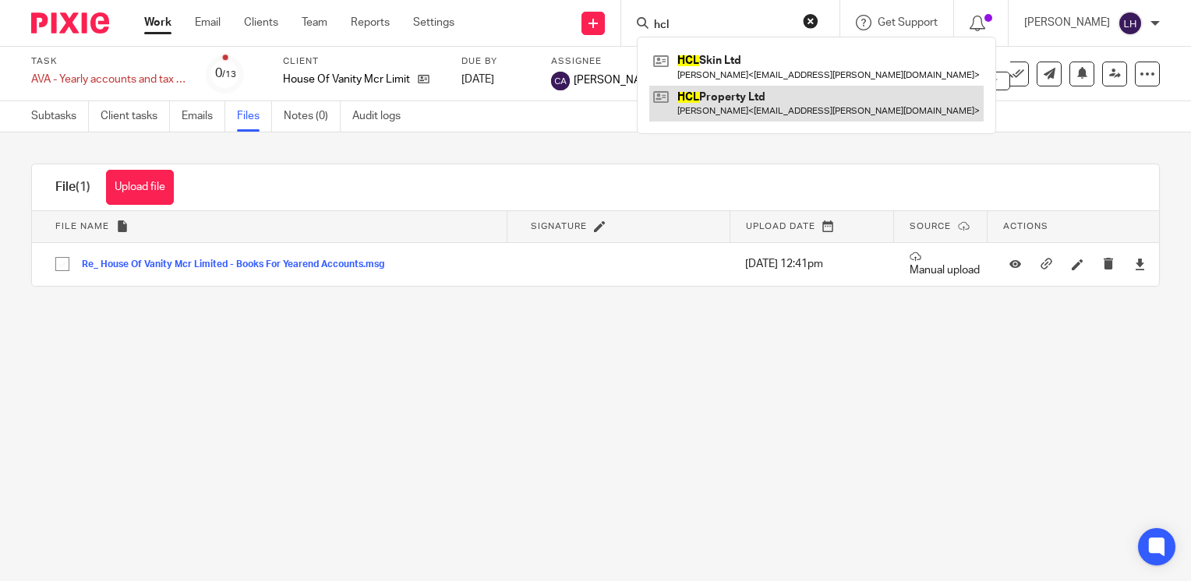
type input "hcl"
click at [763, 93] on link at bounding box center [816, 104] width 334 height 36
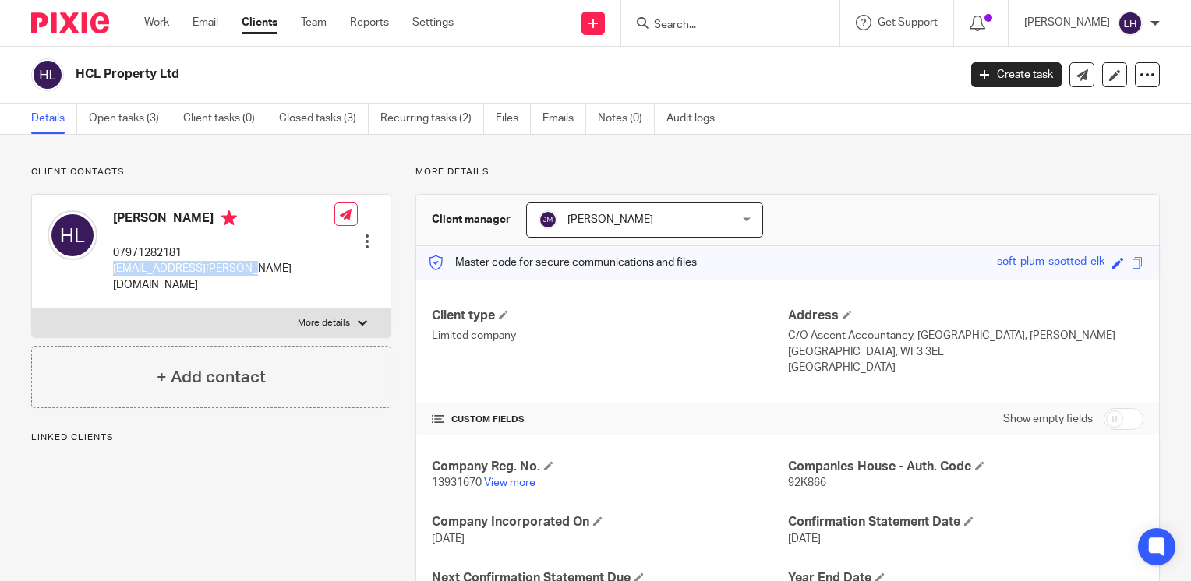
drag, startPoint x: 261, startPoint y: 273, endPoint x: 115, endPoint y: 273, distance: 146.5
click at [115, 273] on div "Hayley Leeman 07971282181 hayley.leeman@gmail.com Edit contact Create client fr…" at bounding box center [211, 252] width 358 height 115
click at [156, 22] on link "Work" at bounding box center [156, 23] width 25 height 16
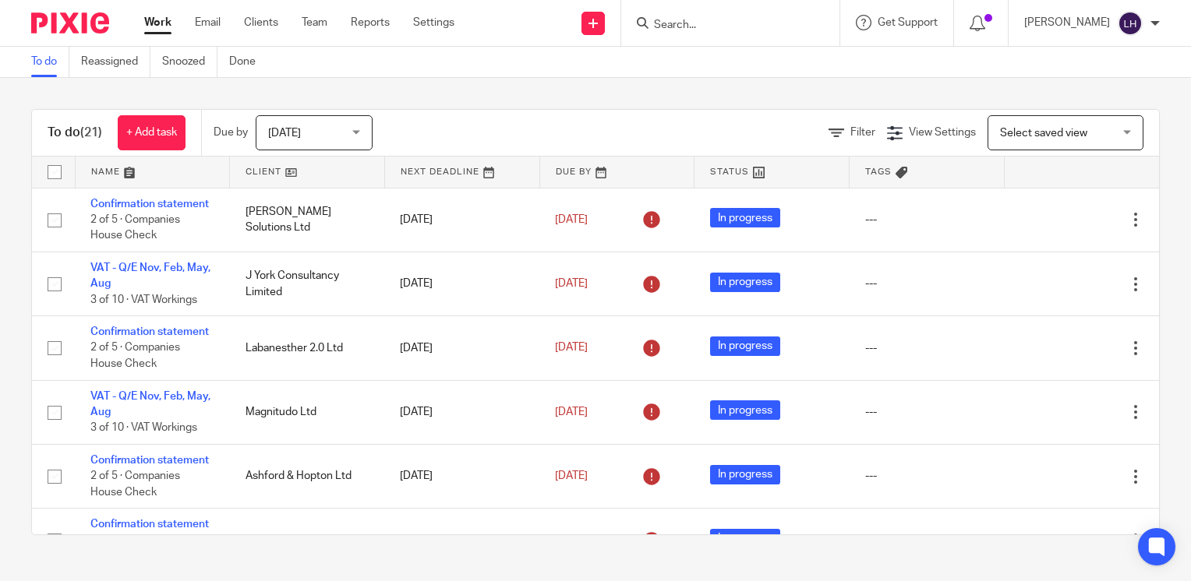
click at [725, 30] on input "Search" at bounding box center [722, 26] width 140 height 14
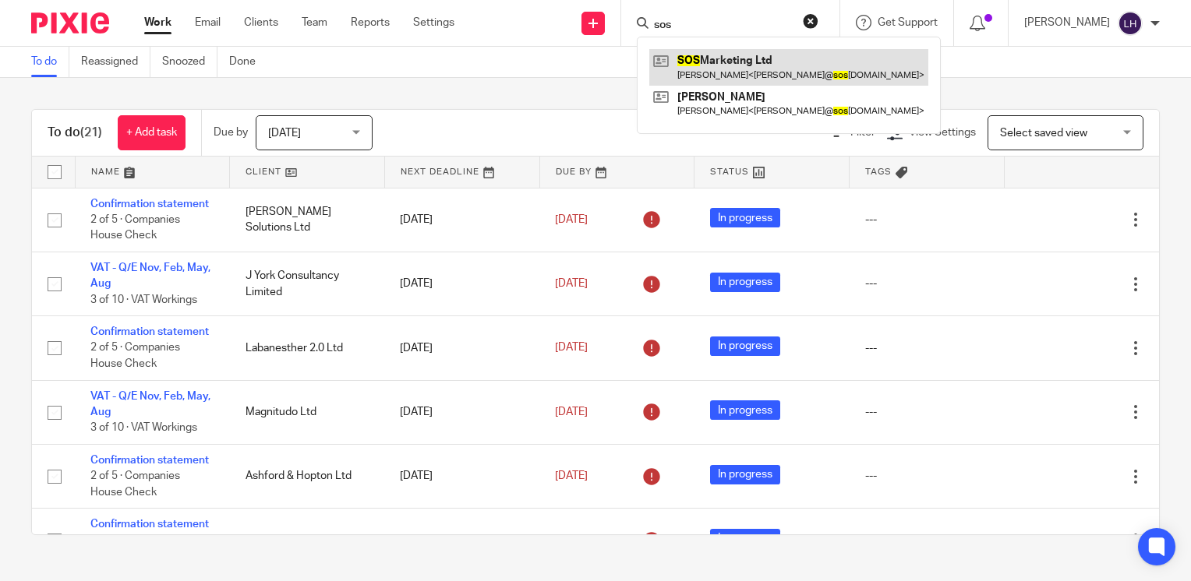
type input "sos"
click at [720, 54] on link at bounding box center [788, 67] width 279 height 36
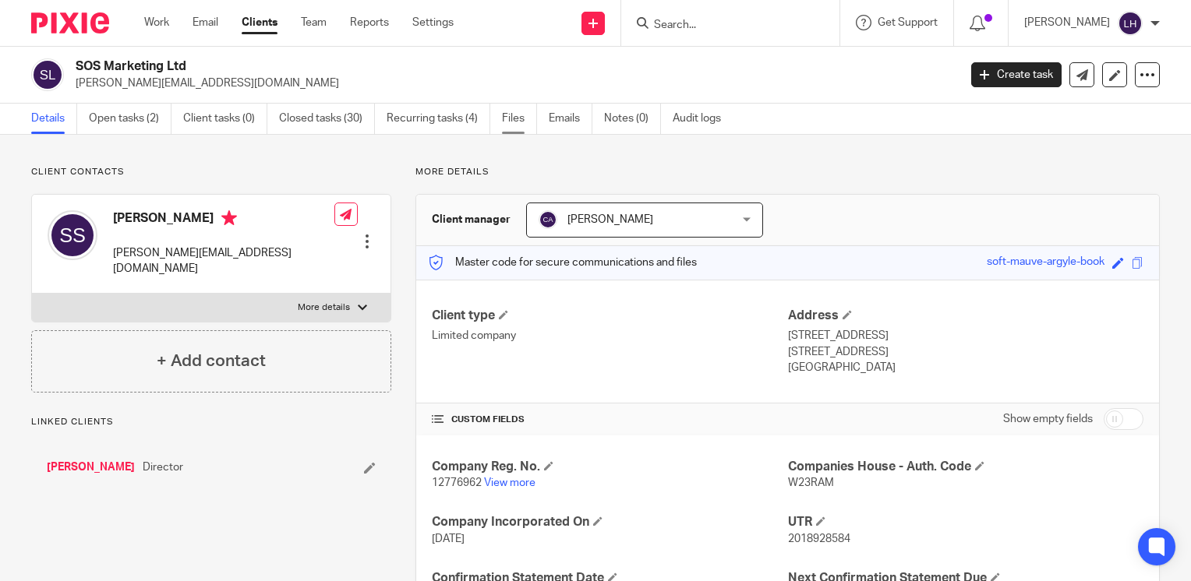
click at [520, 123] on link "Files" at bounding box center [519, 119] width 35 height 30
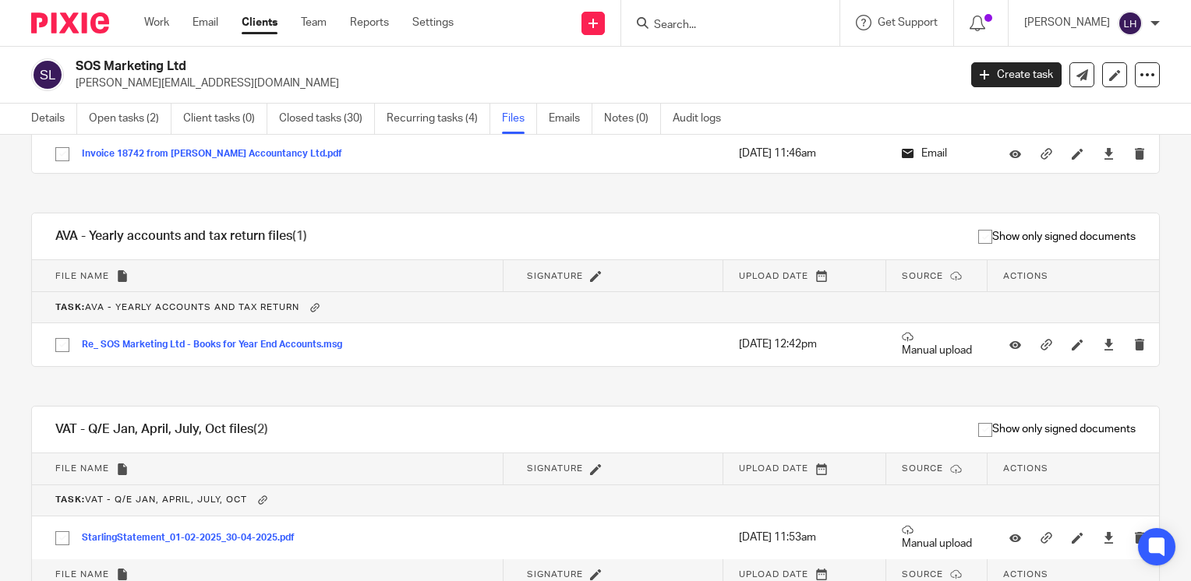
scroll to position [697, 0]
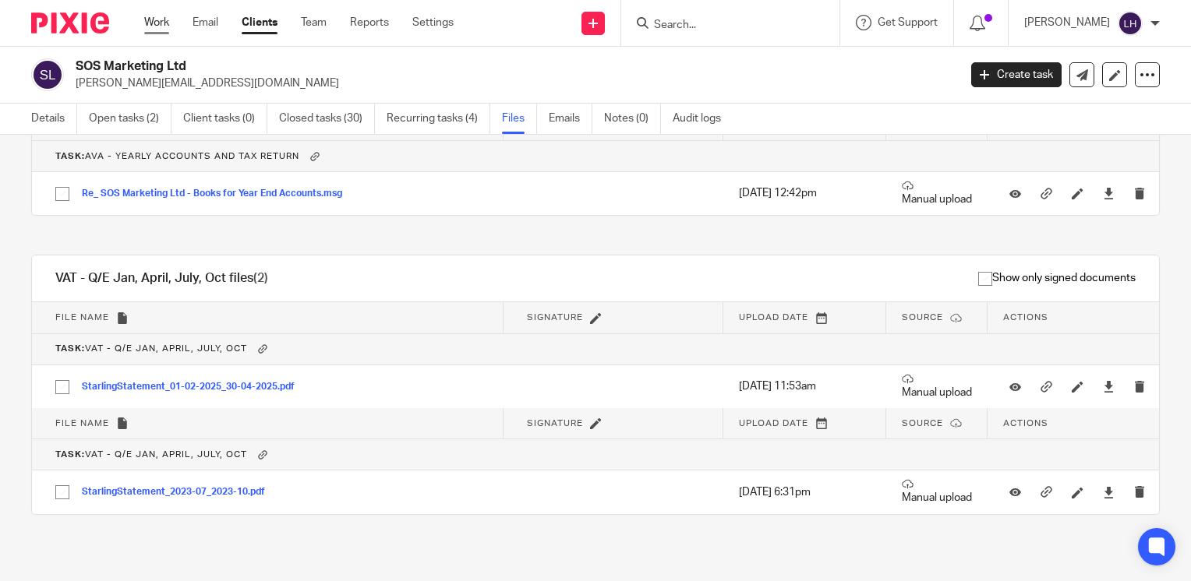
click at [162, 19] on link "Work" at bounding box center [156, 23] width 25 height 16
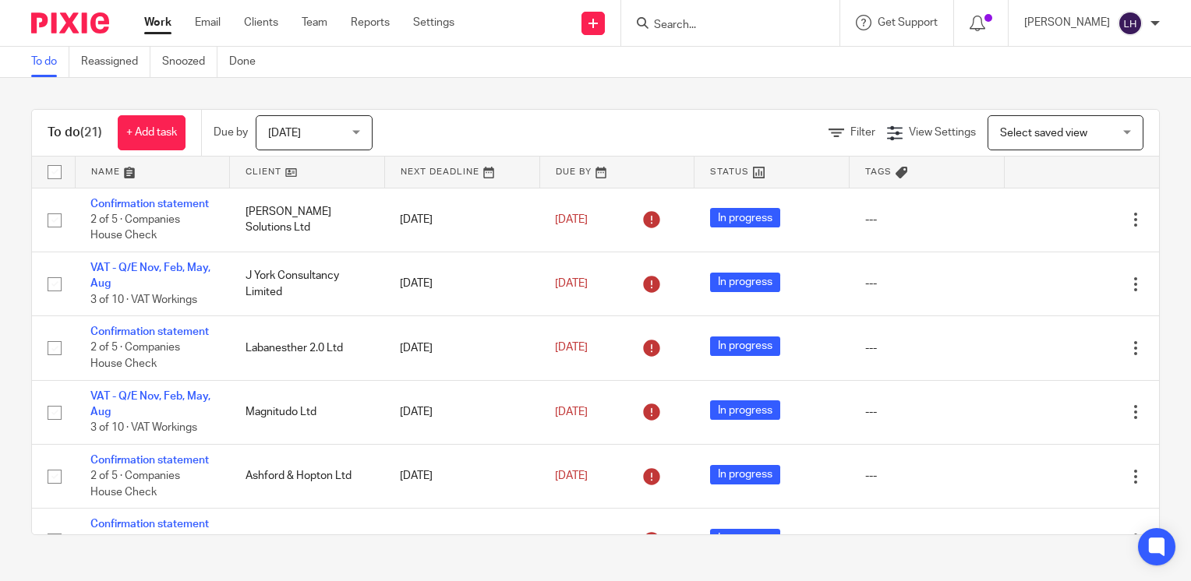
click at [701, 23] on input "Search" at bounding box center [722, 26] width 140 height 14
type input "vanity"
click at [731, 26] on input "vanity" at bounding box center [722, 26] width 140 height 14
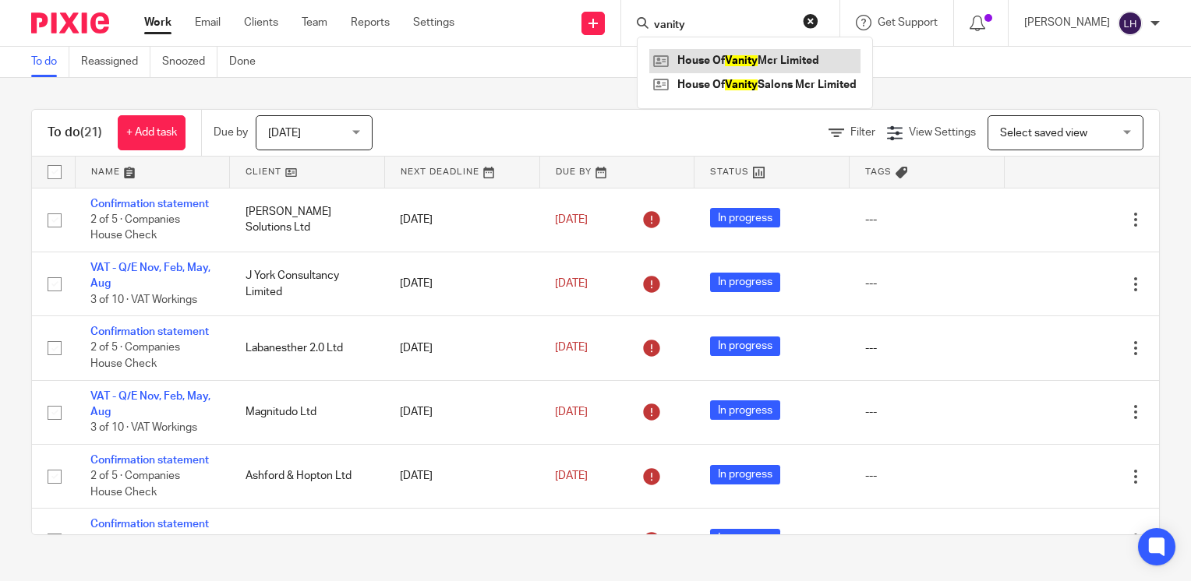
click at [736, 58] on link at bounding box center [754, 60] width 211 height 23
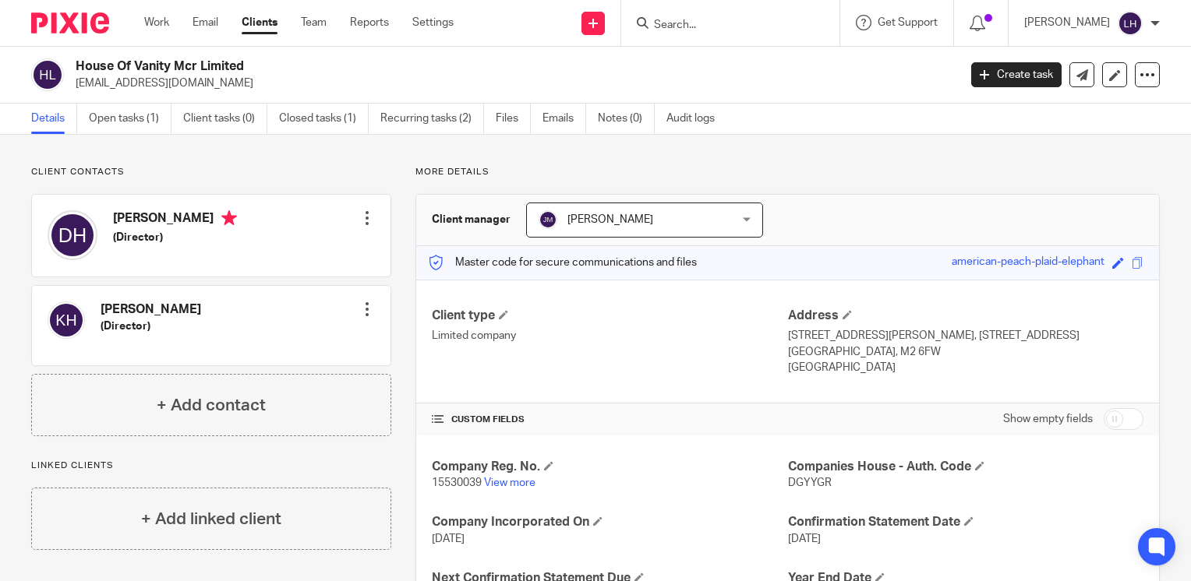
click at [718, 26] on input "Search" at bounding box center [722, 26] width 140 height 14
click at [706, 19] on input "Search" at bounding box center [722, 26] width 140 height 14
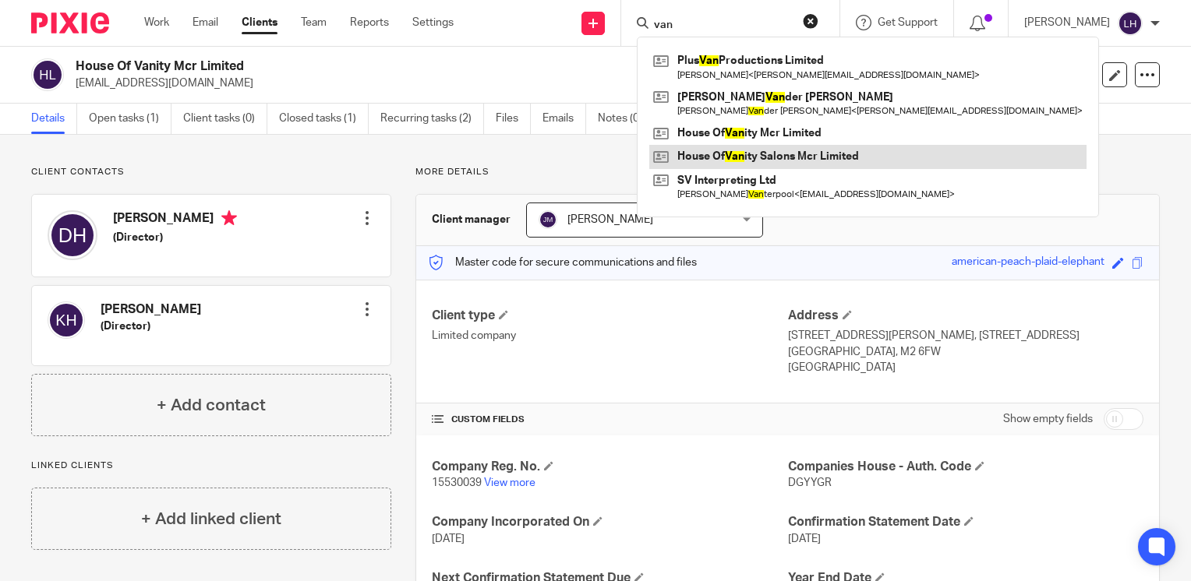
type input "van"
click at [765, 157] on link at bounding box center [867, 156] width 437 height 23
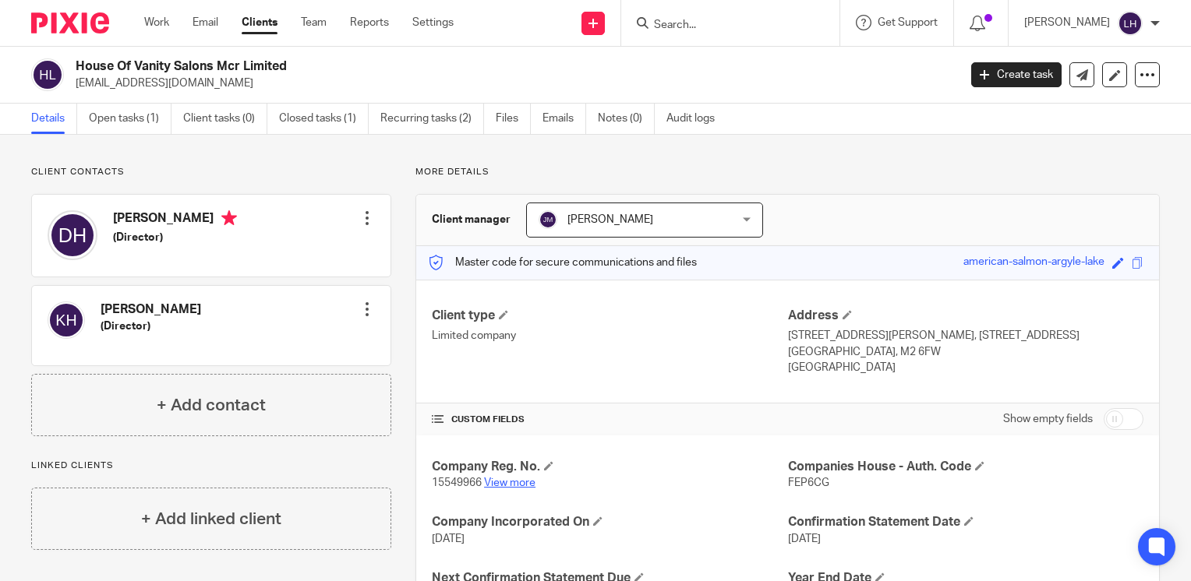
click at [517, 485] on link "View more" at bounding box center [509, 483] width 51 height 11
click at [709, 28] on input "Search" at bounding box center [722, 26] width 140 height 14
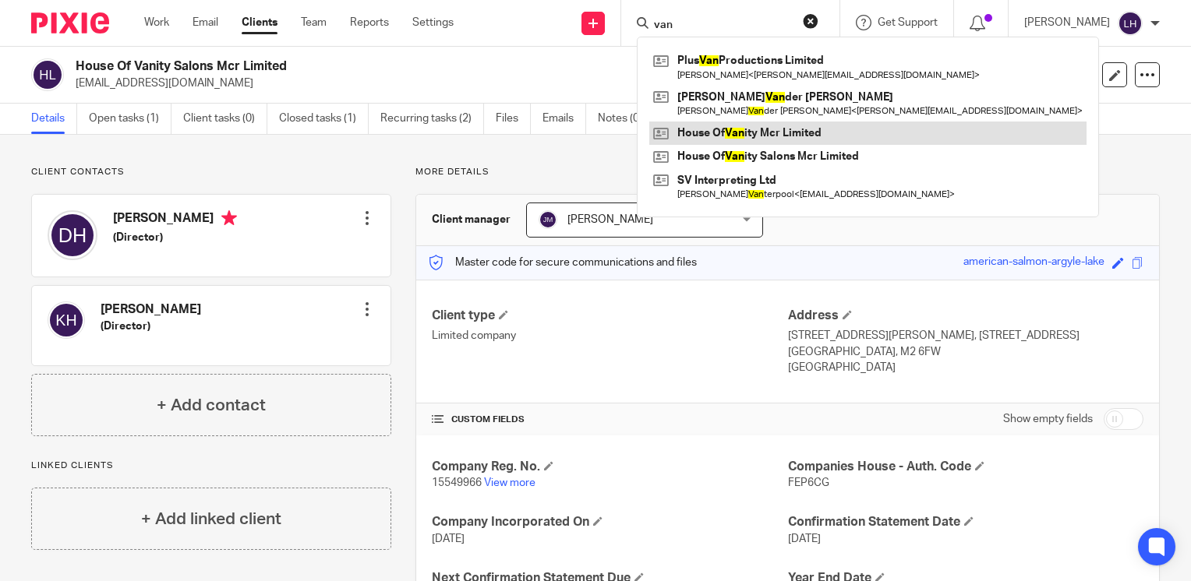
type input "van"
click at [774, 129] on link at bounding box center [867, 133] width 437 height 23
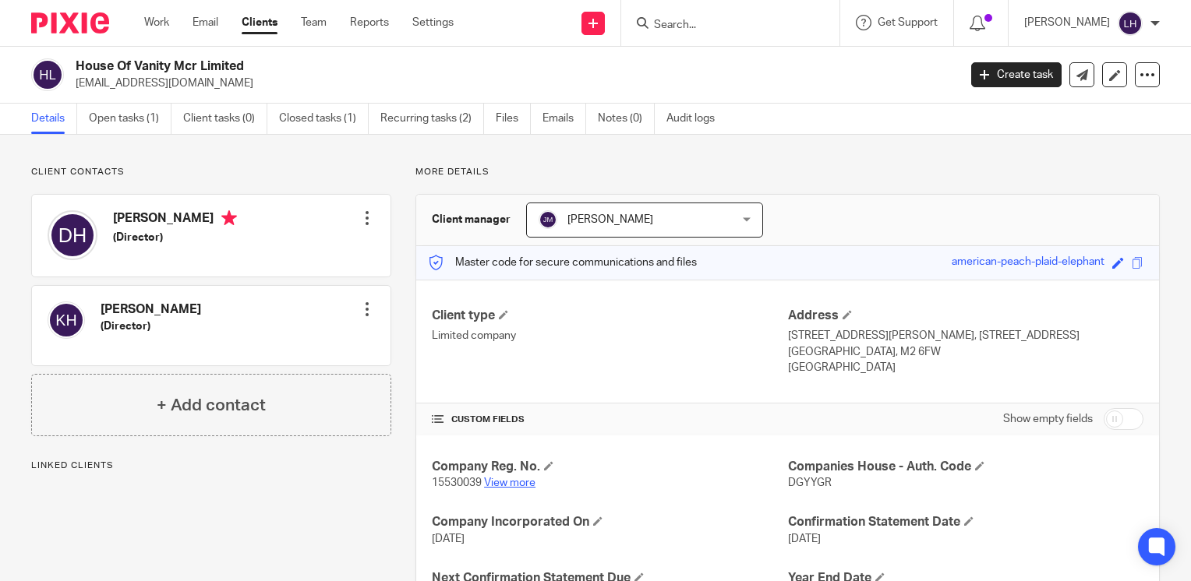
click at [511, 481] on link "View more" at bounding box center [509, 483] width 51 height 11
click at [495, 482] on link "View more" at bounding box center [509, 483] width 51 height 11
